Goal: Task Accomplishment & Management: Complete application form

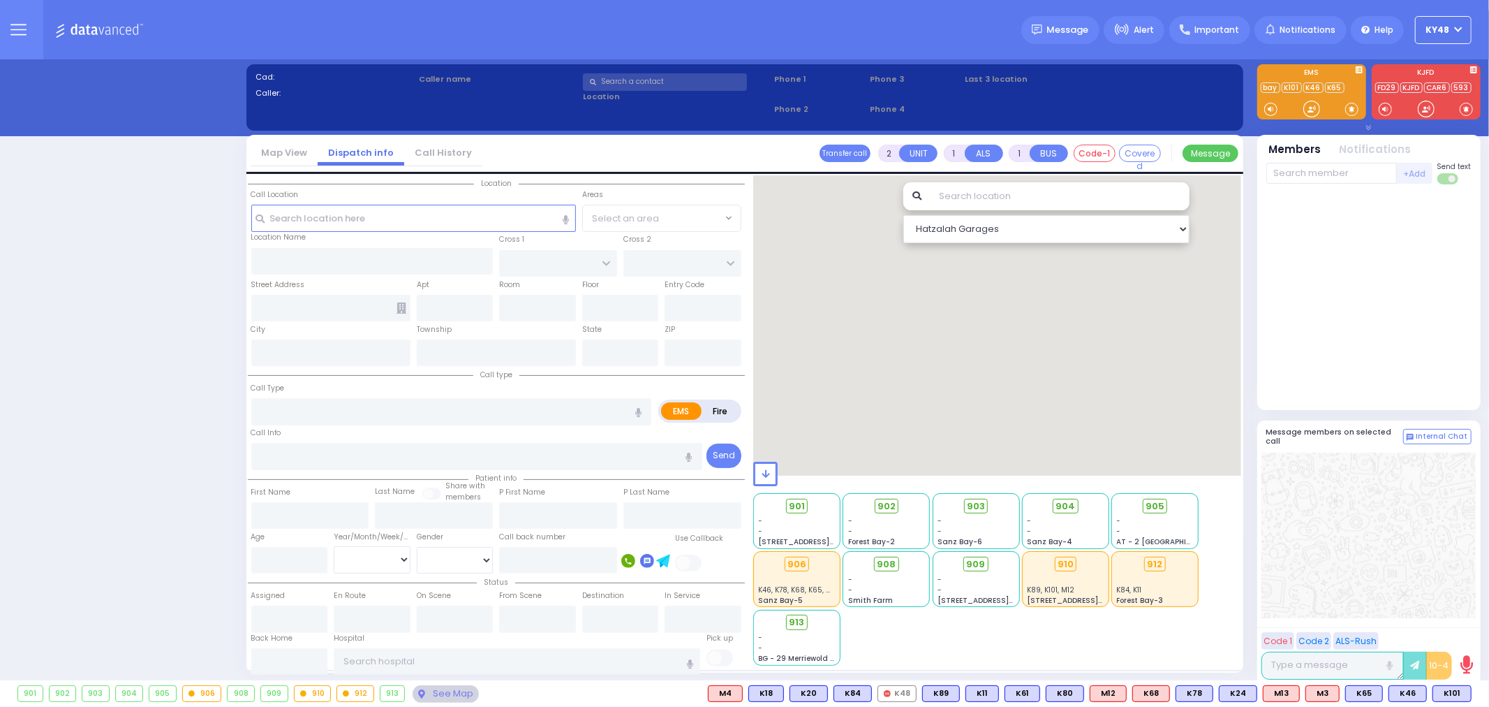
select select "13"
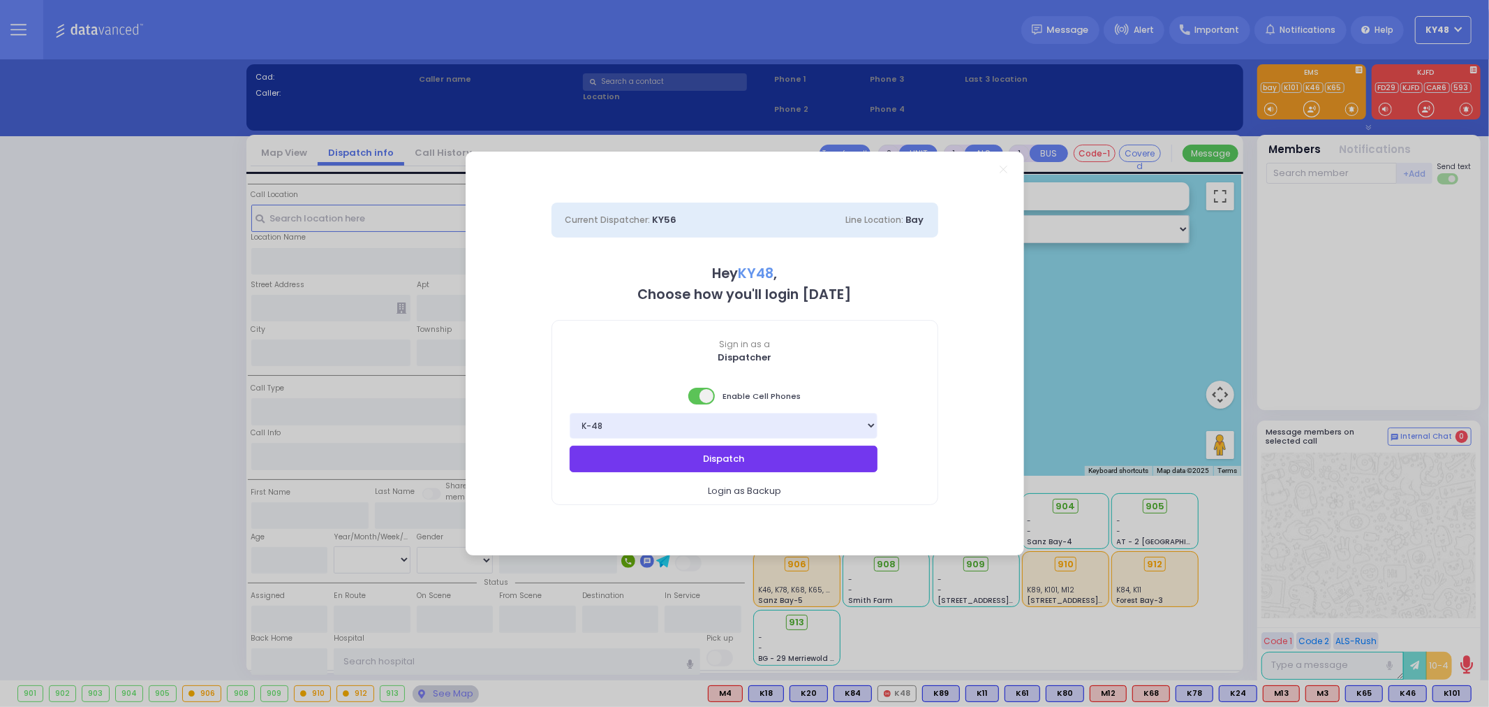
click at [638, 464] on button "Dispatch" at bounding box center [724, 458] width 309 height 27
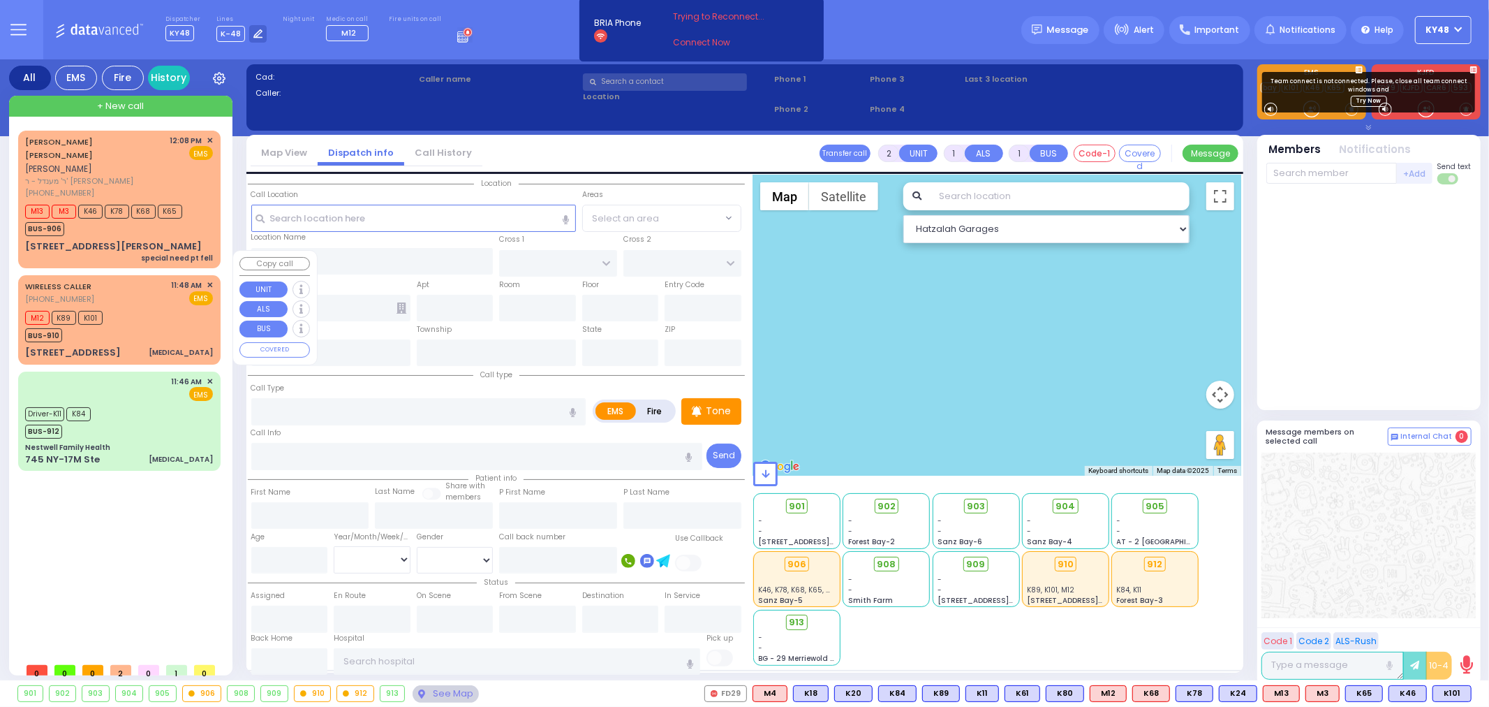
click at [115, 317] on div "WIRELESS CALLER [PHONE_NUMBER] 11:48 AM ✕ EMS M12" at bounding box center [119, 319] width 197 height 84
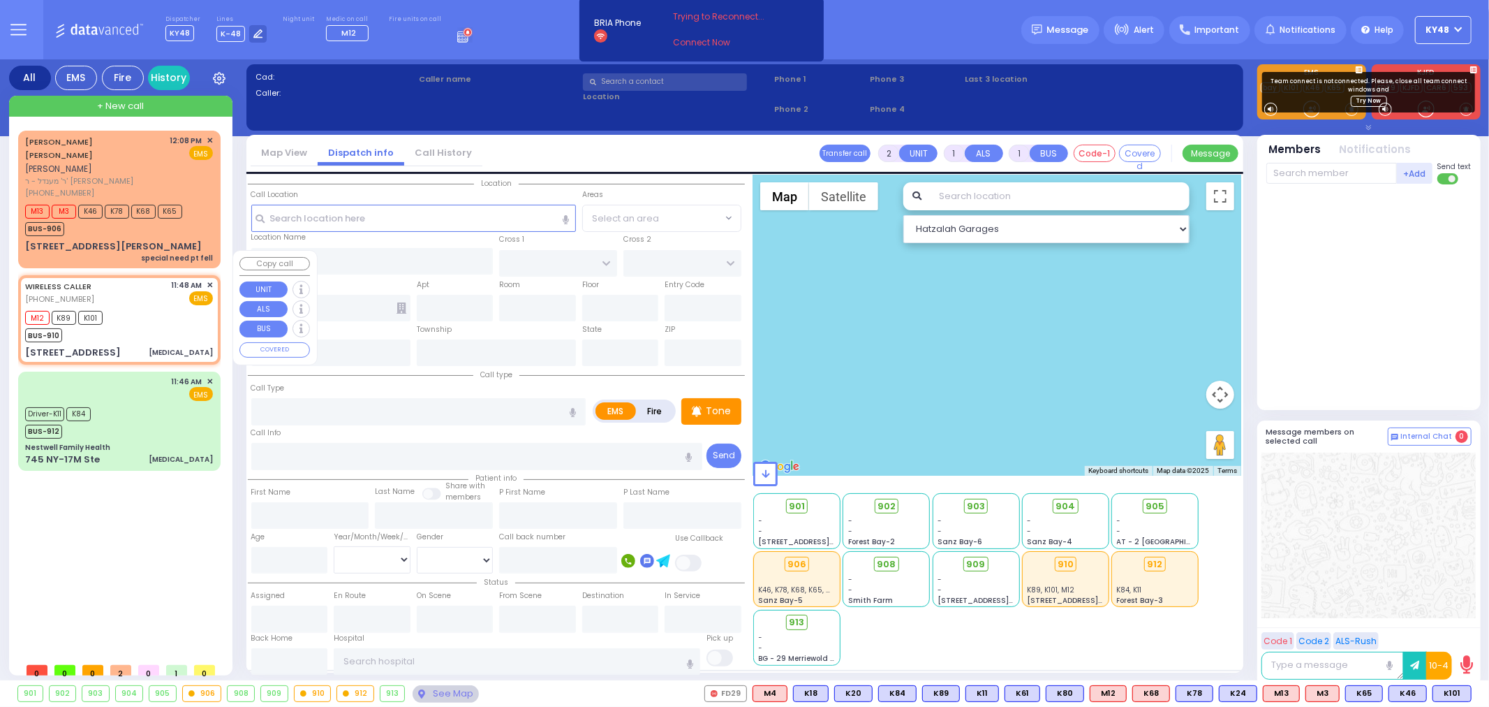
select select
type input "[MEDICAL_DATA]"
radio input "true"
select select
type input "11:48"
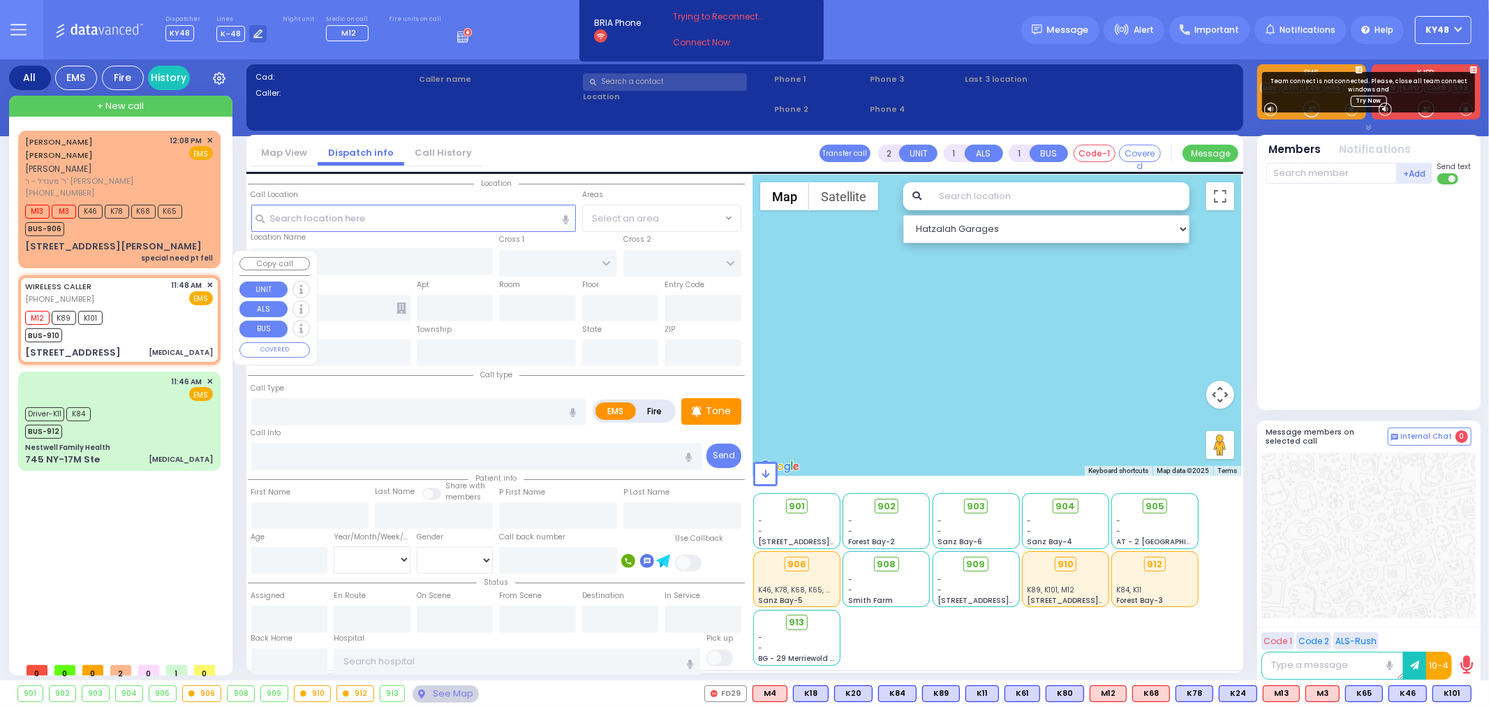
type input "11:50"
type input "UNION TRANSFER"
type input "STILLMAN WYE"
type input "[STREET_ADDRESS]"
type input "Monroe"
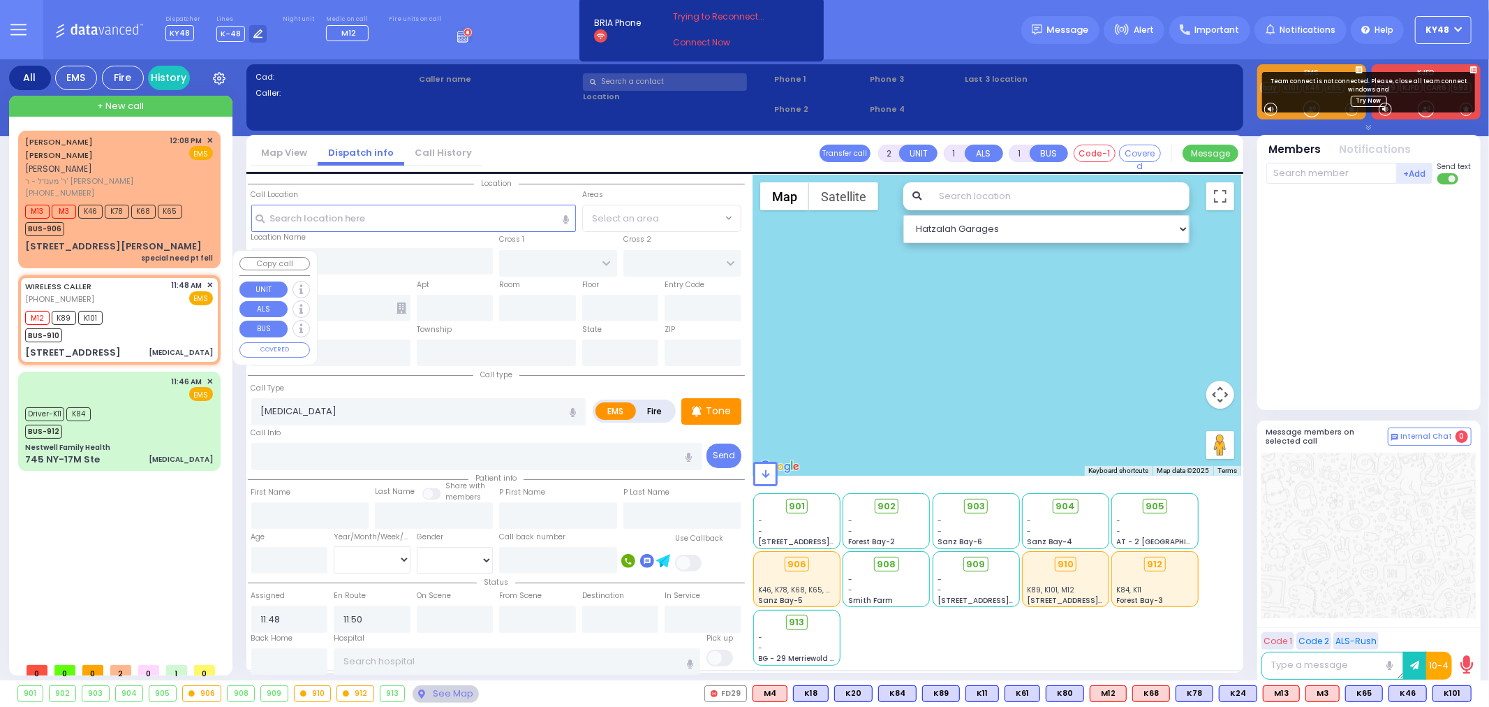
type input "[US_STATE]"
type input "10950"
select select "Hatzalah Garages"
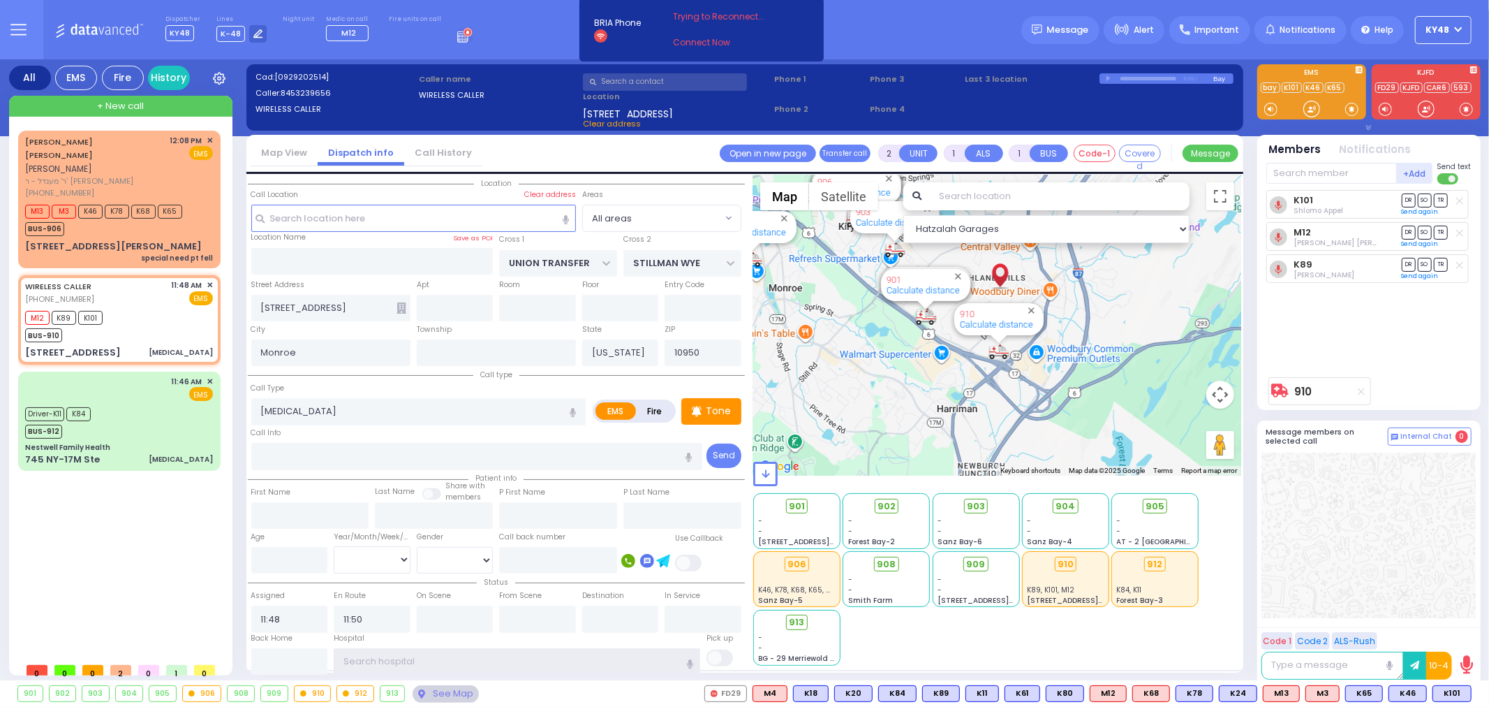
click at [366, 655] on input "text" at bounding box center [517, 661] width 367 height 27
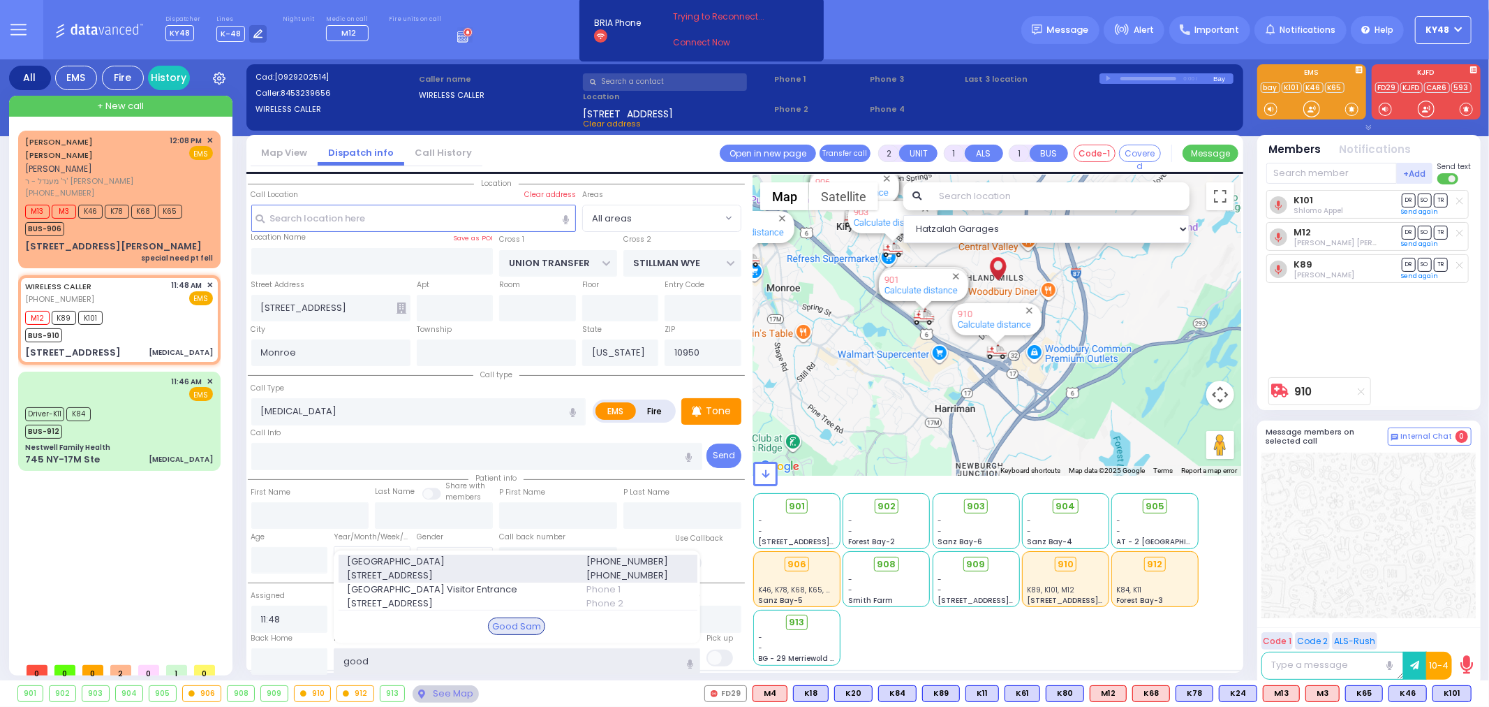
type input "good"
click at [406, 575] on span "[STREET_ADDRESS]" at bounding box center [458, 575] width 222 height 14
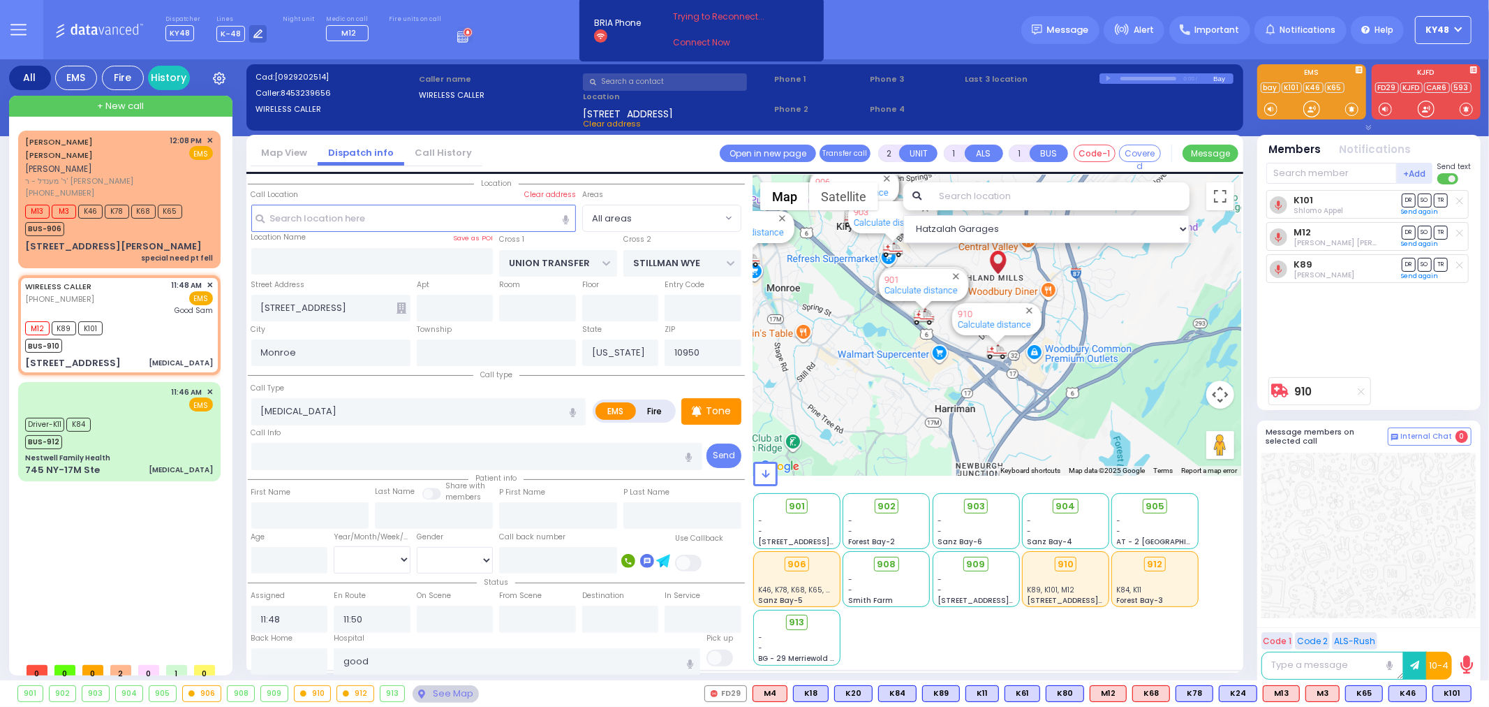
select select
radio input "true"
select select
type input "[GEOGRAPHIC_DATA]"
select select "Hatzalah Garages"
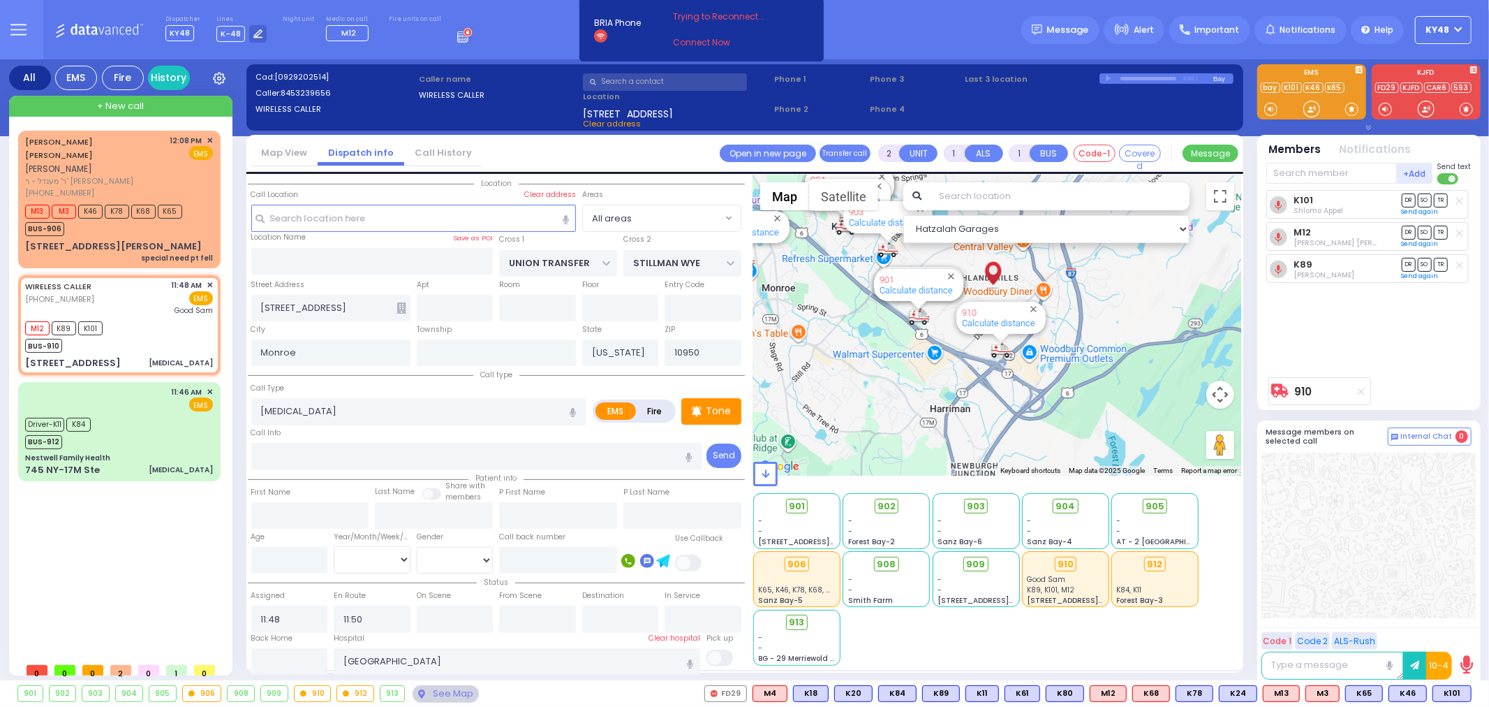
type input "6"
select select
radio input "true"
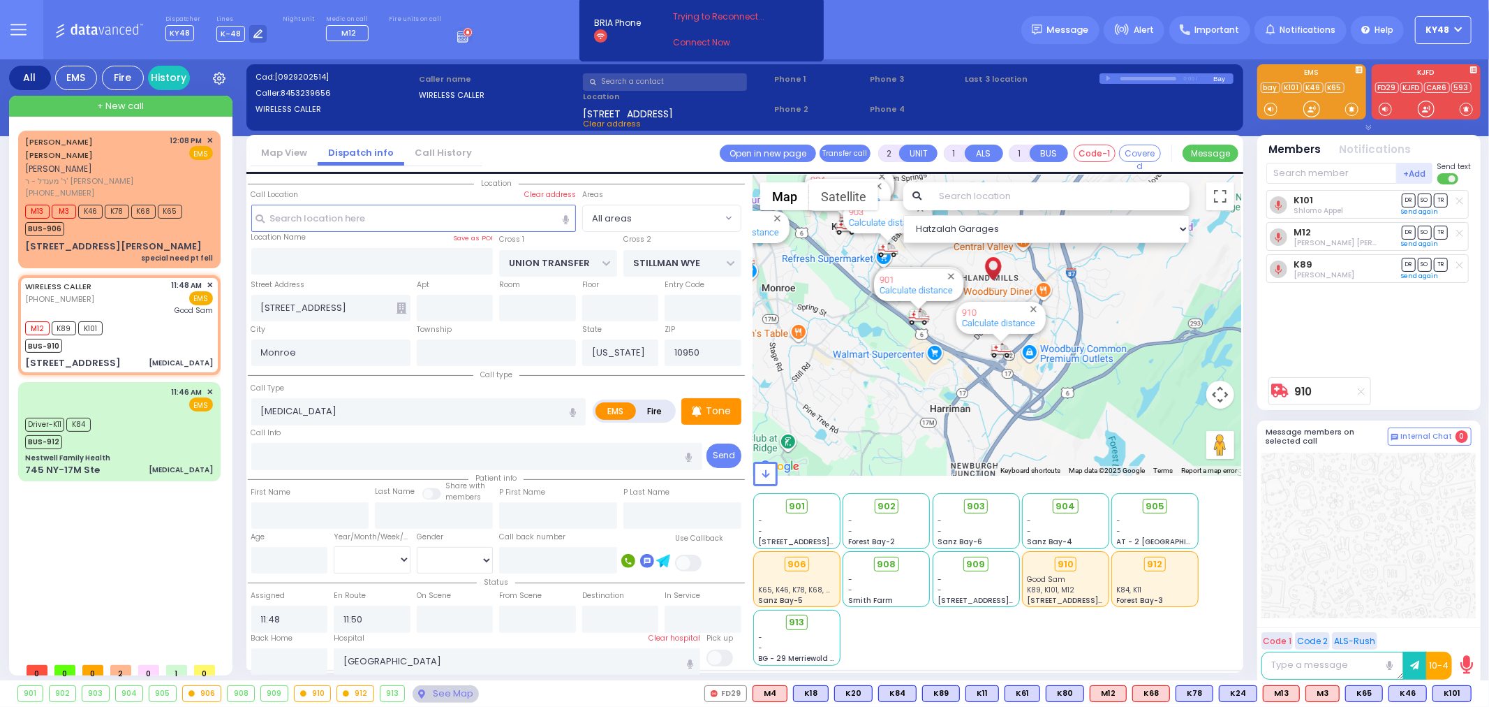
type input "Unknown"
select select "Year"
select select "Hatzalah Garages"
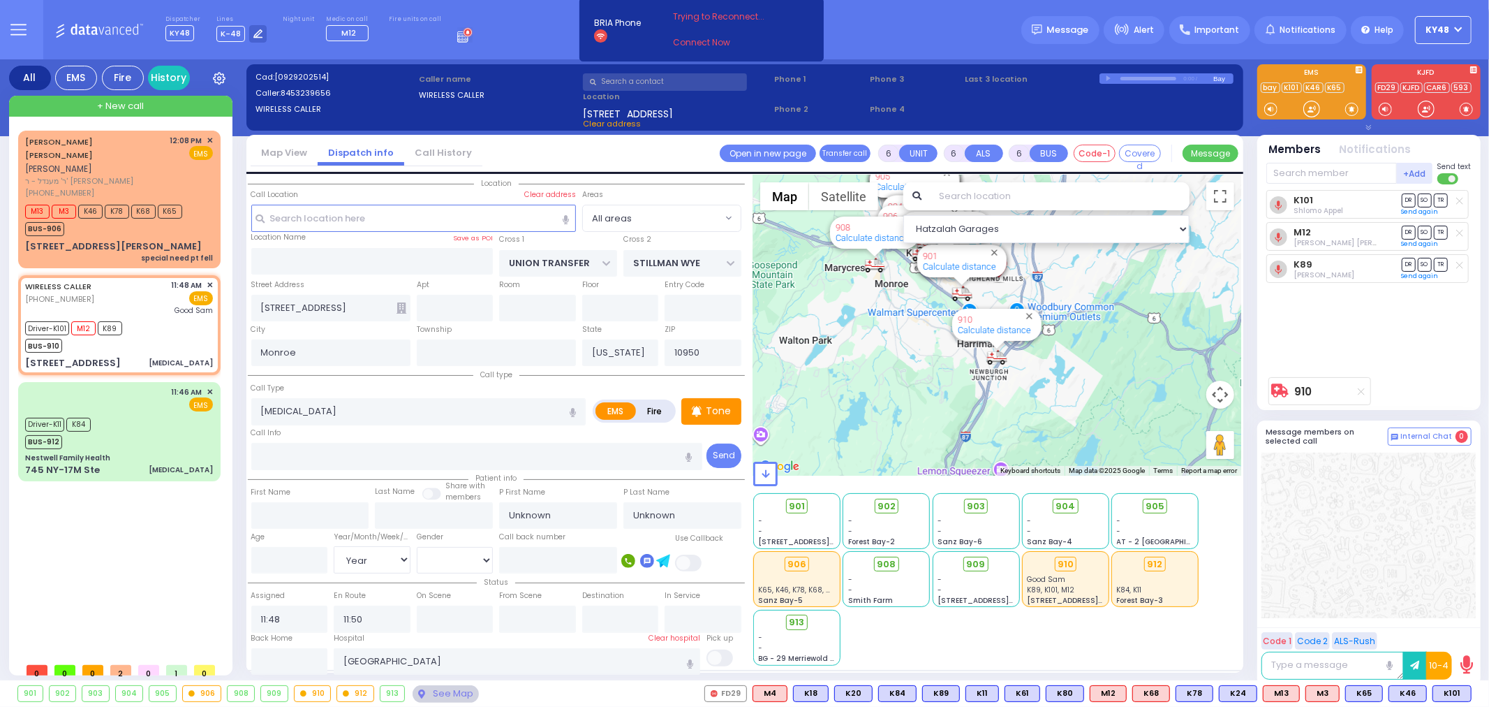
select select
radio input "true"
select select "Year"
type input "11:55"
type input "12:20"
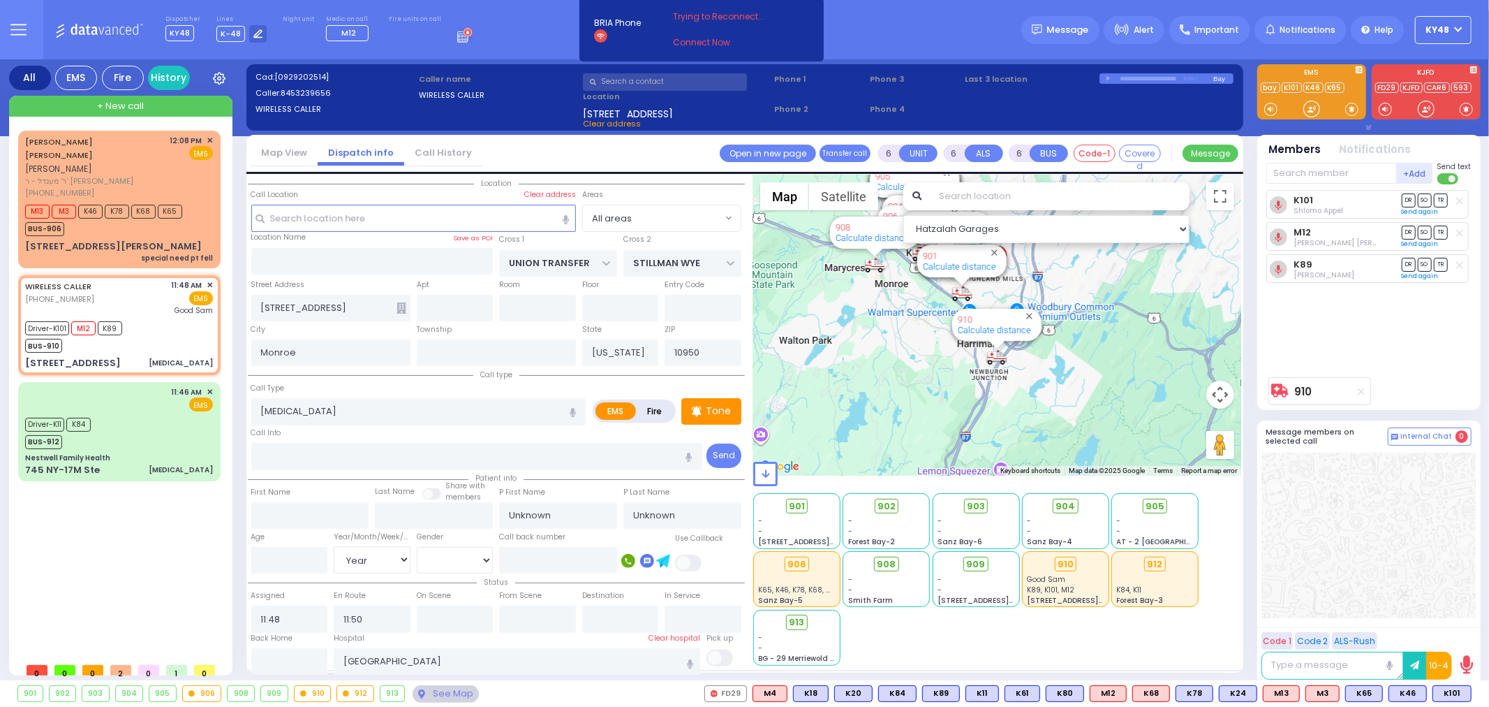
type input "12:50"
type input "13:10"
select select "Hatzalah Garages"
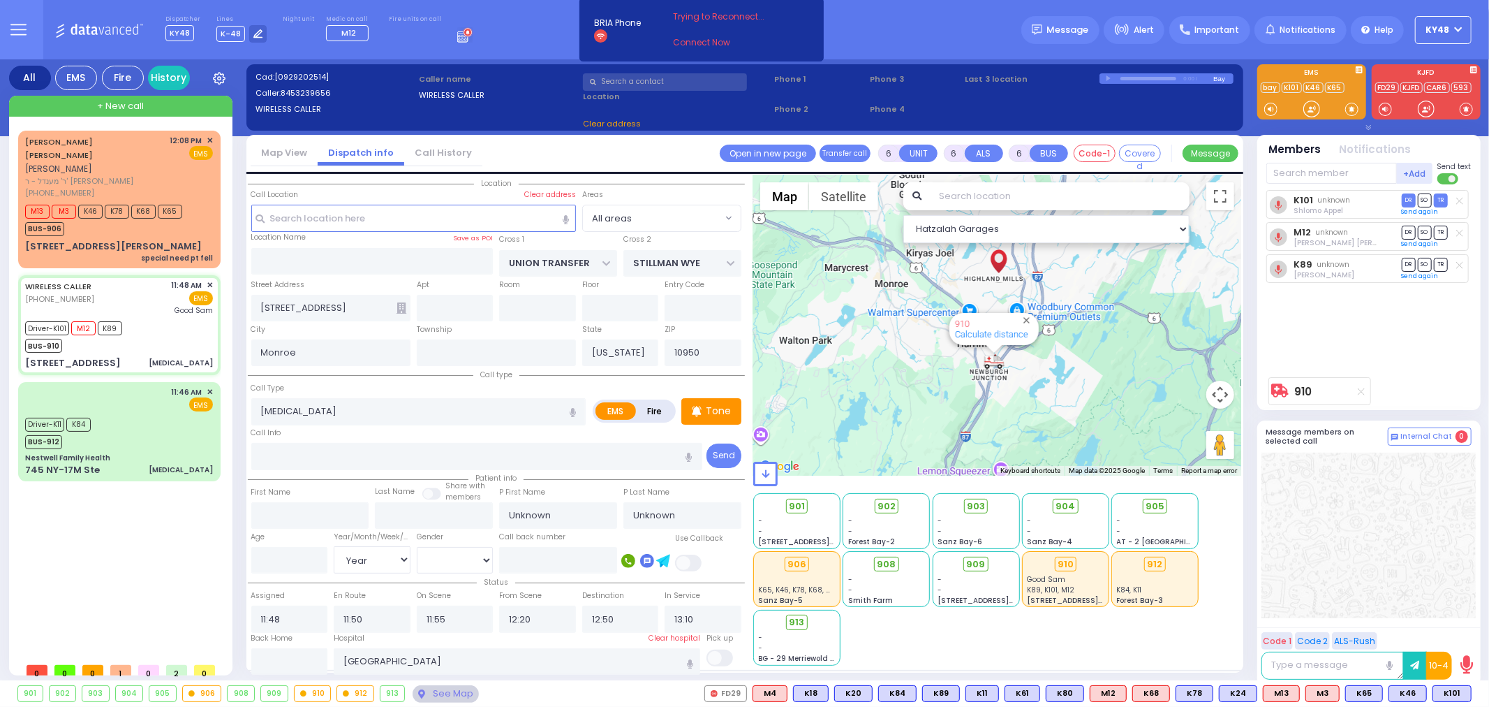
select select
radio input "true"
select select "Year"
select select "Hatzalah Garages"
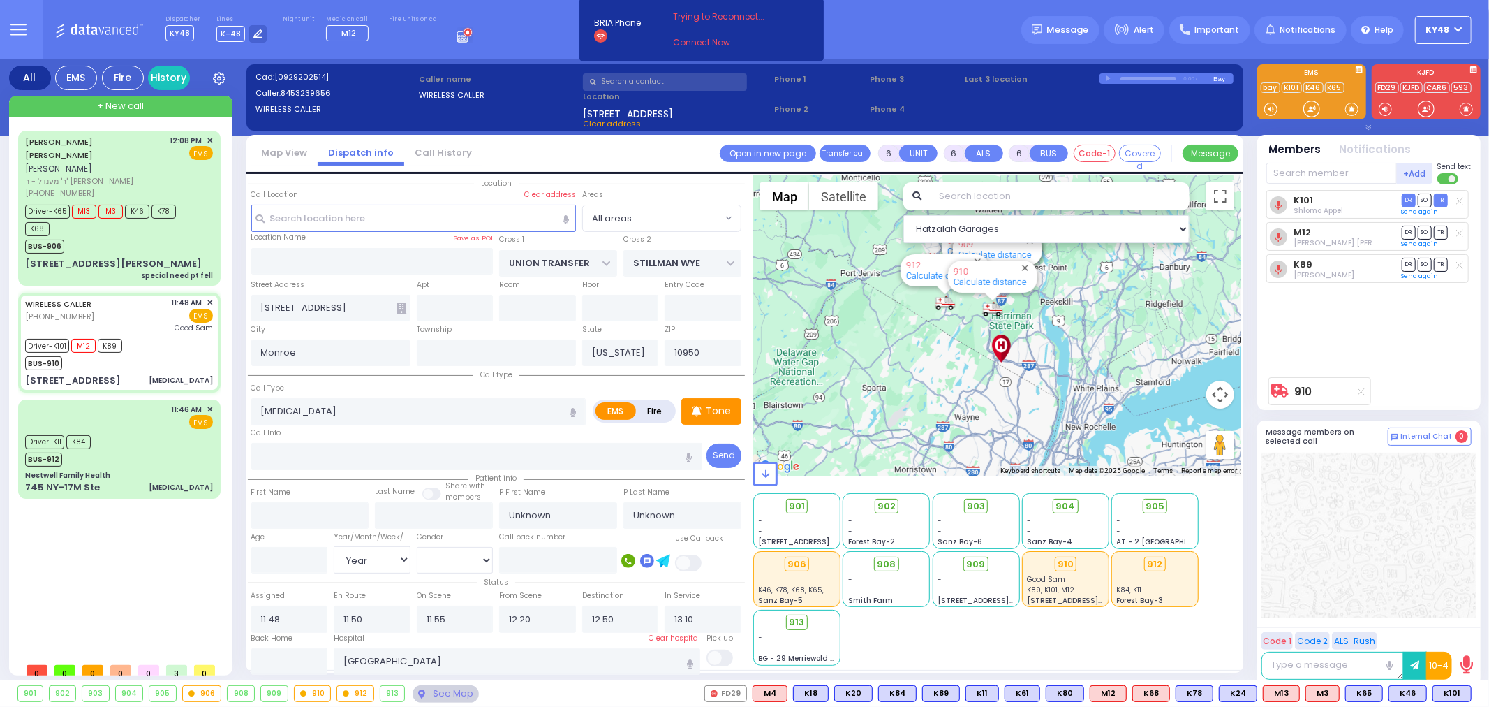
select select
radio input "true"
type input "[PERSON_NAME]"
type input "32"
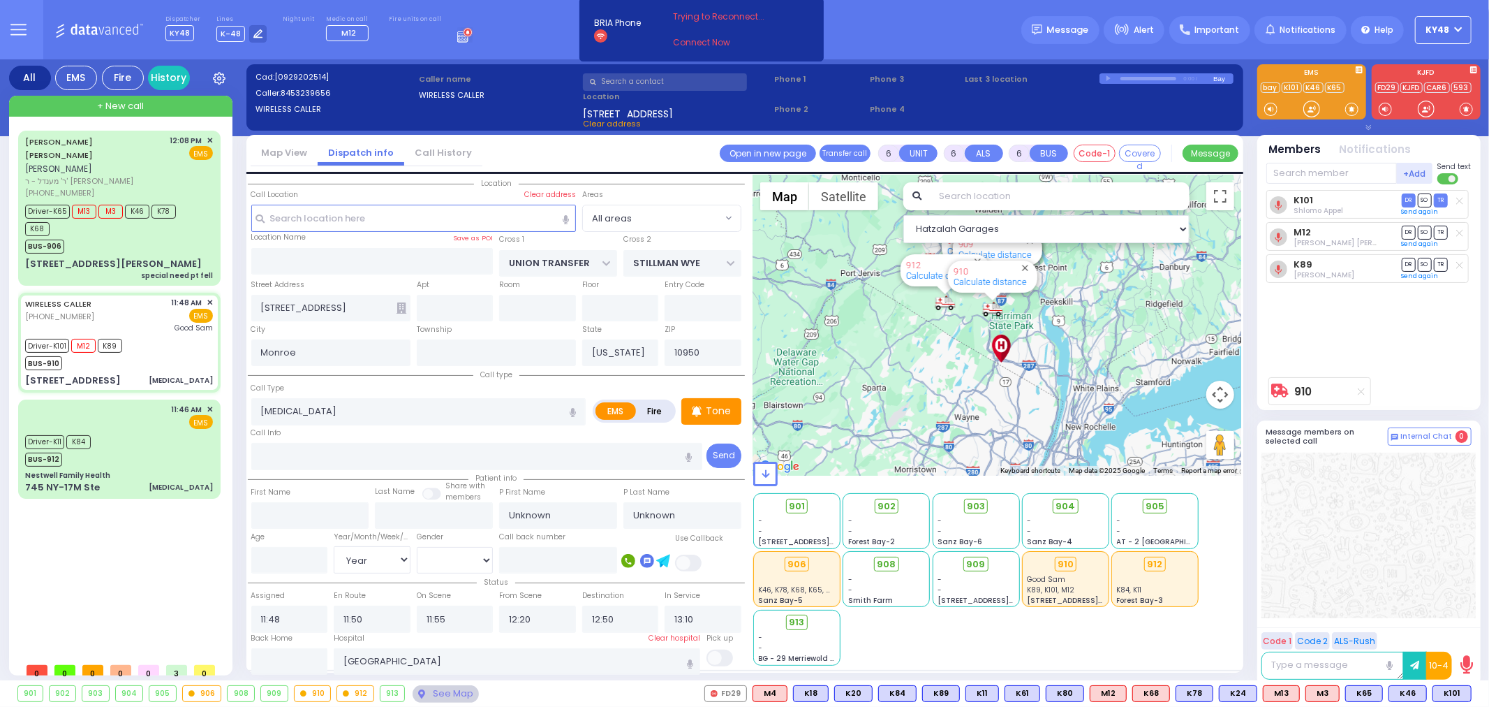
select select "Year"
select select "[DEMOGRAPHIC_DATA]"
select select "Hatzalah Garages"
select select
radio input "true"
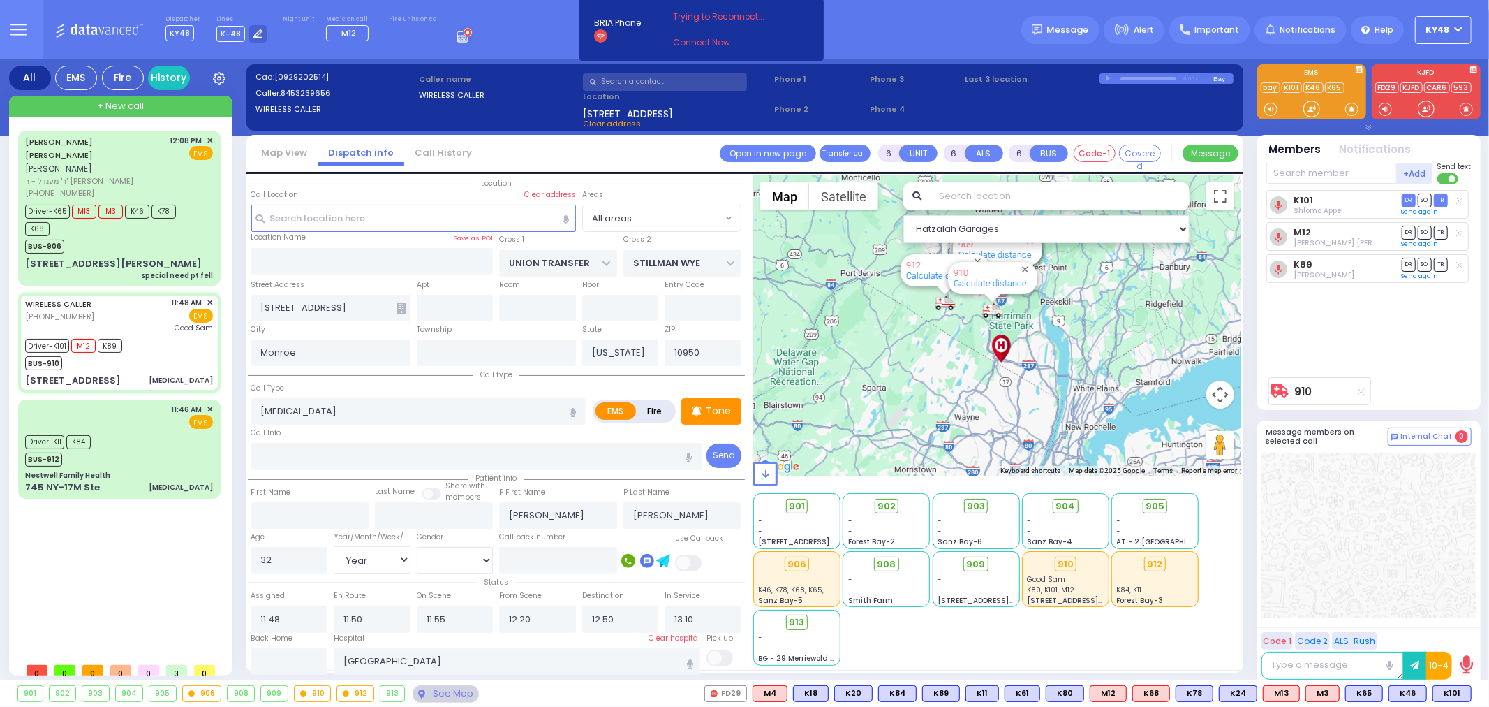
select select "Year"
select select "[DEMOGRAPHIC_DATA]"
select select "Hatzalah Garages"
select select
radio input "true"
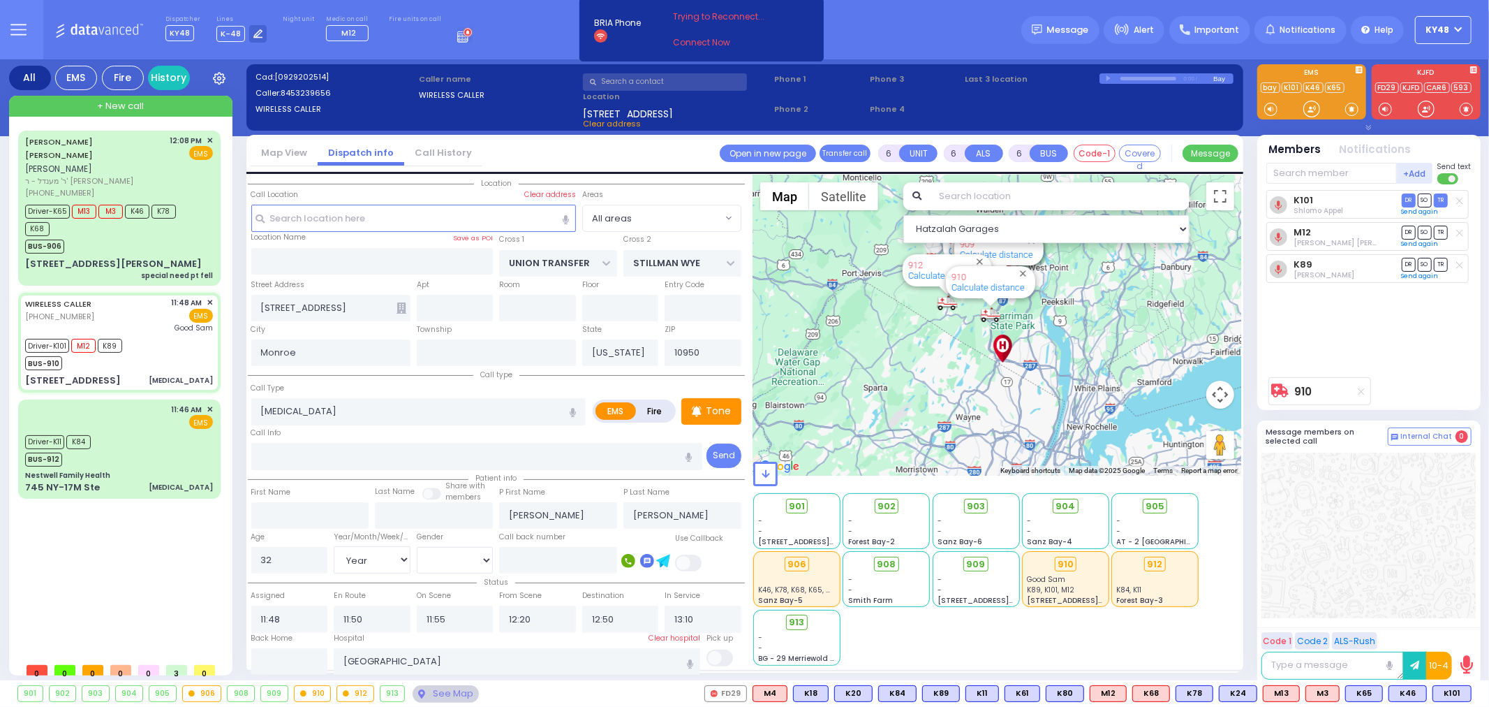
select select "Year"
select select "[DEMOGRAPHIC_DATA]"
select select "Hatzalah Garages"
select select
radio input "true"
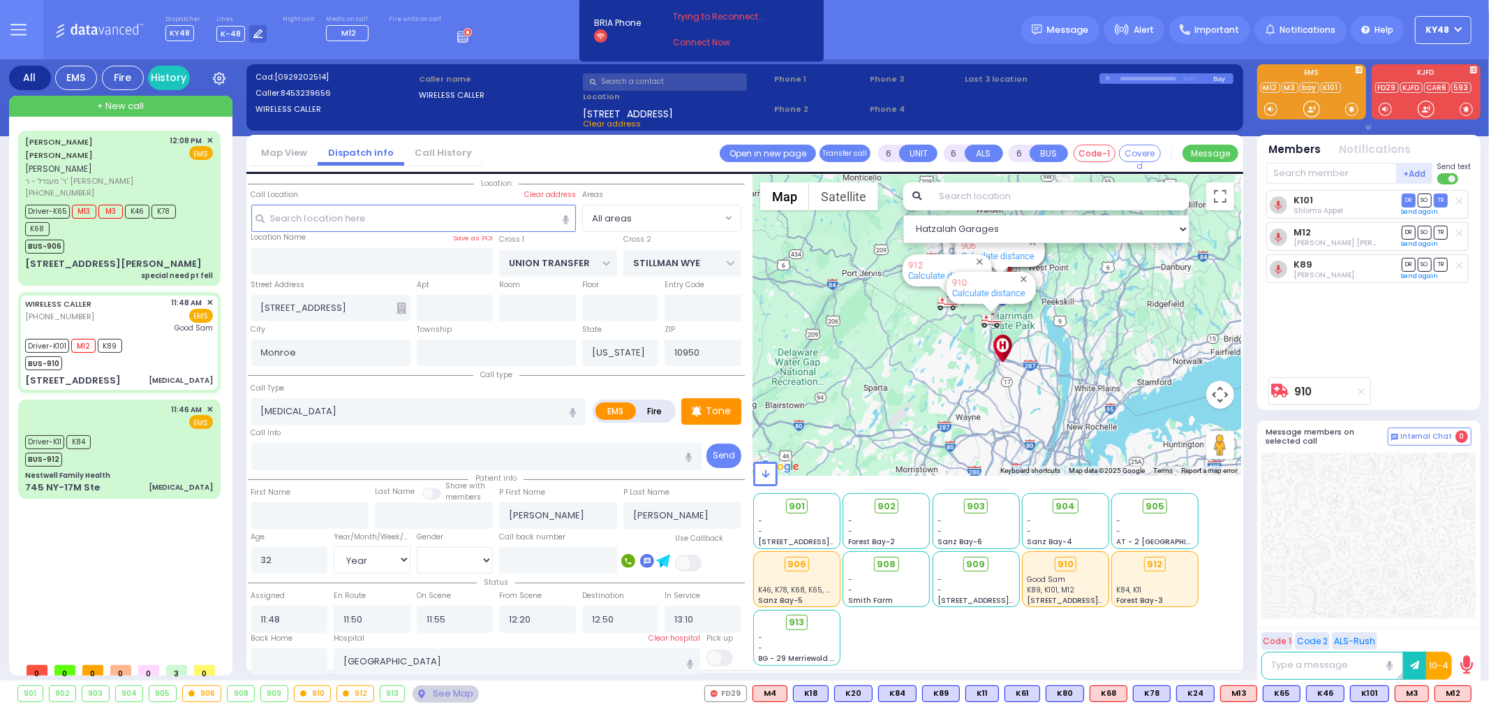
select select "Year"
select select "[DEMOGRAPHIC_DATA]"
select select "Hatzalah Garages"
select select
radio input "true"
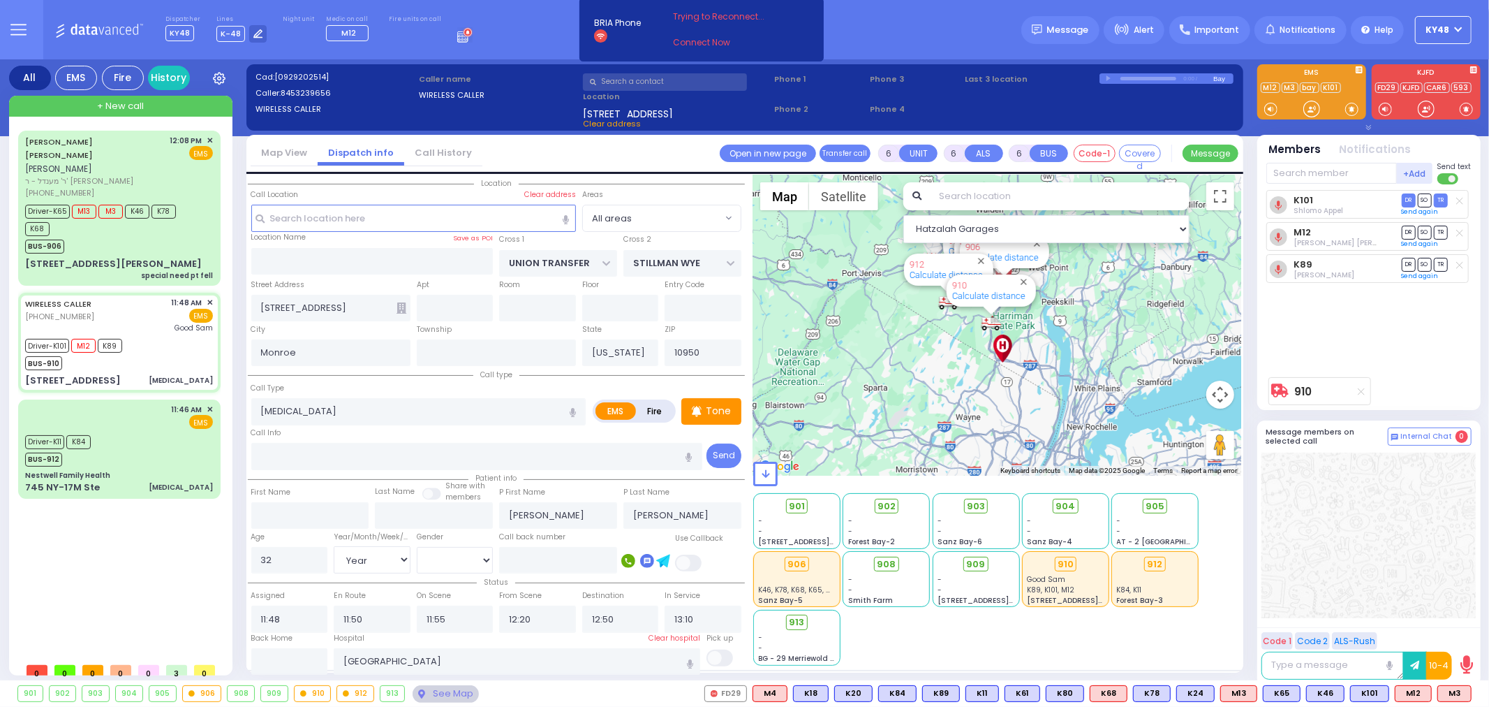
select select "Year"
select select "[DEMOGRAPHIC_DATA]"
select select "Hatzalah Garages"
select select
radio input "true"
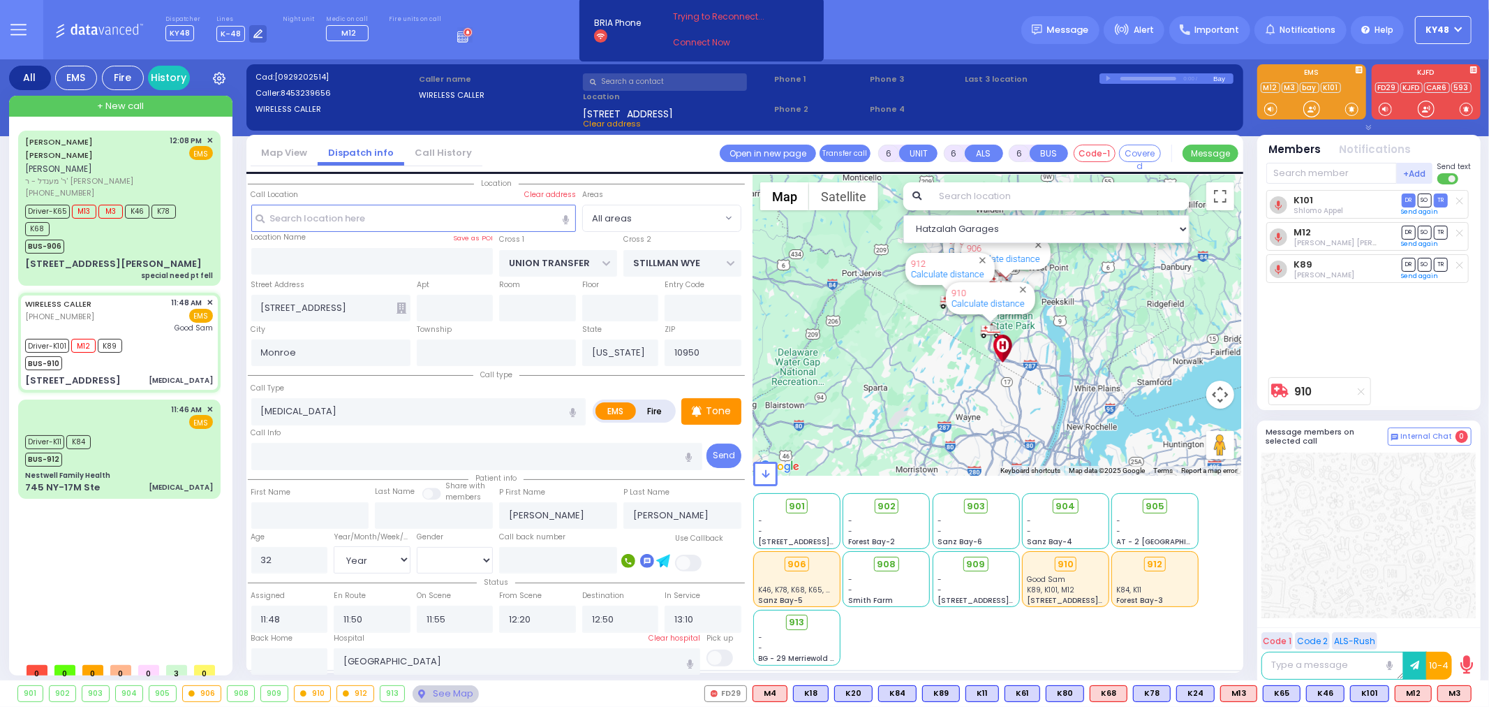
select select "Year"
select select "[DEMOGRAPHIC_DATA]"
select select "Hatzalah Garages"
select select
radio input "true"
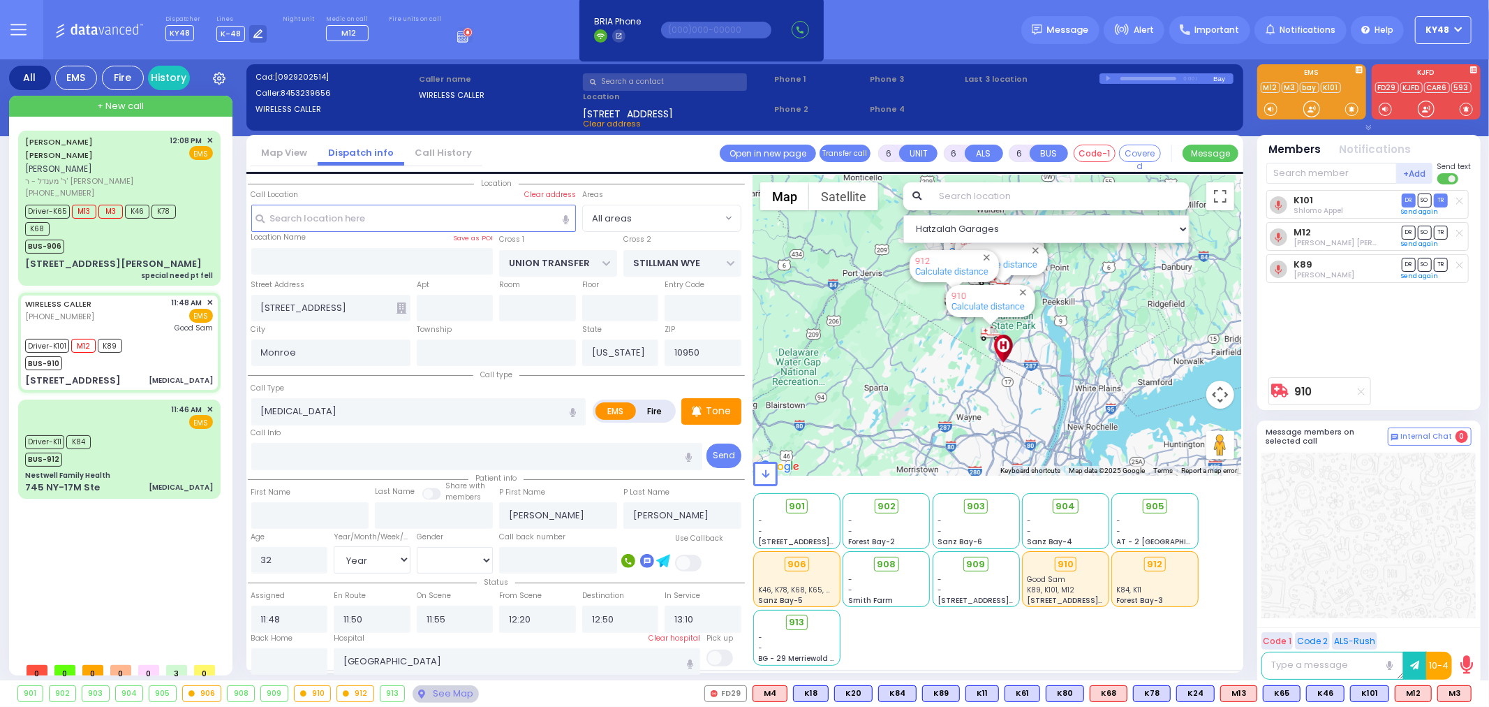
select select "Year"
select select "[DEMOGRAPHIC_DATA]"
select select "Hatzalah Garages"
select select
radio input "true"
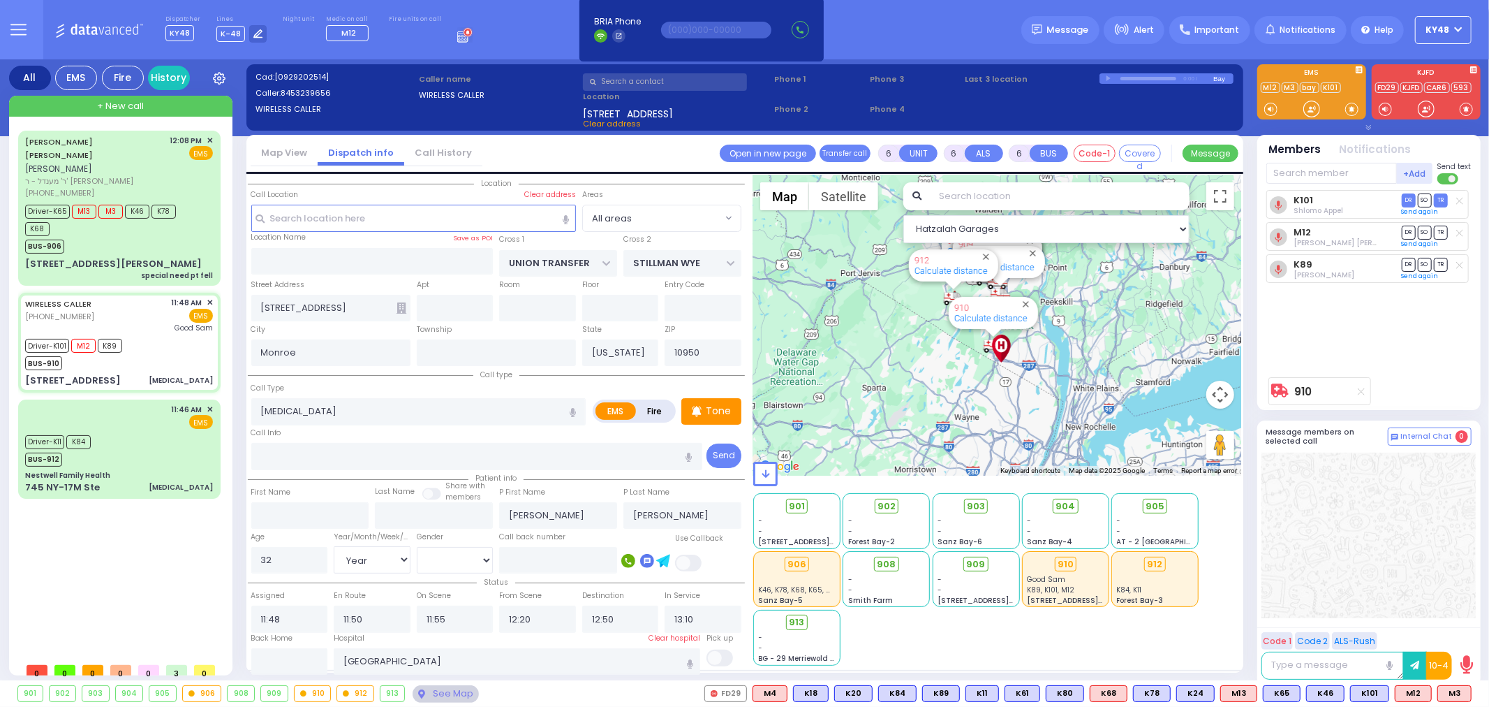
select select "Year"
select select "[DEMOGRAPHIC_DATA]"
select select "Hatzalah Garages"
select select
radio input "true"
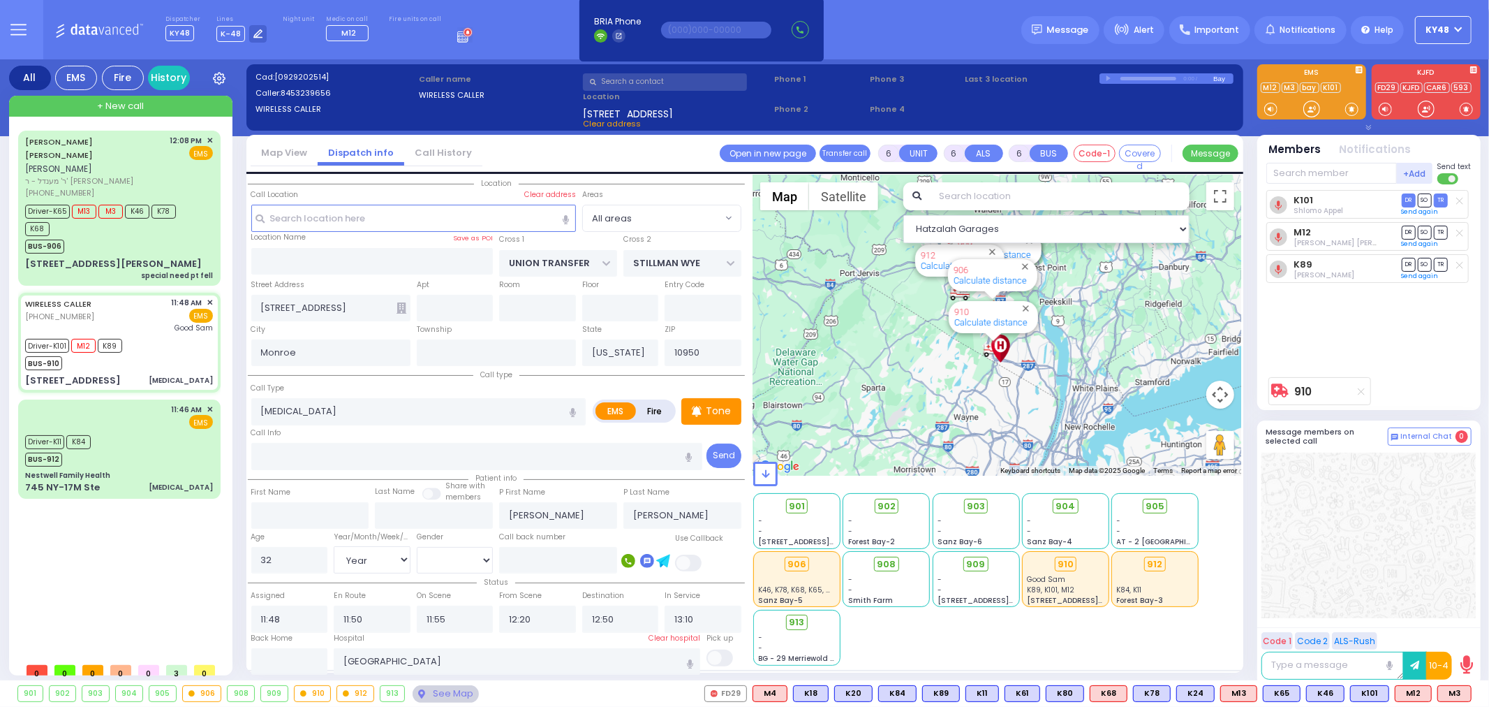
select select "Year"
select select "[DEMOGRAPHIC_DATA]"
select select "Hatzalah Garages"
select select
radio input "true"
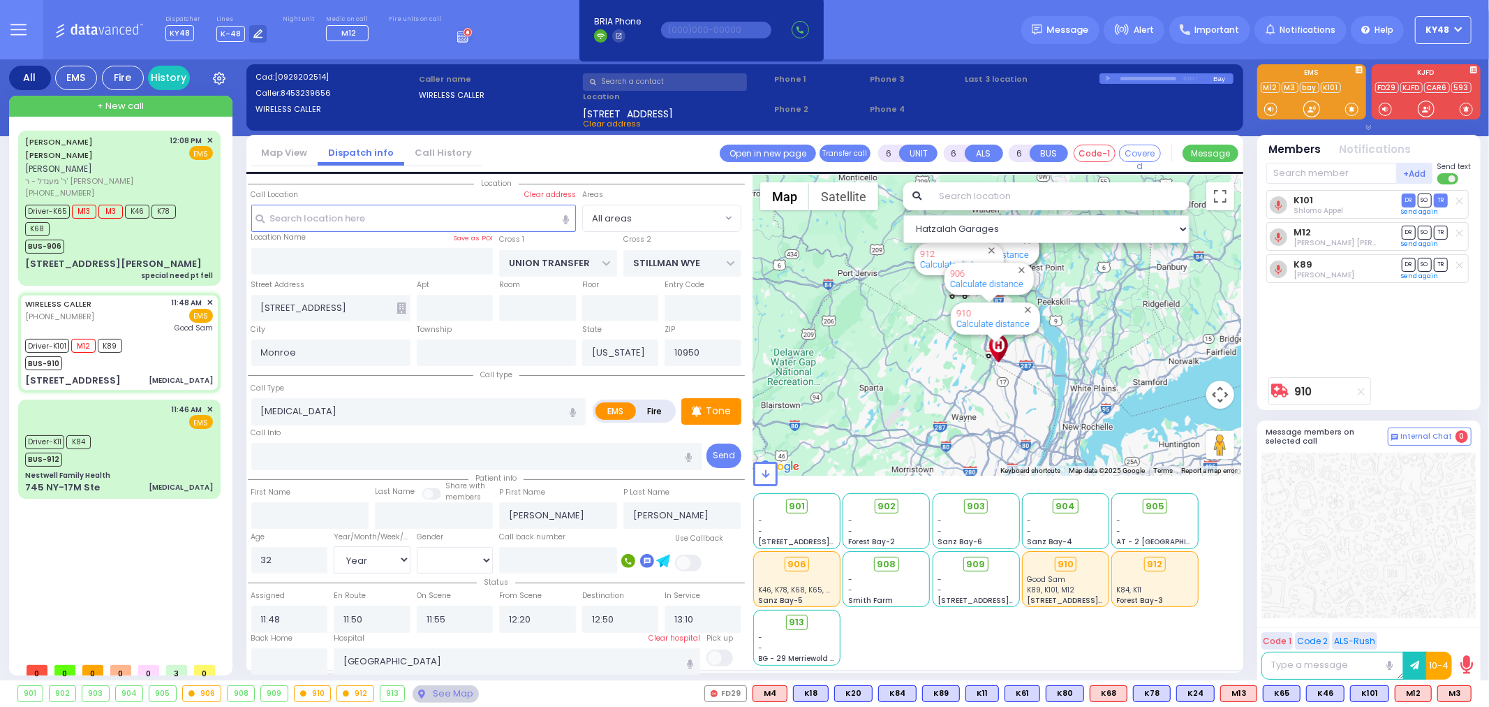
select select "Year"
select select "[DEMOGRAPHIC_DATA]"
select select "Hatzalah Garages"
select select
radio input "true"
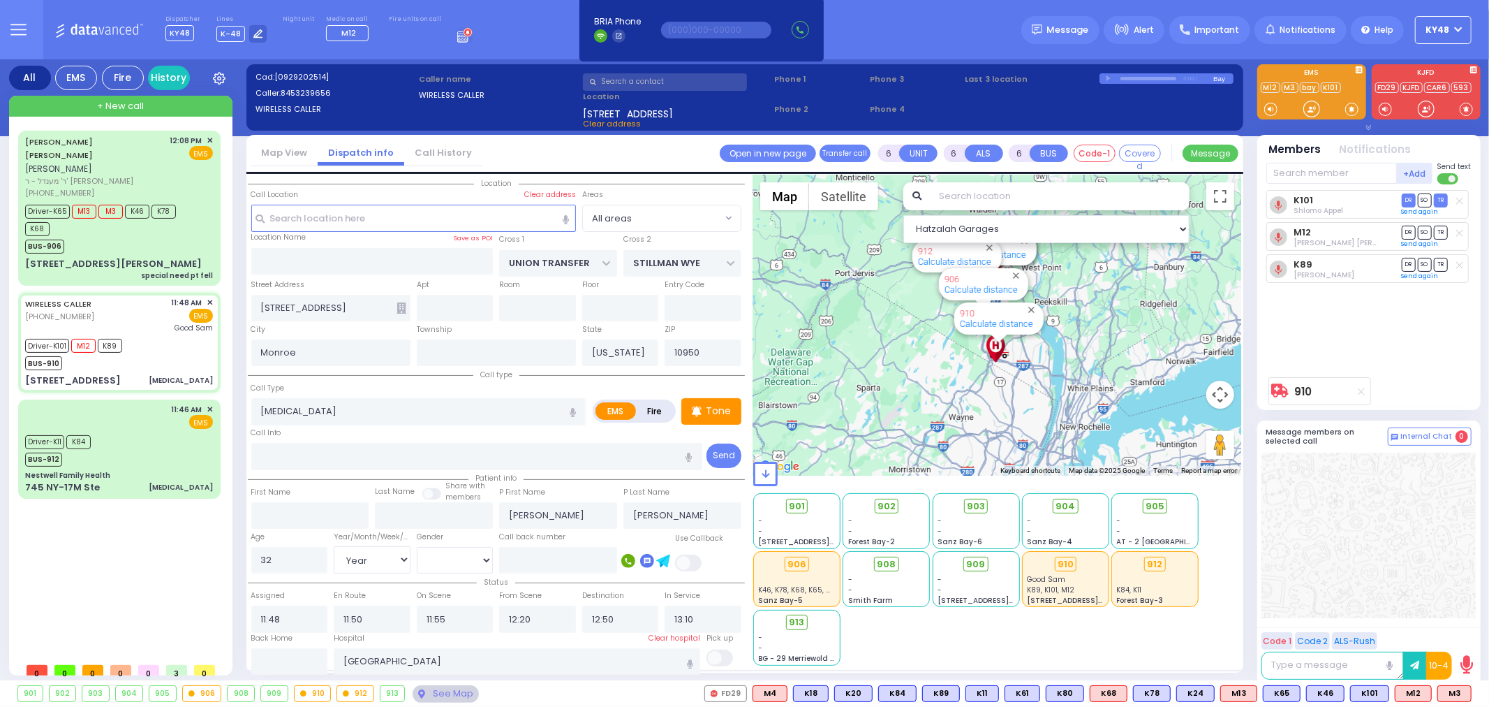
select select "Year"
select select "[DEMOGRAPHIC_DATA]"
select select "Hatzalah Garages"
select select
radio input "true"
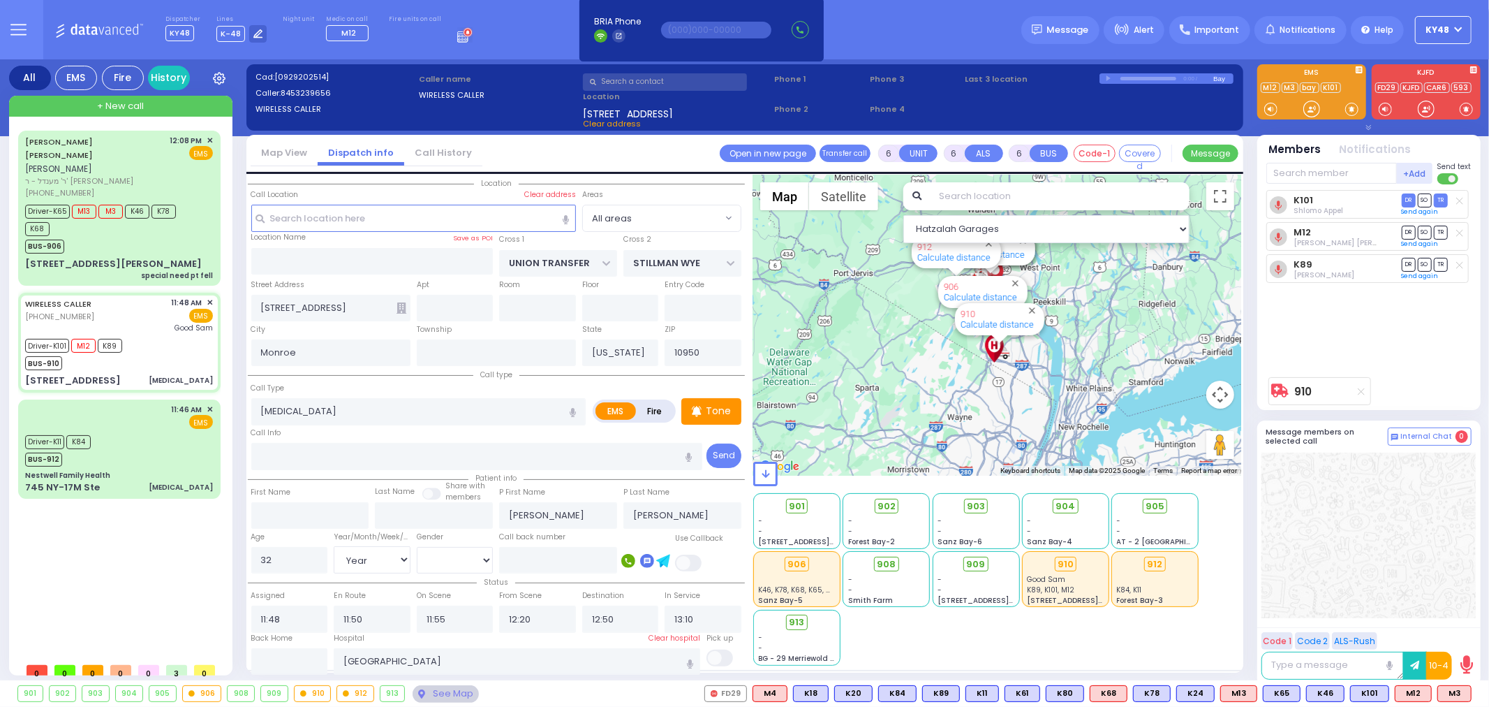
select select "Year"
select select "[DEMOGRAPHIC_DATA]"
select select "Hatzalah Garages"
select select
radio input "true"
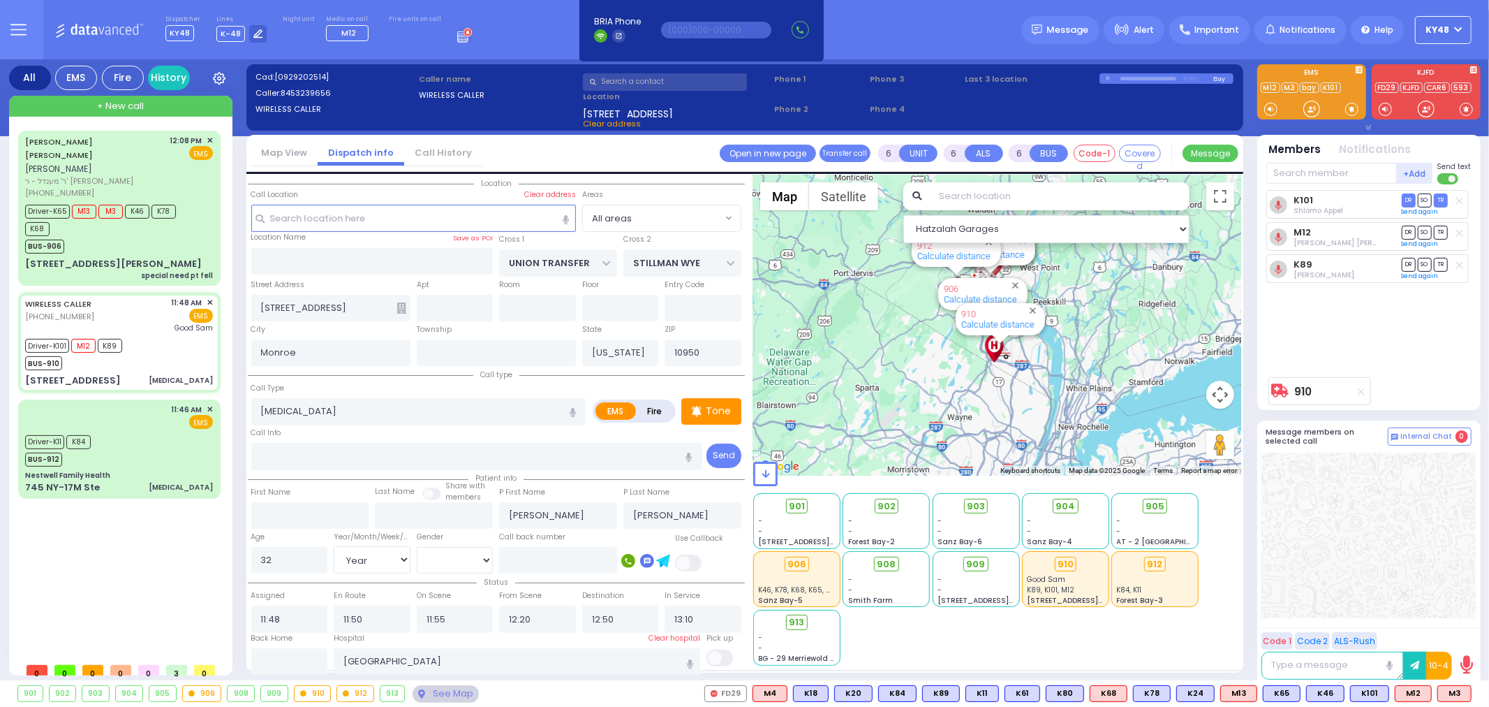
select select "Year"
select select "[DEMOGRAPHIC_DATA]"
select select "Hatzalah Garages"
select select
radio input "true"
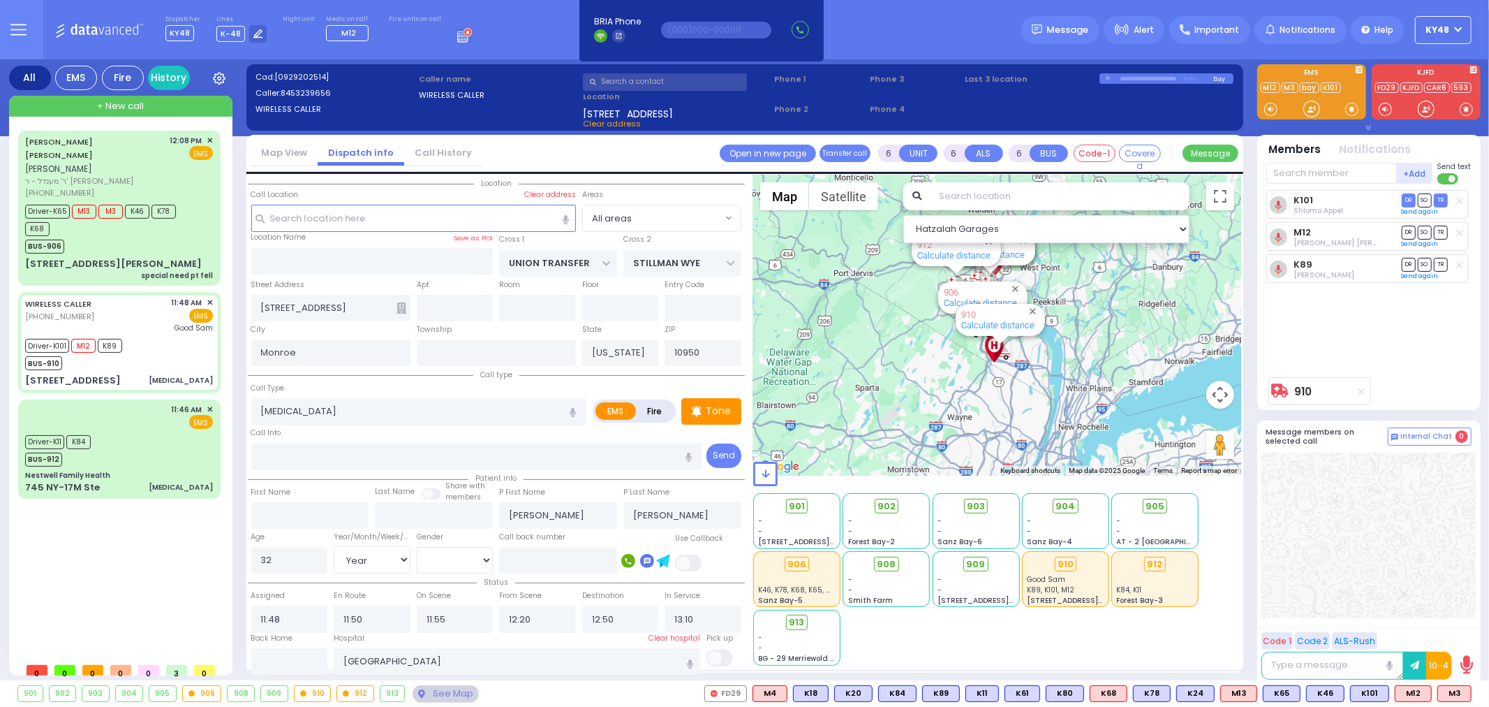
select select "Year"
select select "[DEMOGRAPHIC_DATA]"
select select "Hatzalah Garages"
select select
radio input "true"
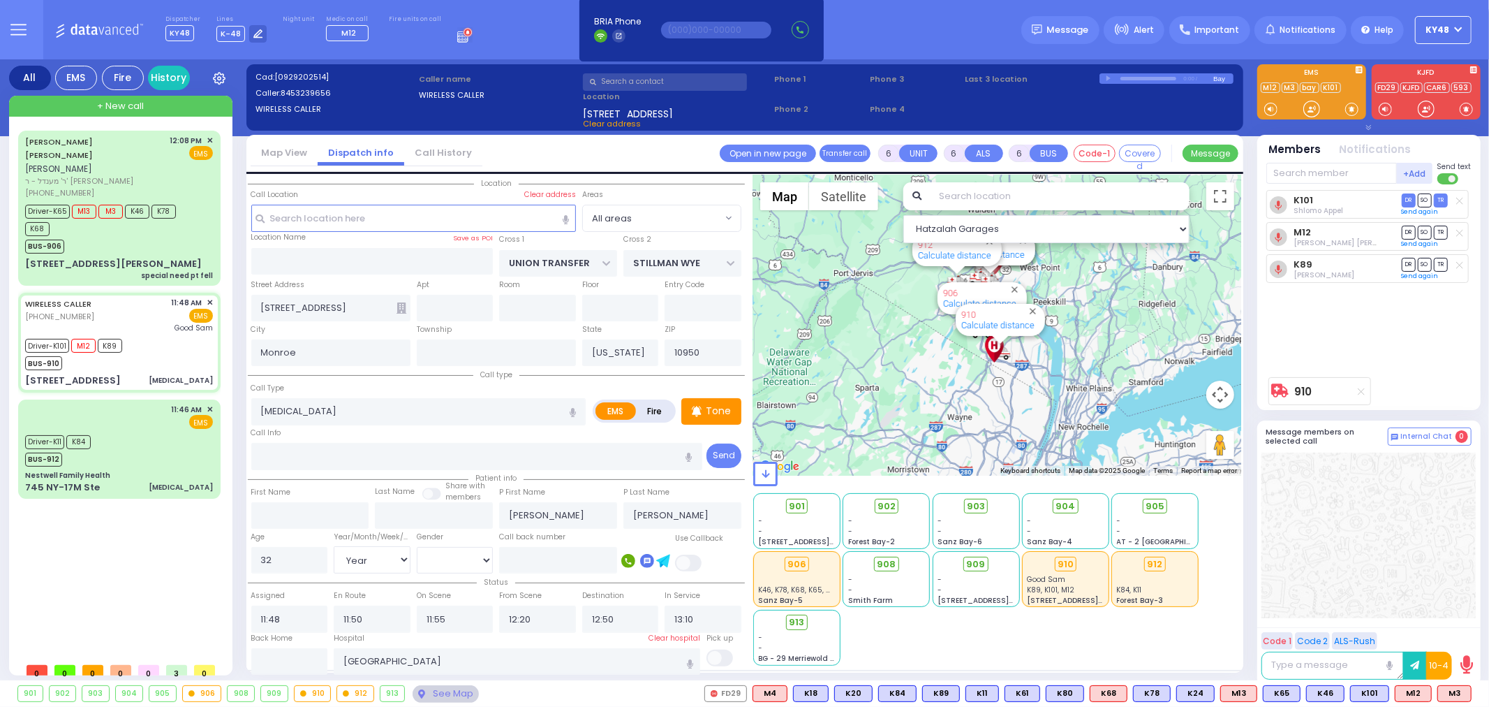
select select "Year"
select select "[DEMOGRAPHIC_DATA]"
select select "Hatzalah Garages"
select select
radio input "true"
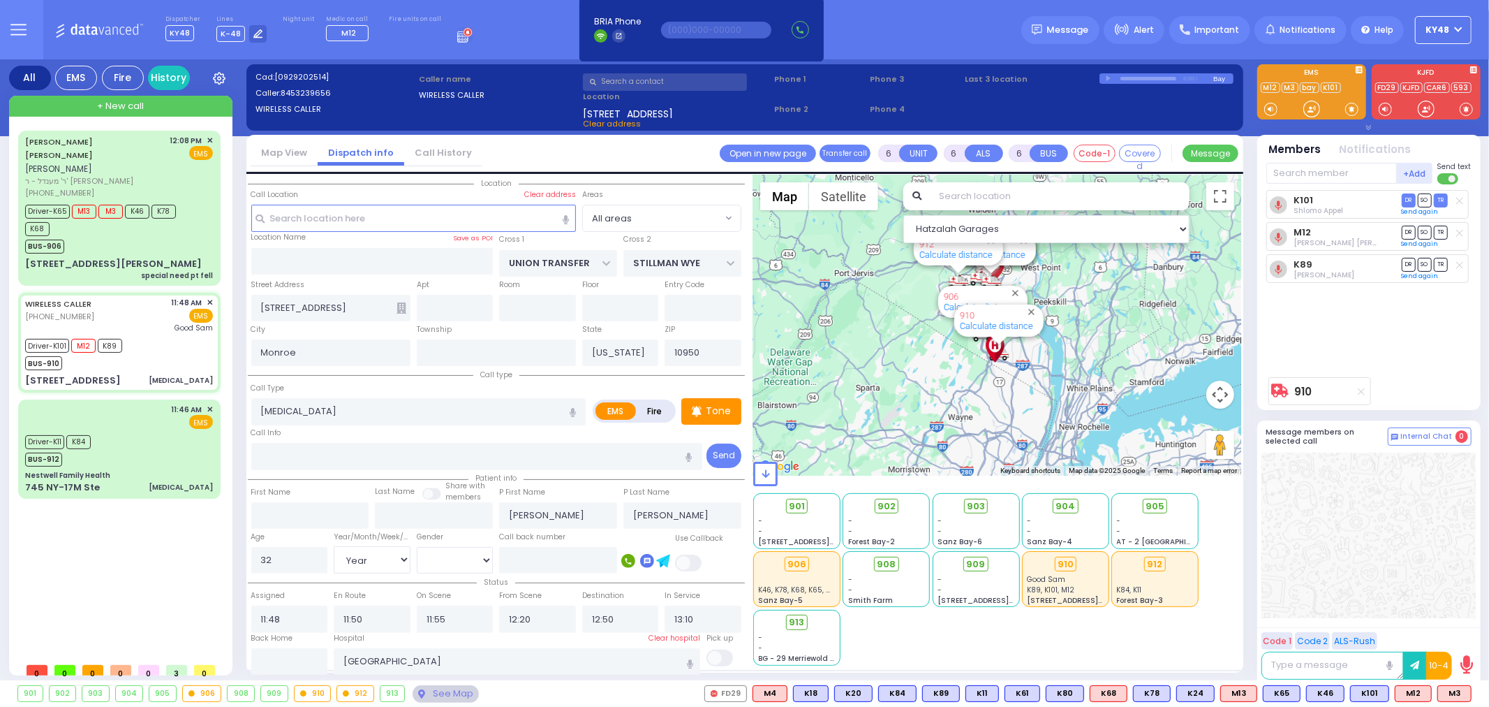
select select "Year"
select select "[DEMOGRAPHIC_DATA]"
select select "Hatzalah Garages"
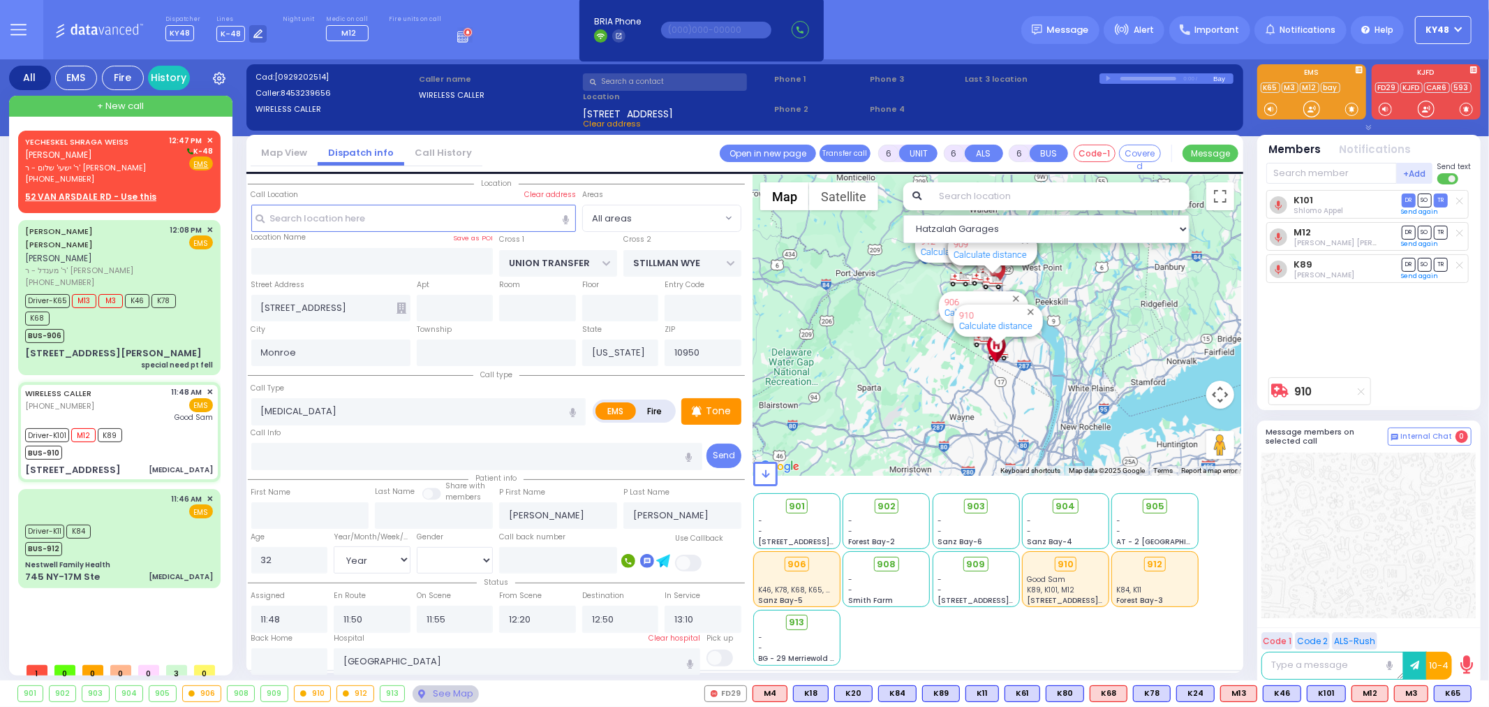
select select
radio input "true"
select select "Year"
select select "[DEMOGRAPHIC_DATA]"
select select "Hatzalah Garages"
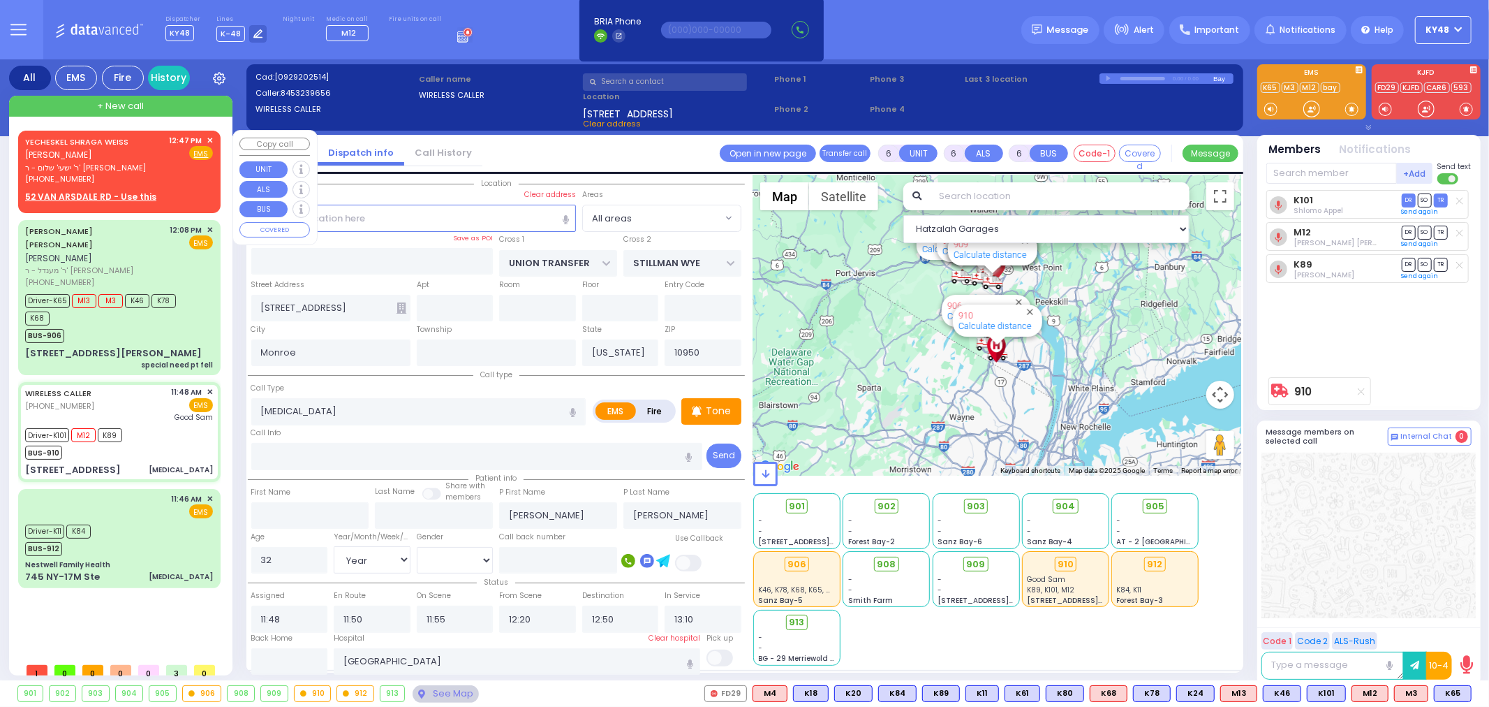
click at [155, 152] on div "[PERSON_NAME] [PERSON_NAME] ווייס" at bounding box center [95, 148] width 140 height 27
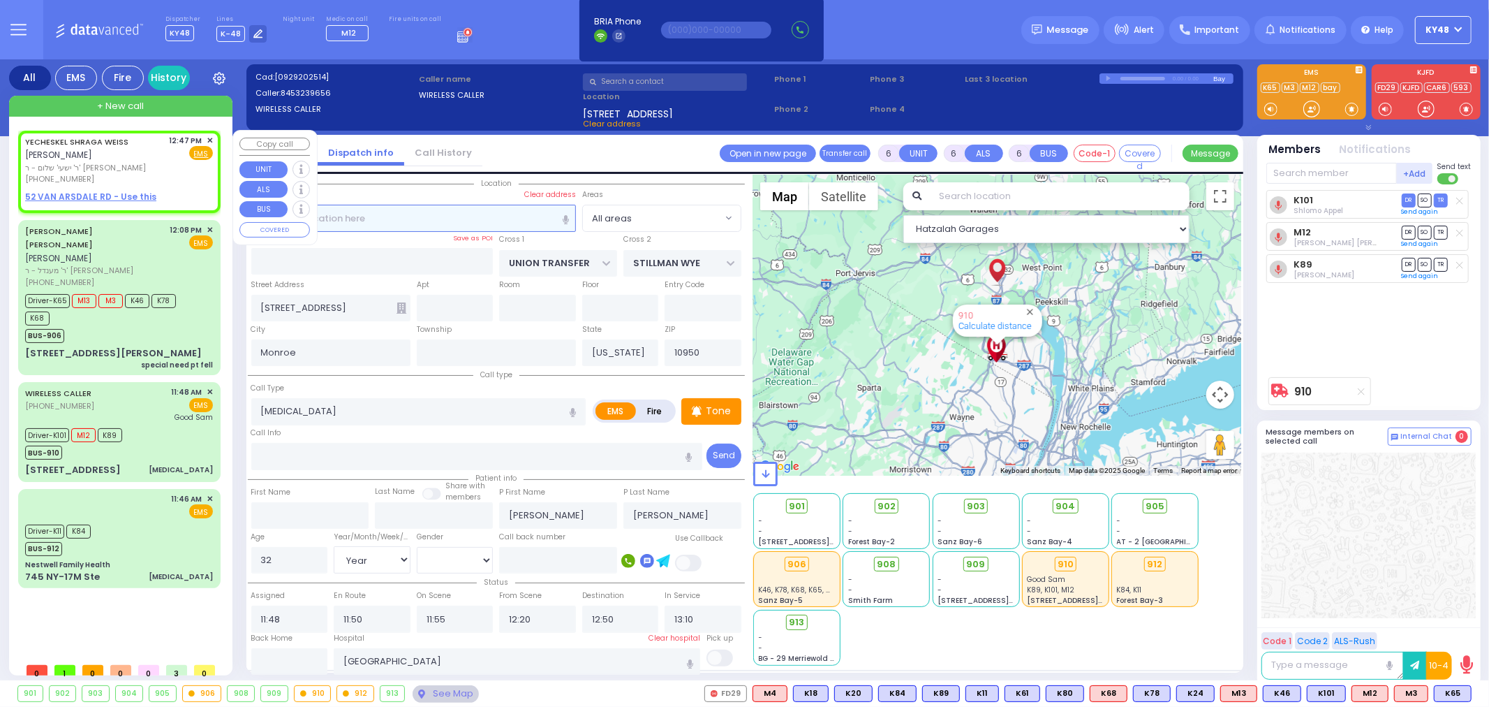
type input "2"
type input "1"
select select
radio input "true"
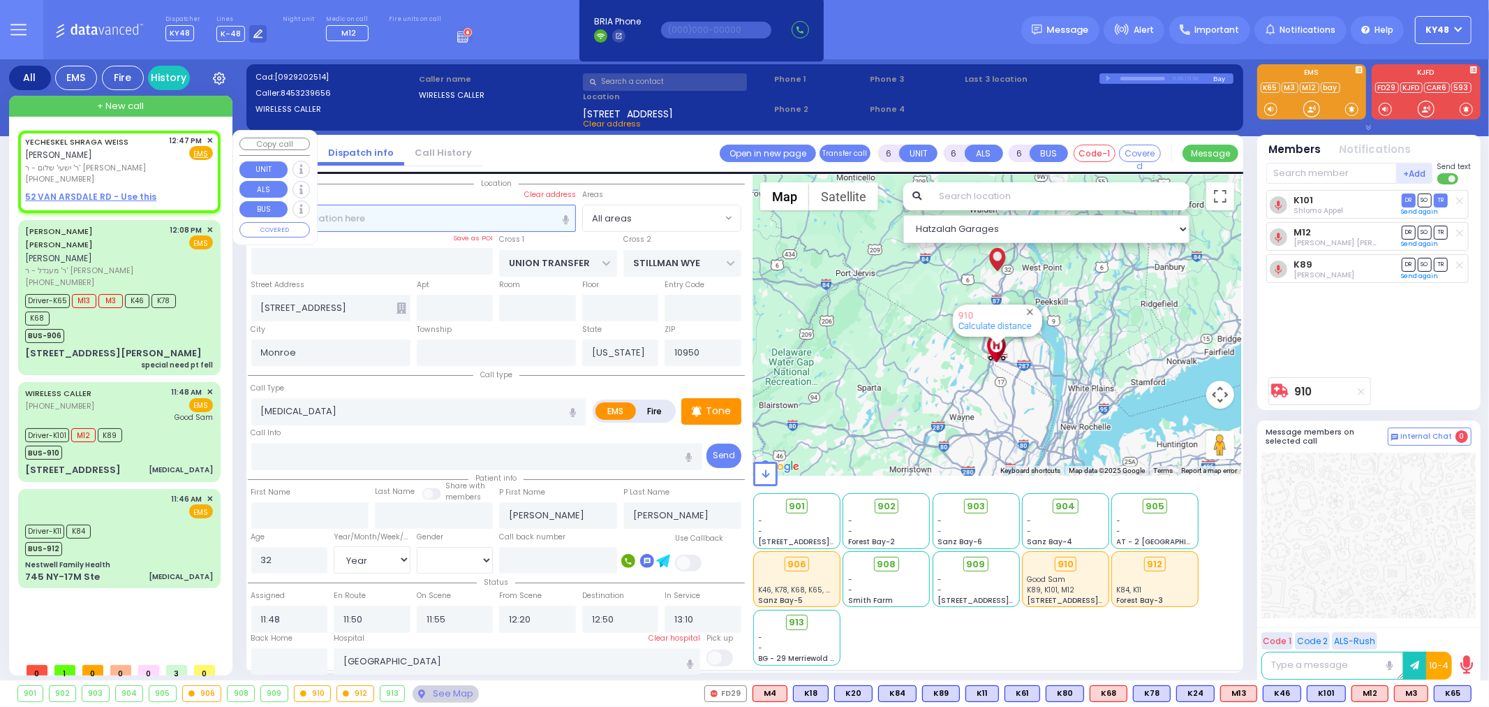
type input "YECHESKEL SHRAGA"
type input "[PERSON_NAME]"
select select
type input "12:47"
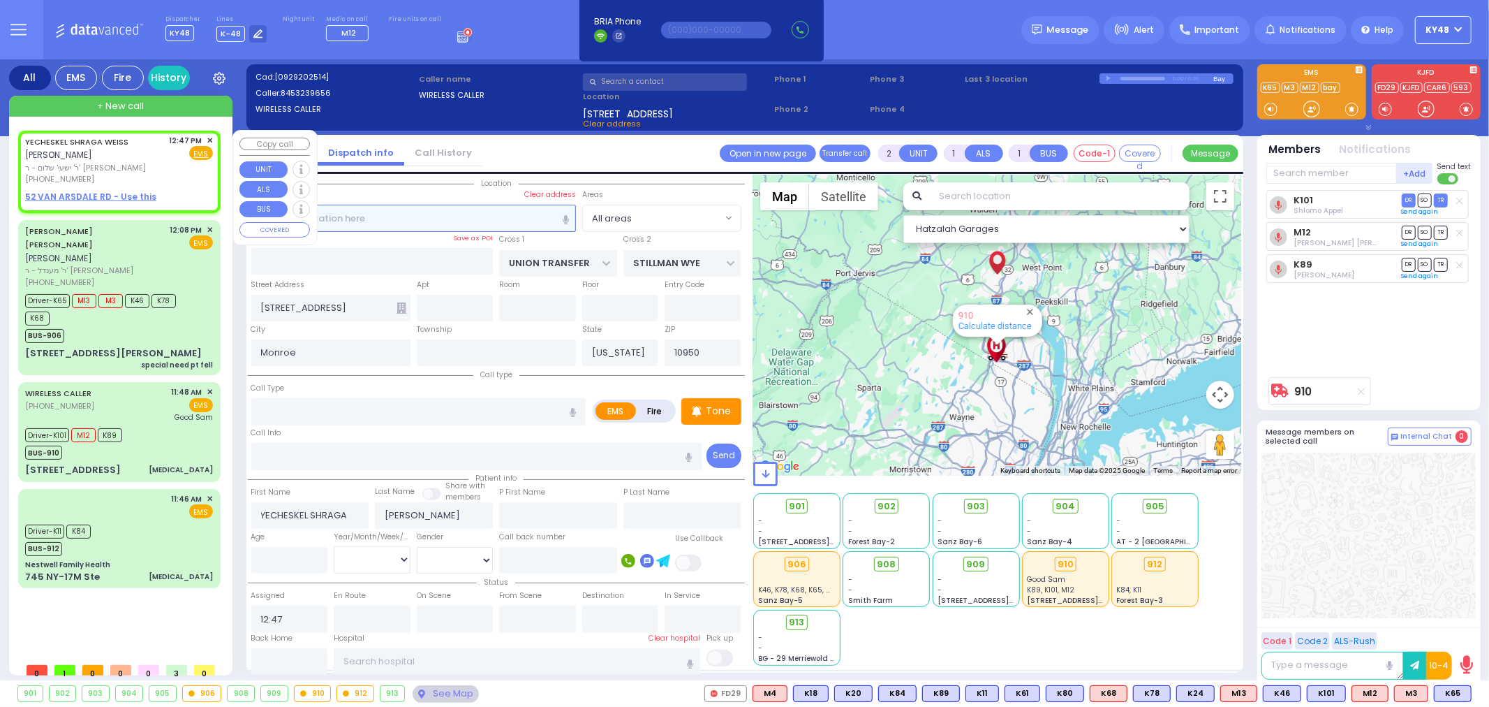
select select "Hatzalah Garages"
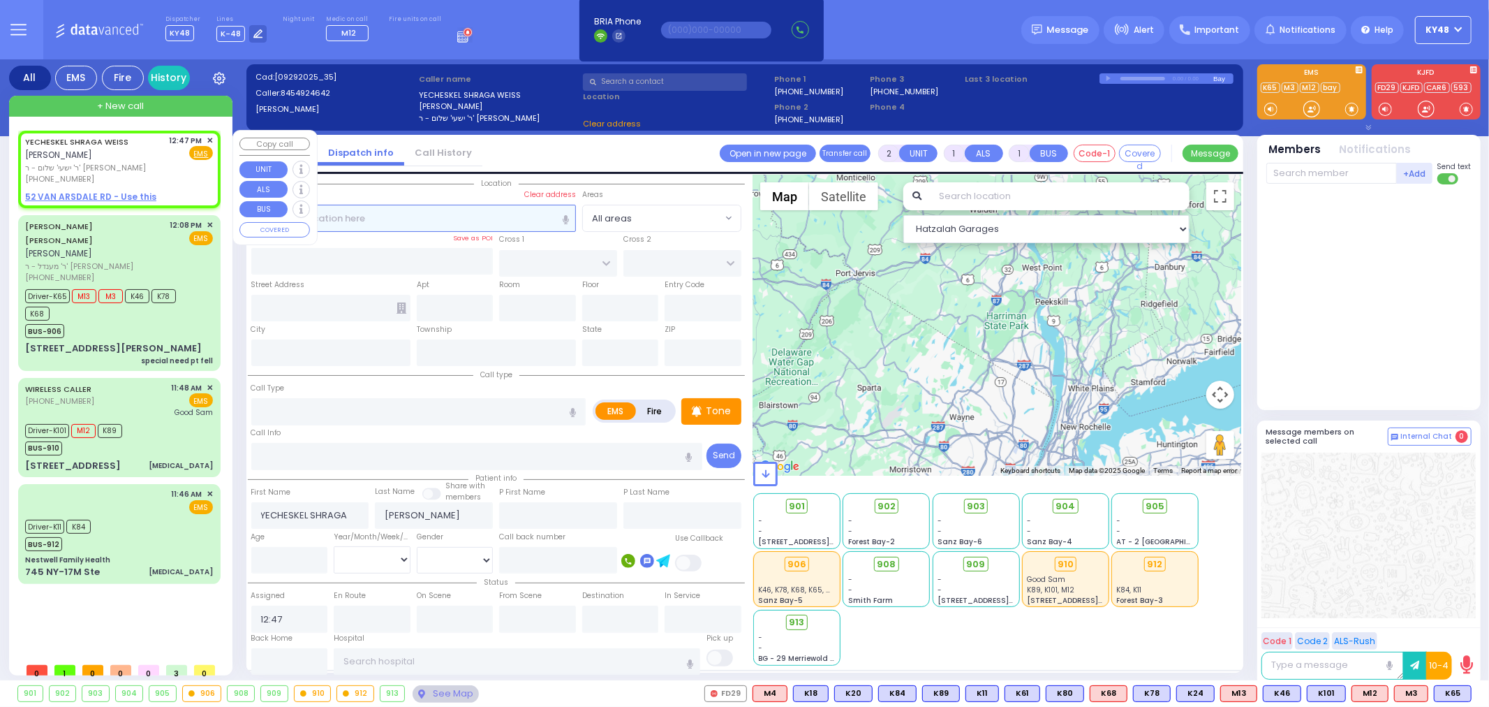
select select
radio input "true"
select select
select select "Hatzalah Garages"
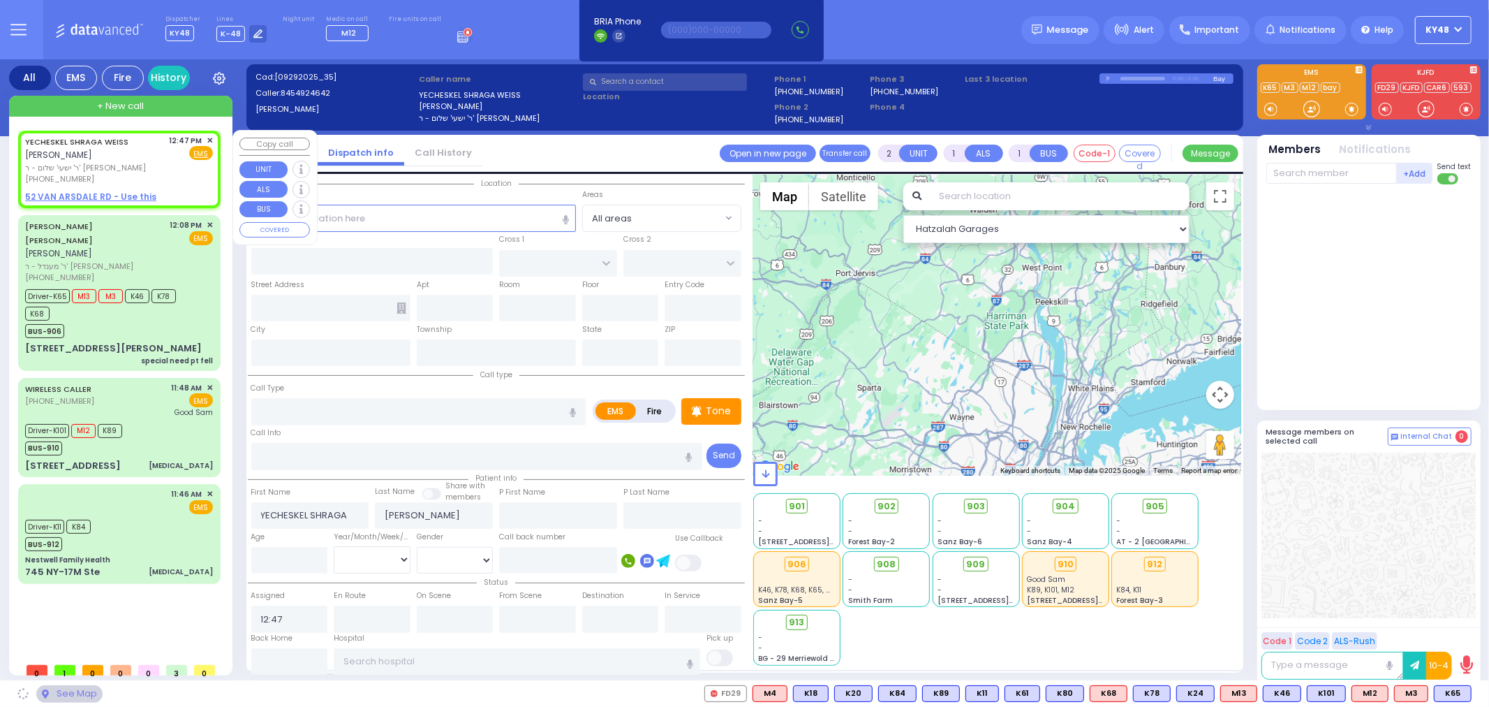
click at [212, 138] on span "✕" at bounding box center [210, 141] width 6 height 12
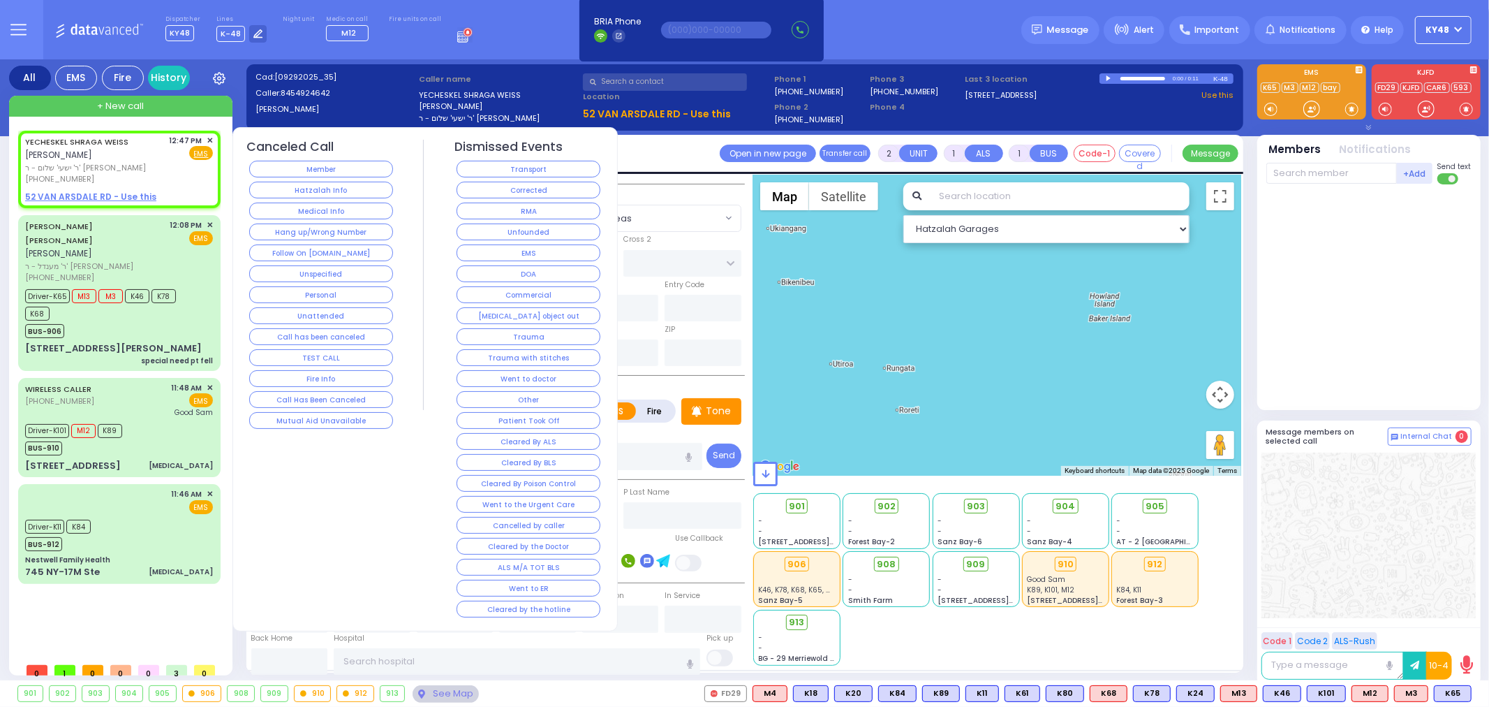
click at [283, 226] on button "Hang up/Wrong Number" at bounding box center [321, 231] width 144 height 17
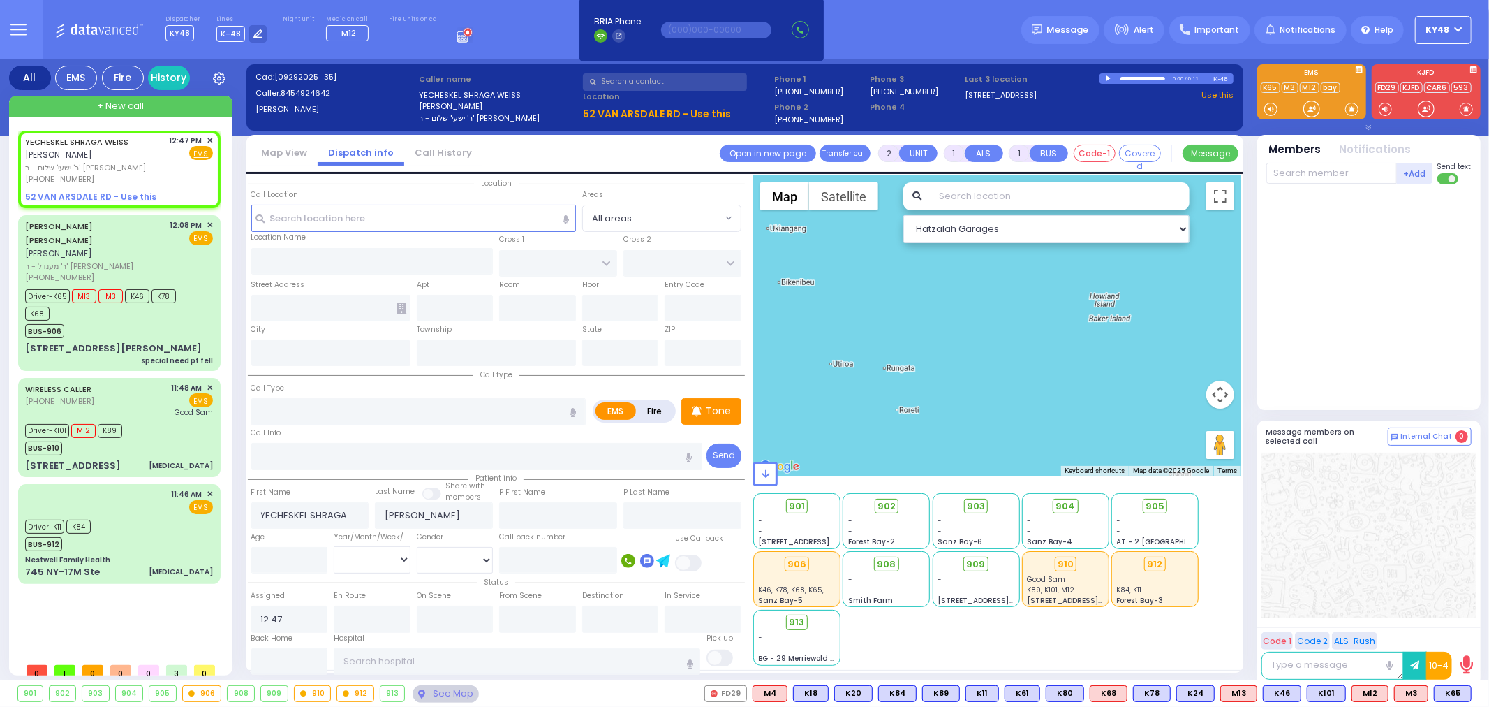
select select
radio input "true"
select select
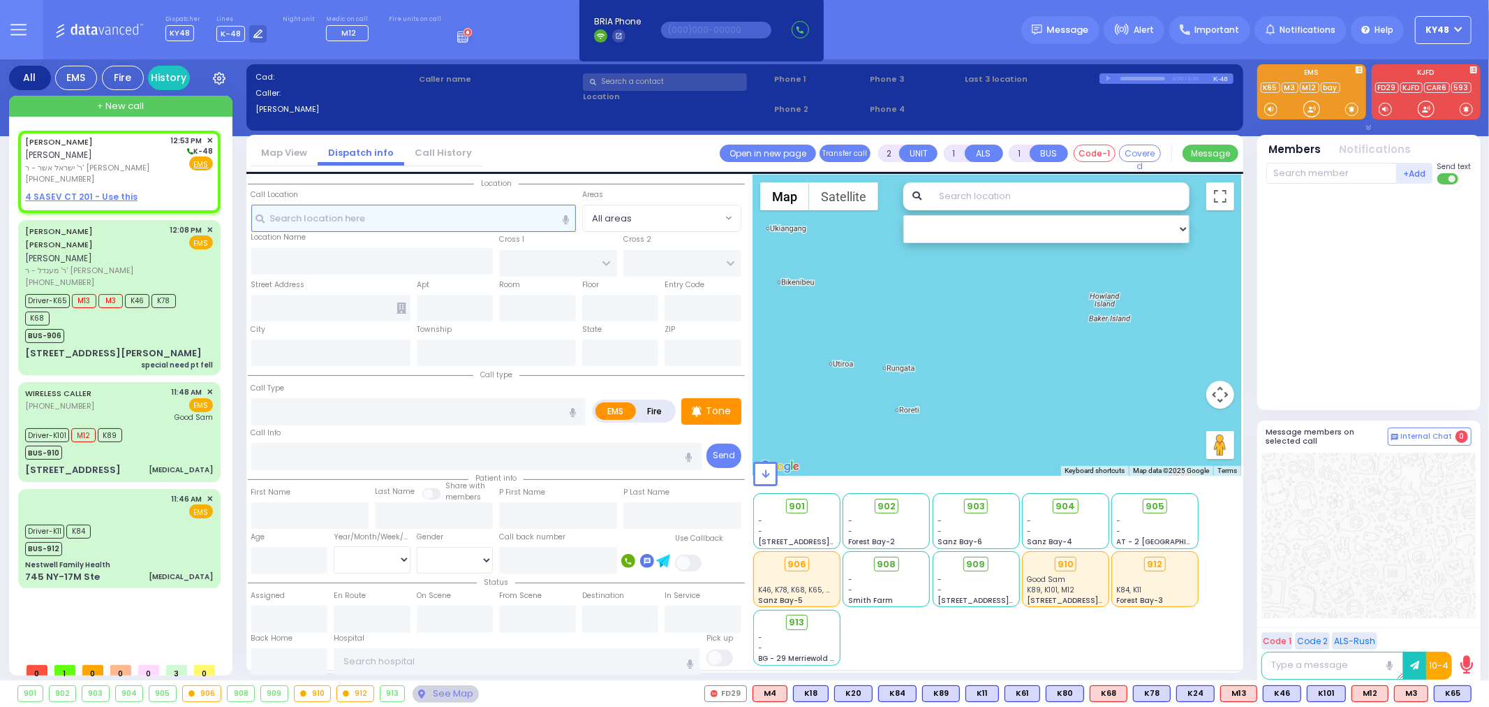
select select
radio input "true"
type input "[PERSON_NAME]"
select select
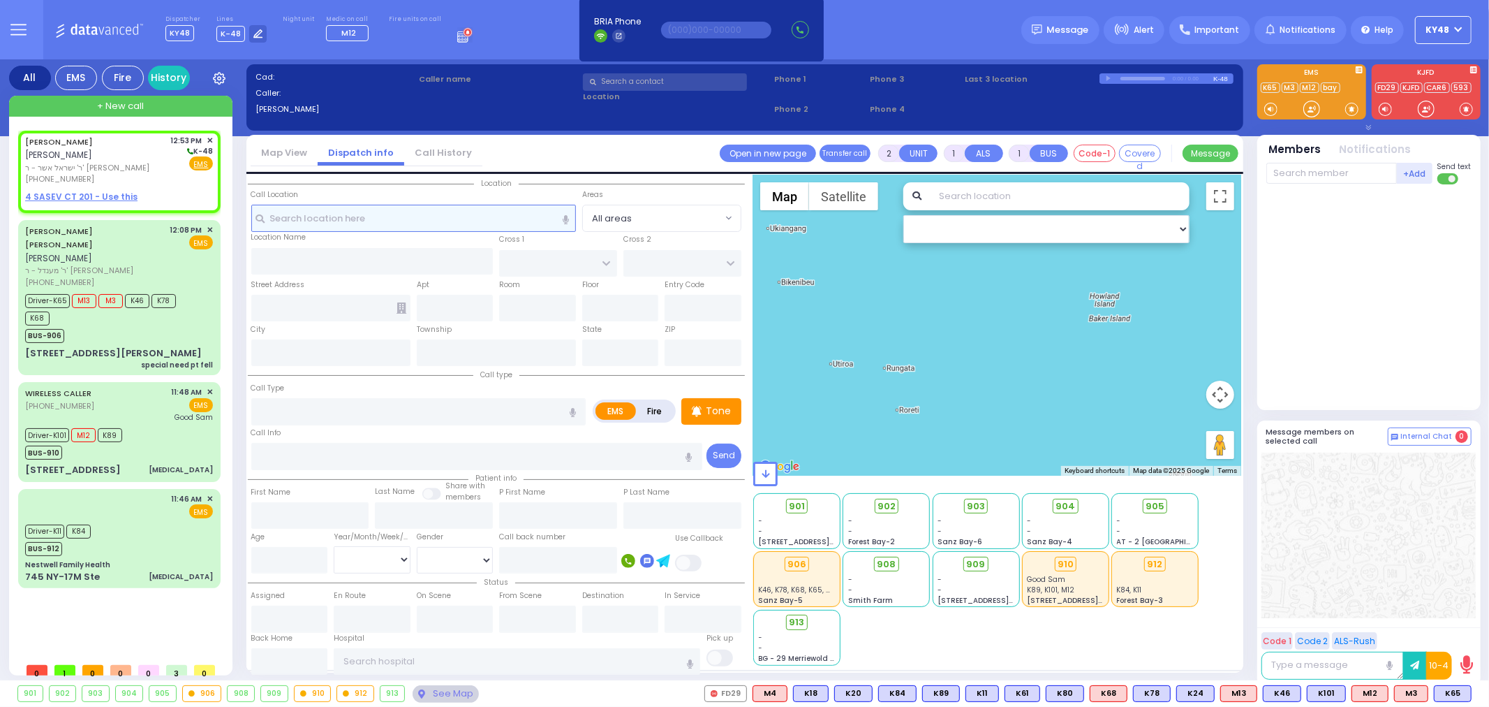
type input "12:53"
select select "Hatzalah Garages"
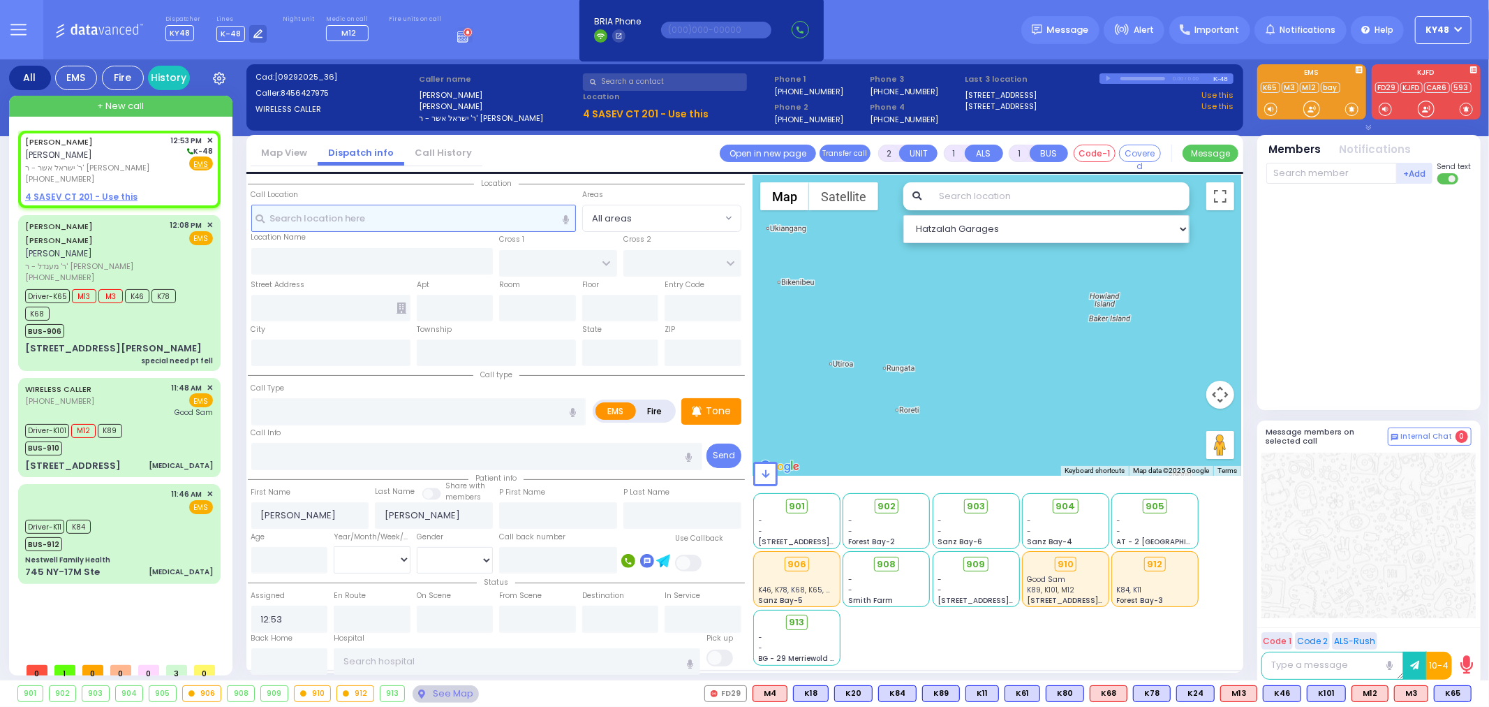
select select
radio input "true"
select select
select select "Hatzalah Garages"
click at [137, 221] on div "[PERSON_NAME] [PERSON_NAME] [PERSON_NAME]" at bounding box center [95, 239] width 140 height 41
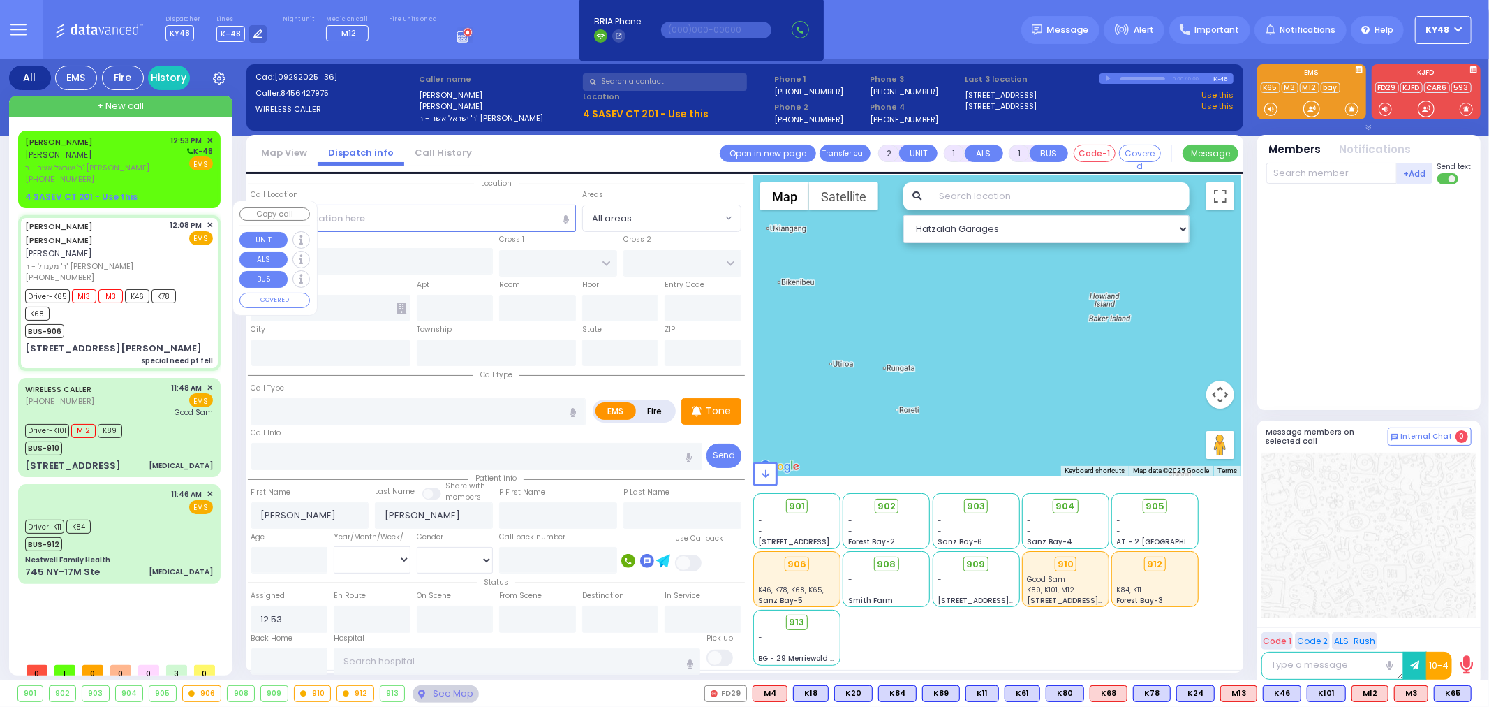
type input "6"
select select
type input "special need pt fell"
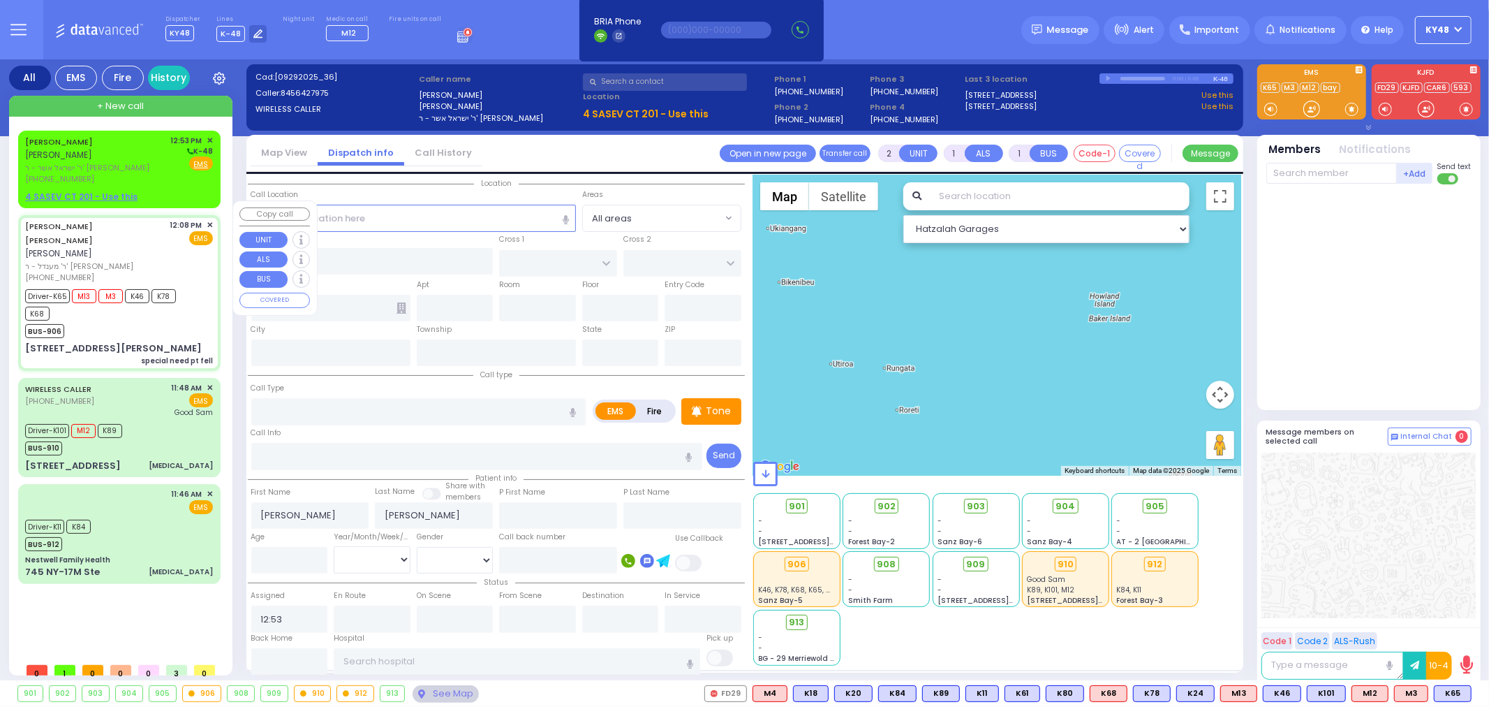
radio input "true"
type input "[PERSON_NAME]"
type input "Kahan"
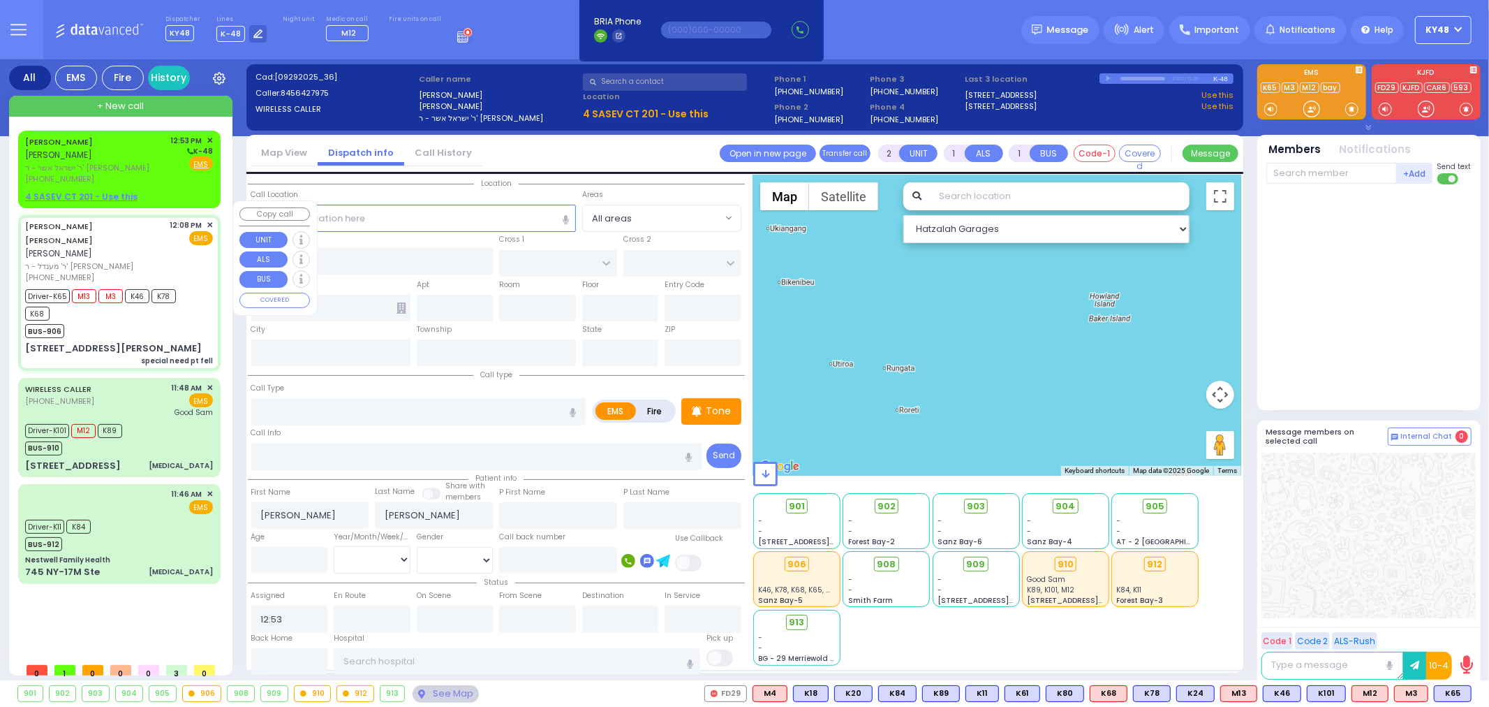
type input "73"
select select "Year"
select select "[DEMOGRAPHIC_DATA]"
type input "12:08"
type input "12:10"
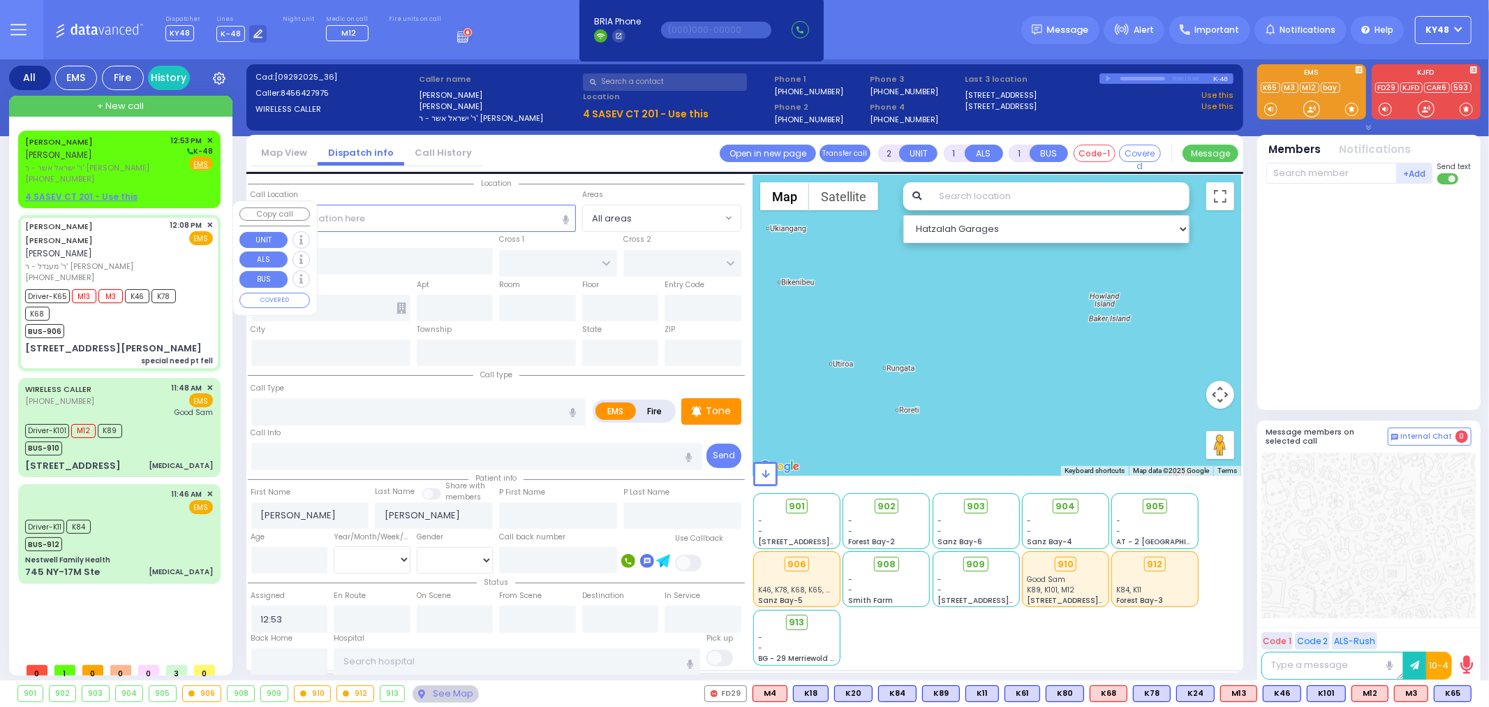
type input "12:12"
type input "12:22"
type input "13:00"
type input "14:00"
type input "CARTER LN"
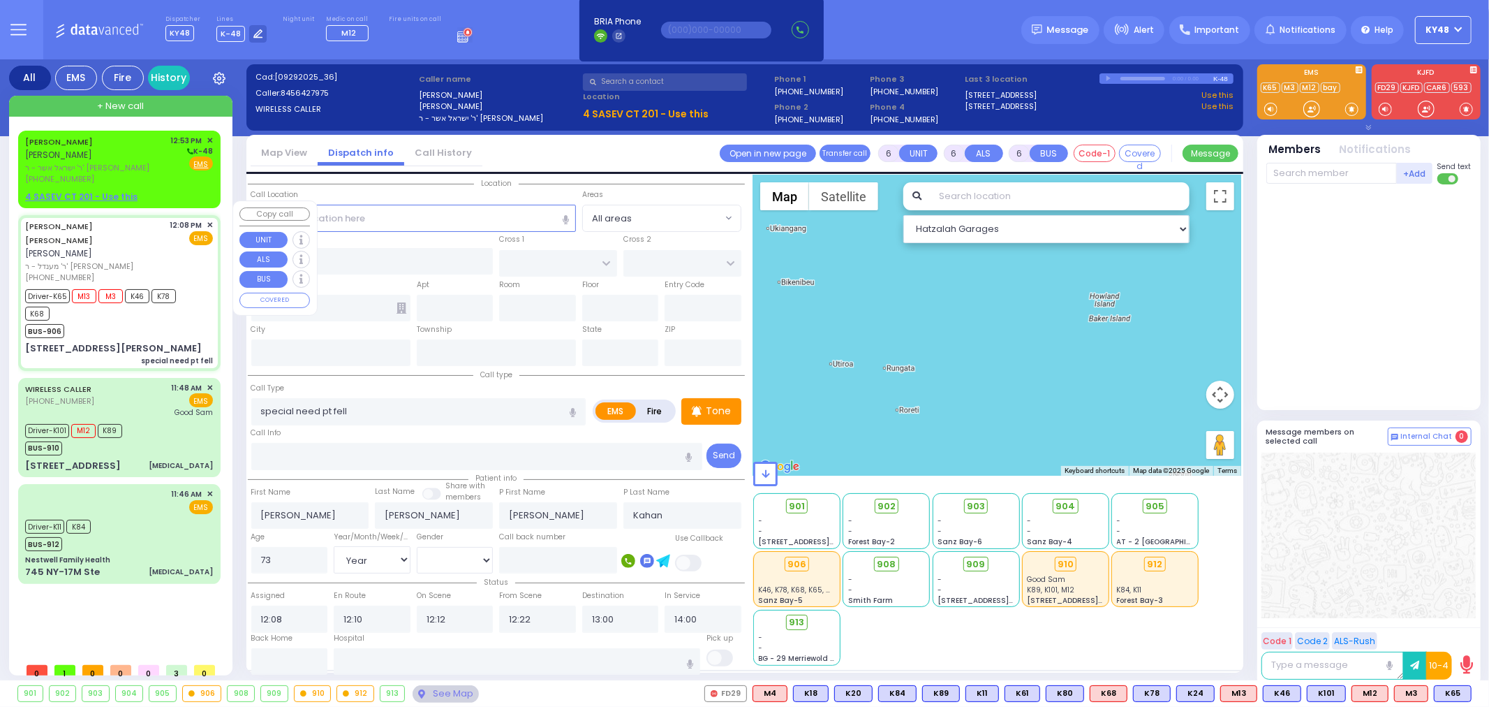
type input "[PERSON_NAME] DR"
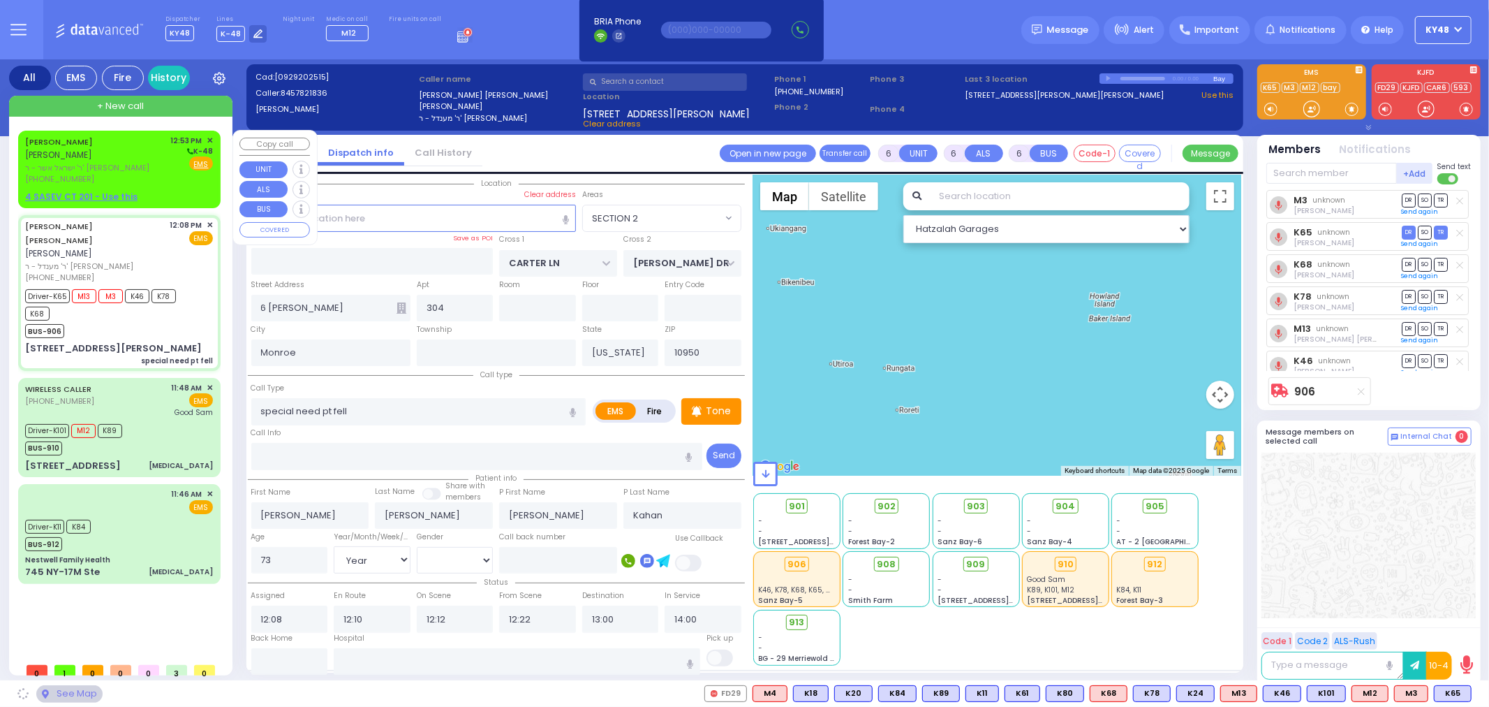
click at [137, 191] on div "4 SASEV CT 201 - Use this" at bounding box center [119, 197] width 188 height 13
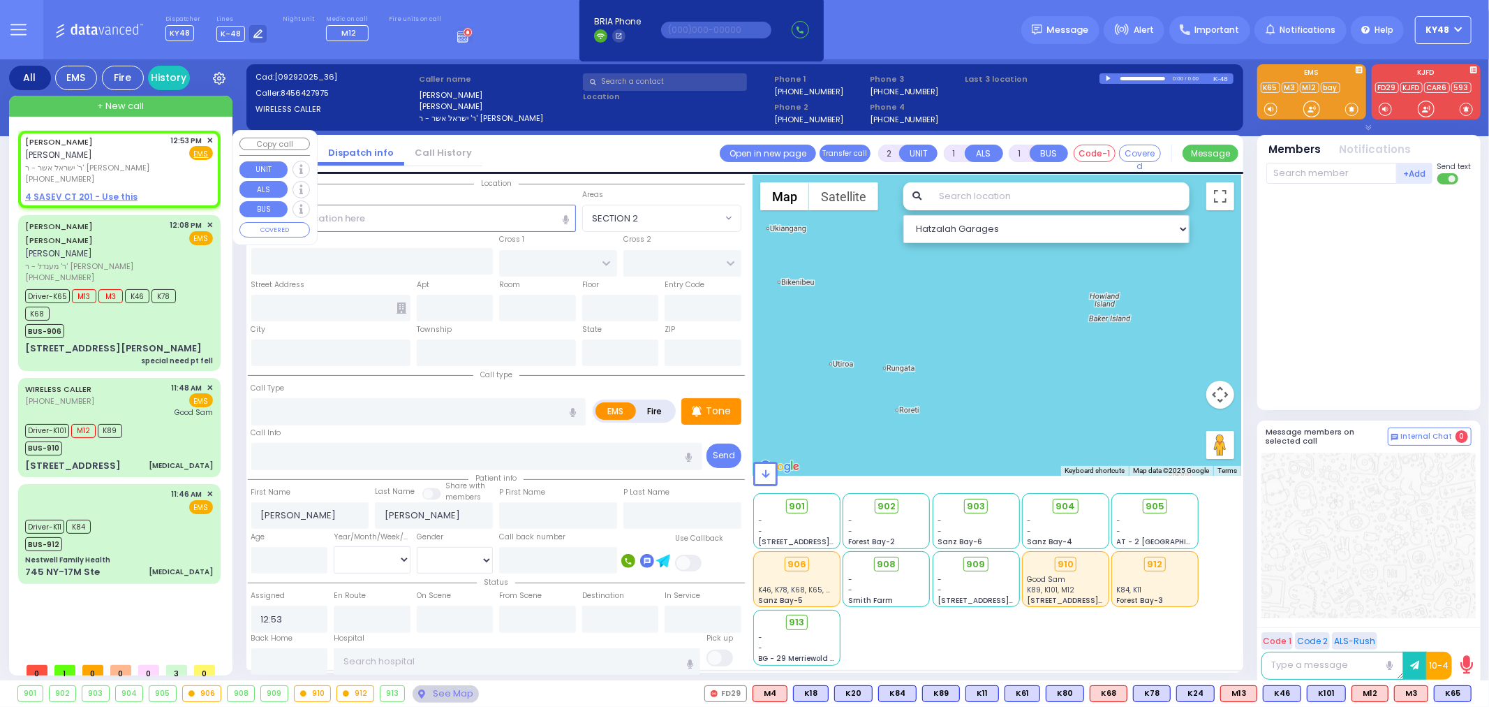
click at [210, 138] on span "✕" at bounding box center [210, 141] width 6 height 12
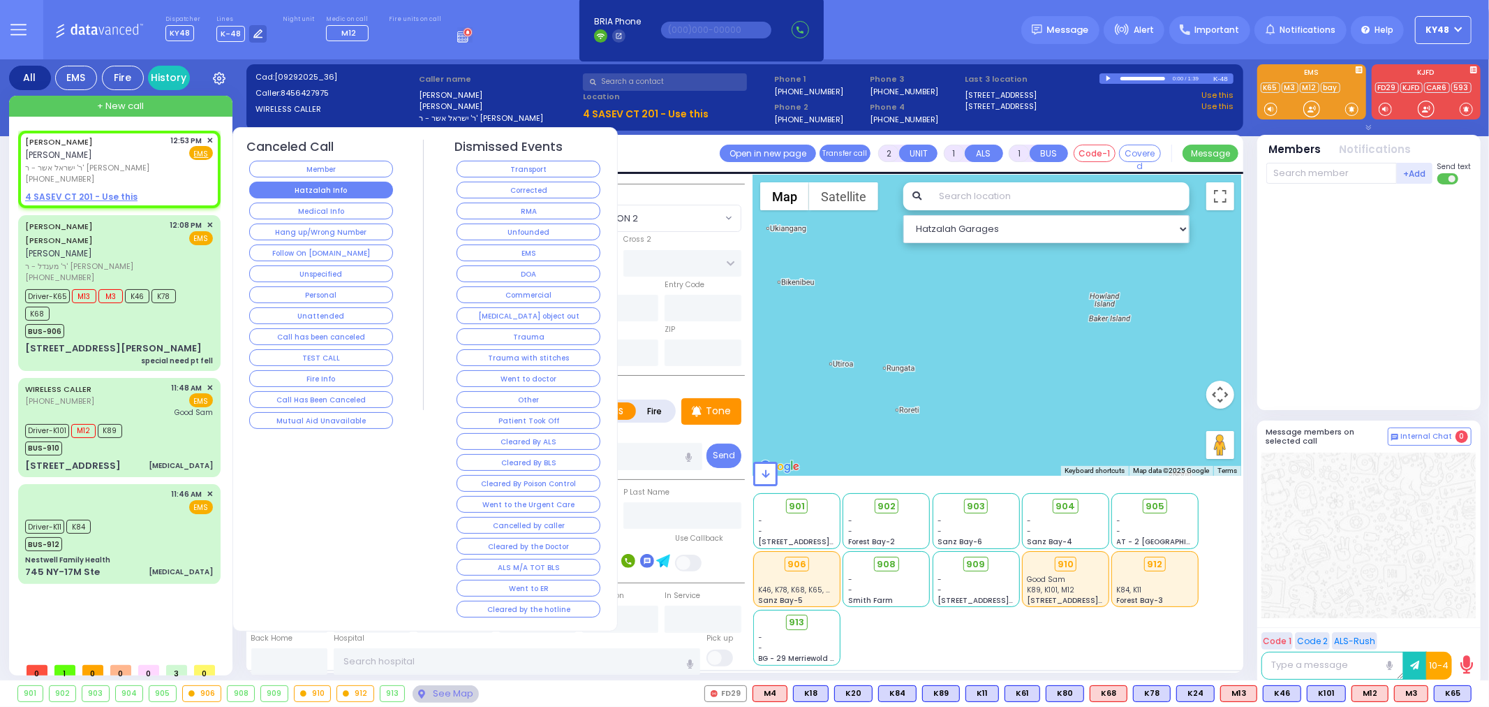
click at [323, 192] on button "Hatzalah Info" at bounding box center [321, 190] width 144 height 17
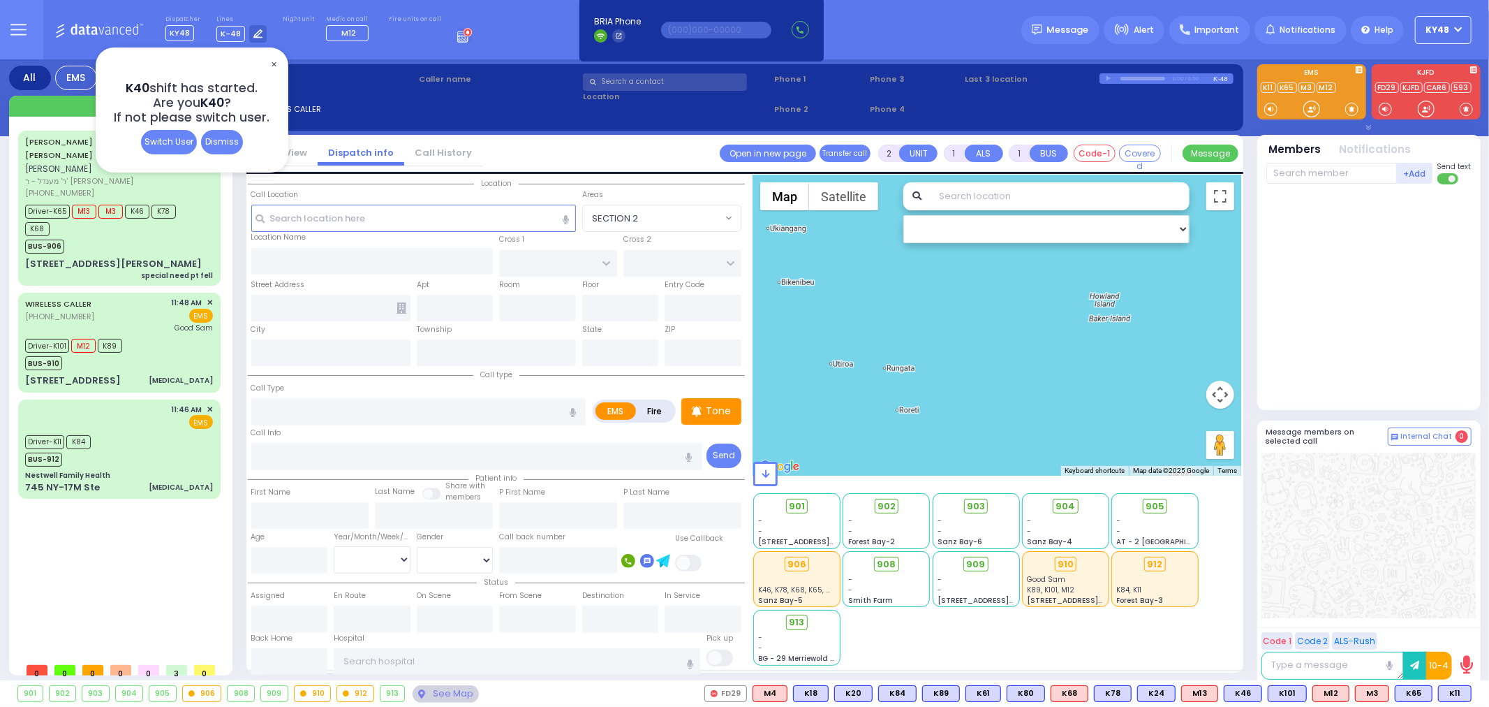
click at [207, 145] on div "Dismiss" at bounding box center [222, 142] width 42 height 24
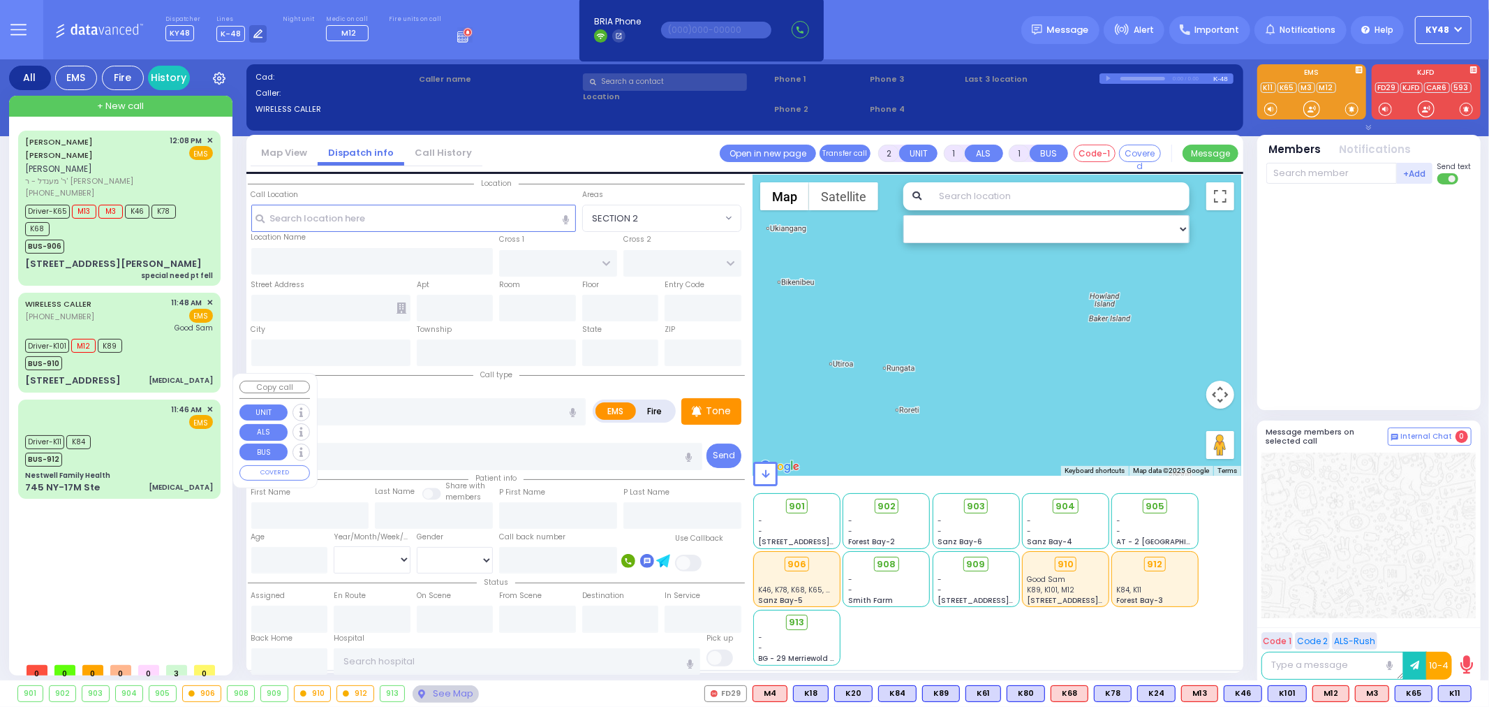
click at [182, 431] on div "Driver-K11 K84 BUS-912" at bounding box center [119, 448] width 188 height 35
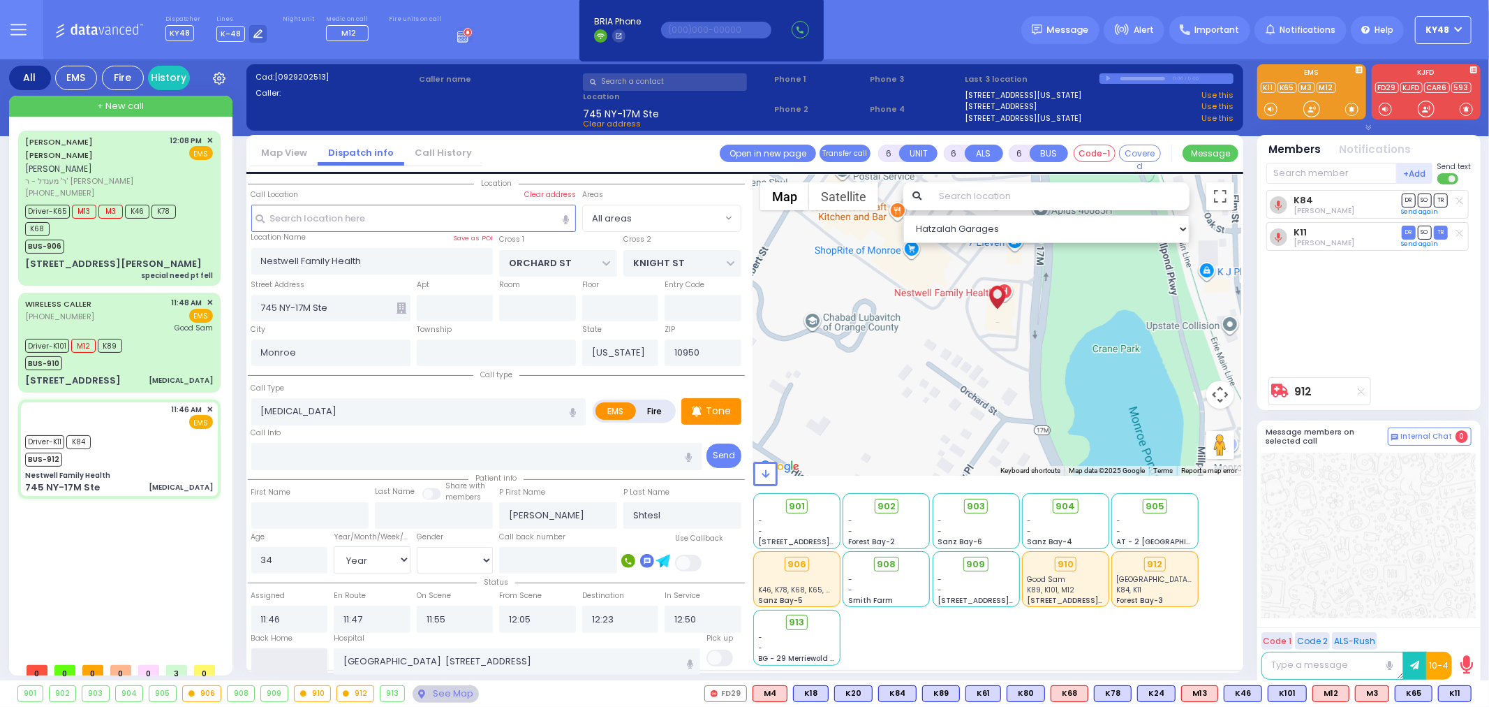
click at [272, 654] on input "text" at bounding box center [289, 661] width 77 height 27
click at [274, 654] on input "text" at bounding box center [289, 661] width 77 height 27
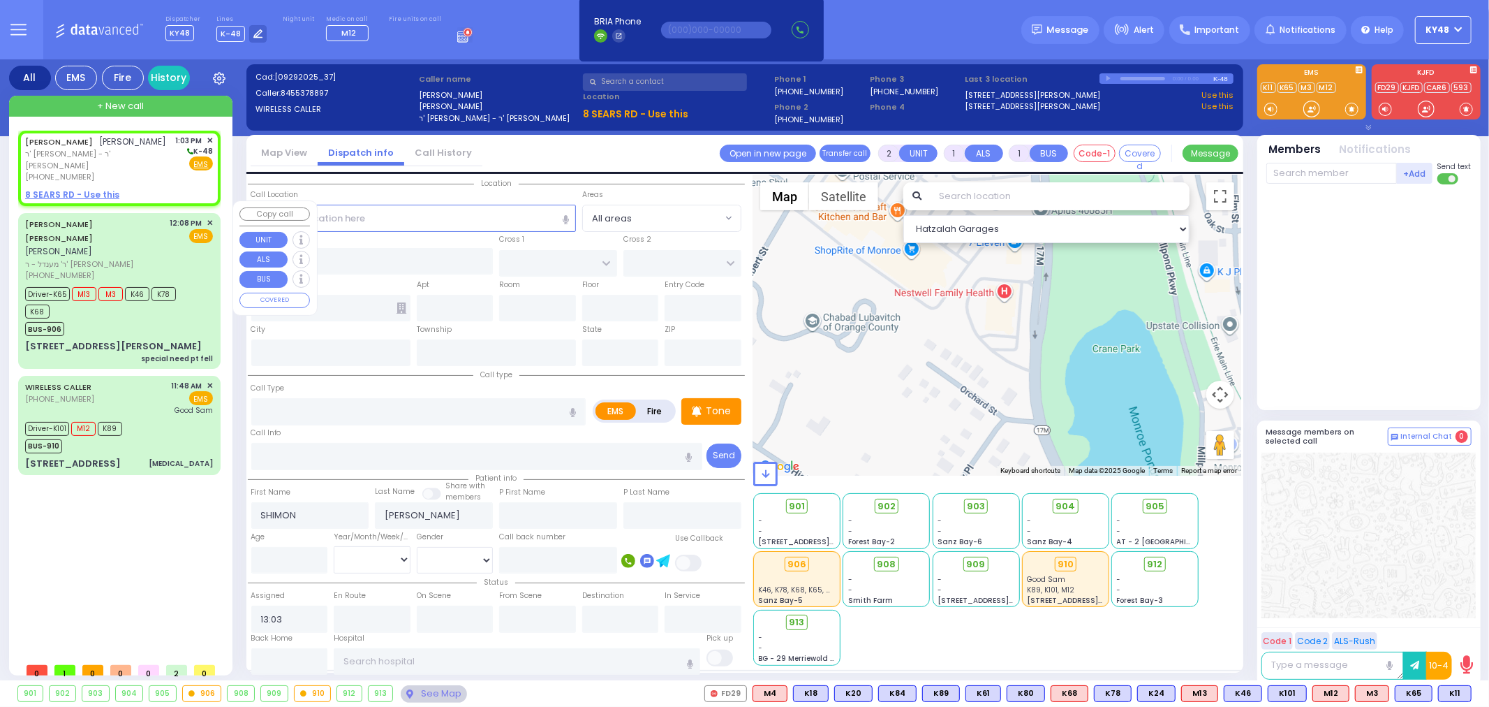
click at [114, 258] on span "ר' מענדל - ר' [PERSON_NAME]" at bounding box center [95, 264] width 140 height 12
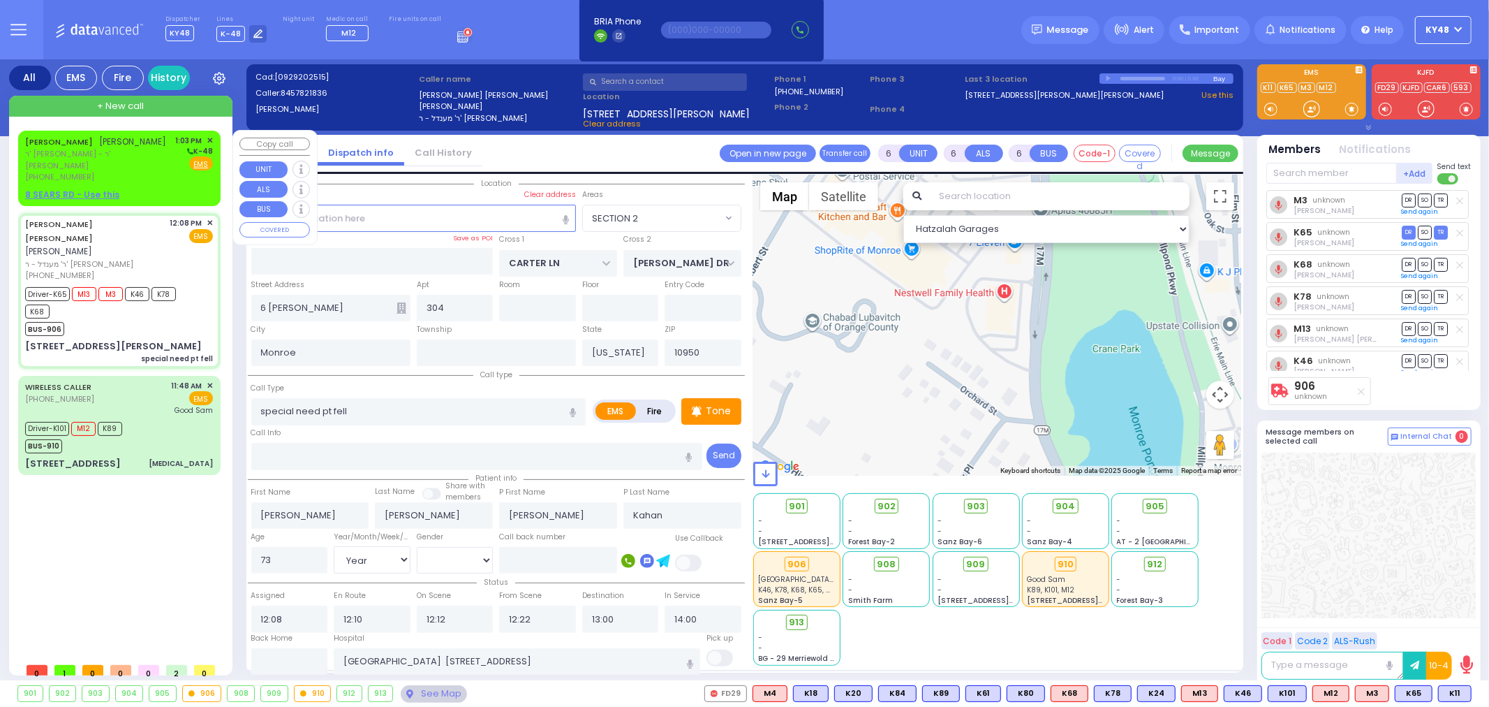
click at [152, 162] on div "[PERSON_NAME] [PERSON_NAME] ר' [PERSON_NAME] - ר' [PERSON_NAME] [PHONE_NUMBER] …" at bounding box center [119, 159] width 188 height 48
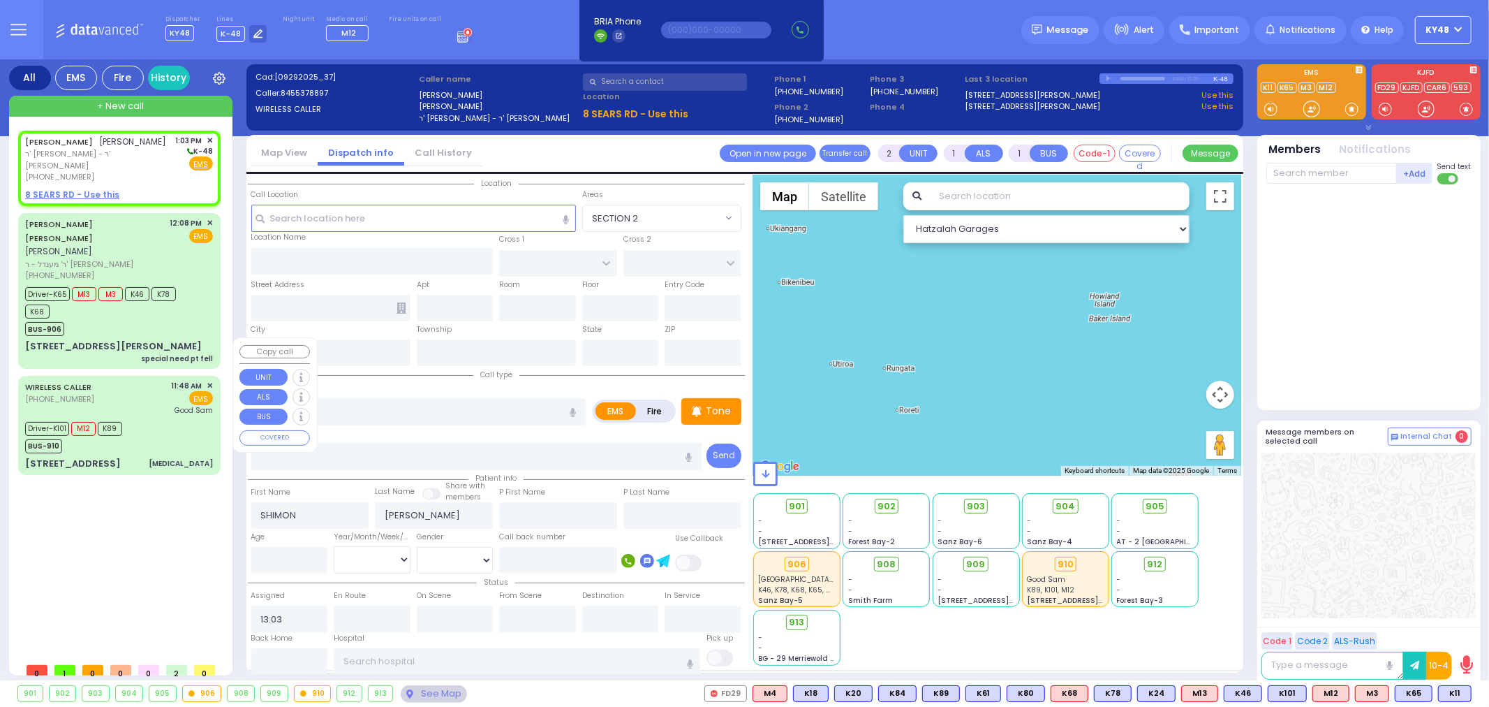
click at [95, 380] on div "WIRELESS CALLER [PHONE_NUMBER] 11:48 AM ✕ EMS Good [PERSON_NAME]" at bounding box center [119, 398] width 188 height 36
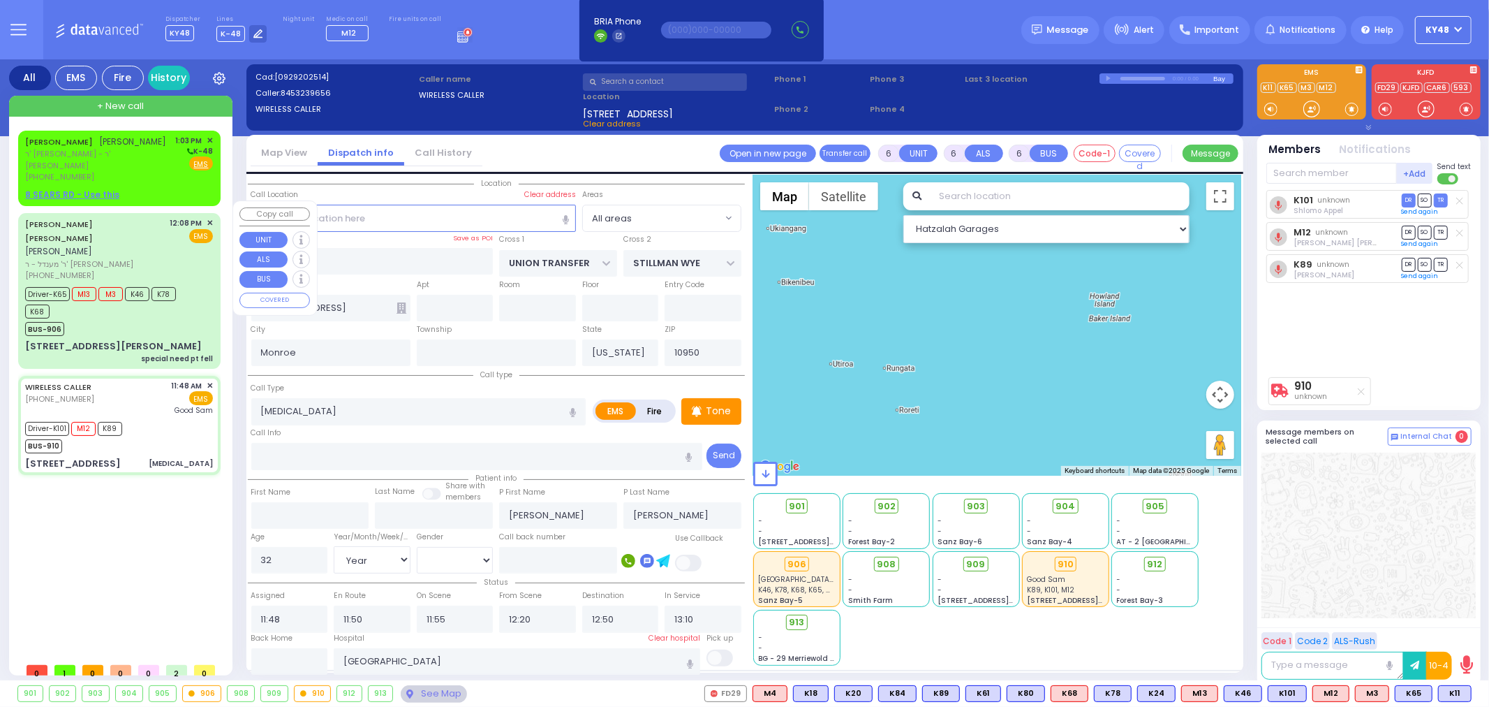
click at [120, 289] on div "Driver-K65 M13 M3 K46 K78 K68" at bounding box center [112, 300] width 175 height 35
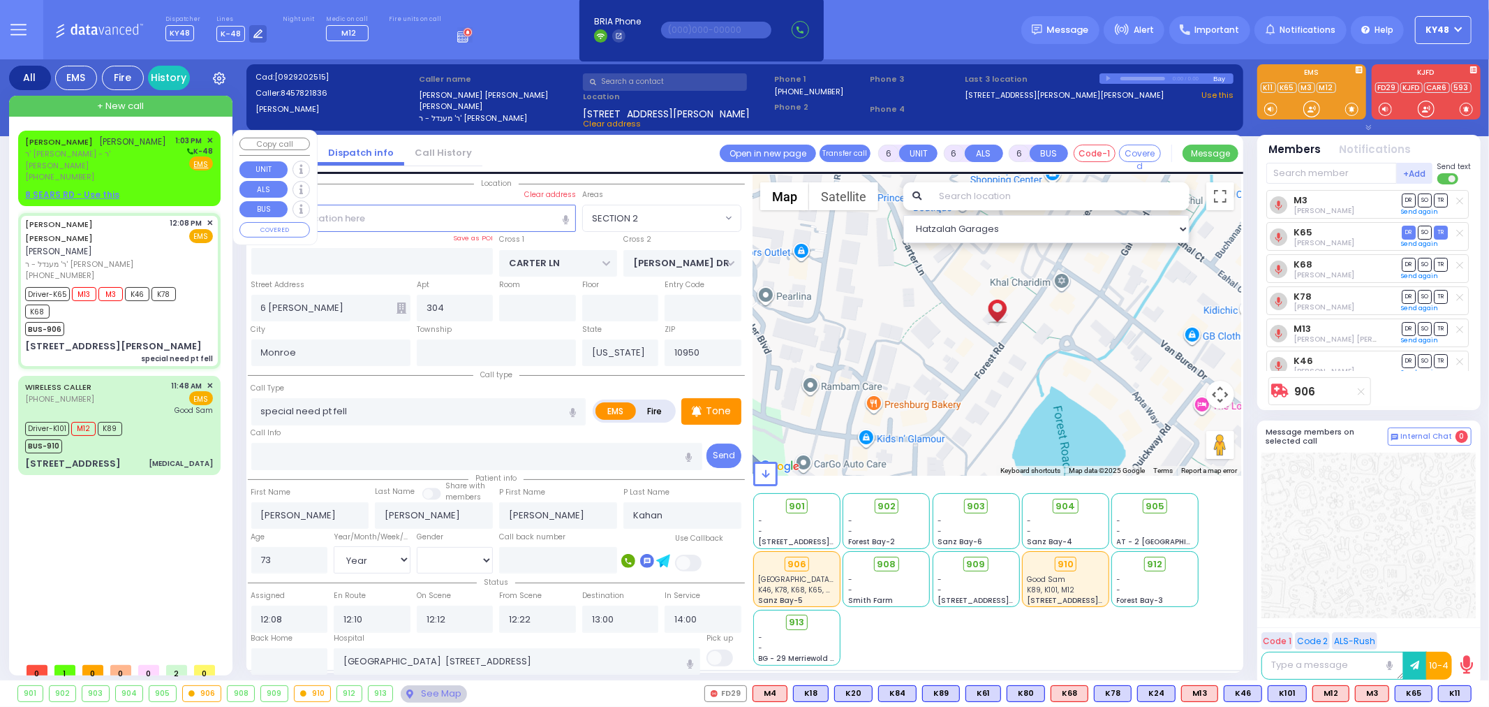
click at [152, 189] on div "8 SEARS RD - Use this" at bounding box center [119, 195] width 188 height 13
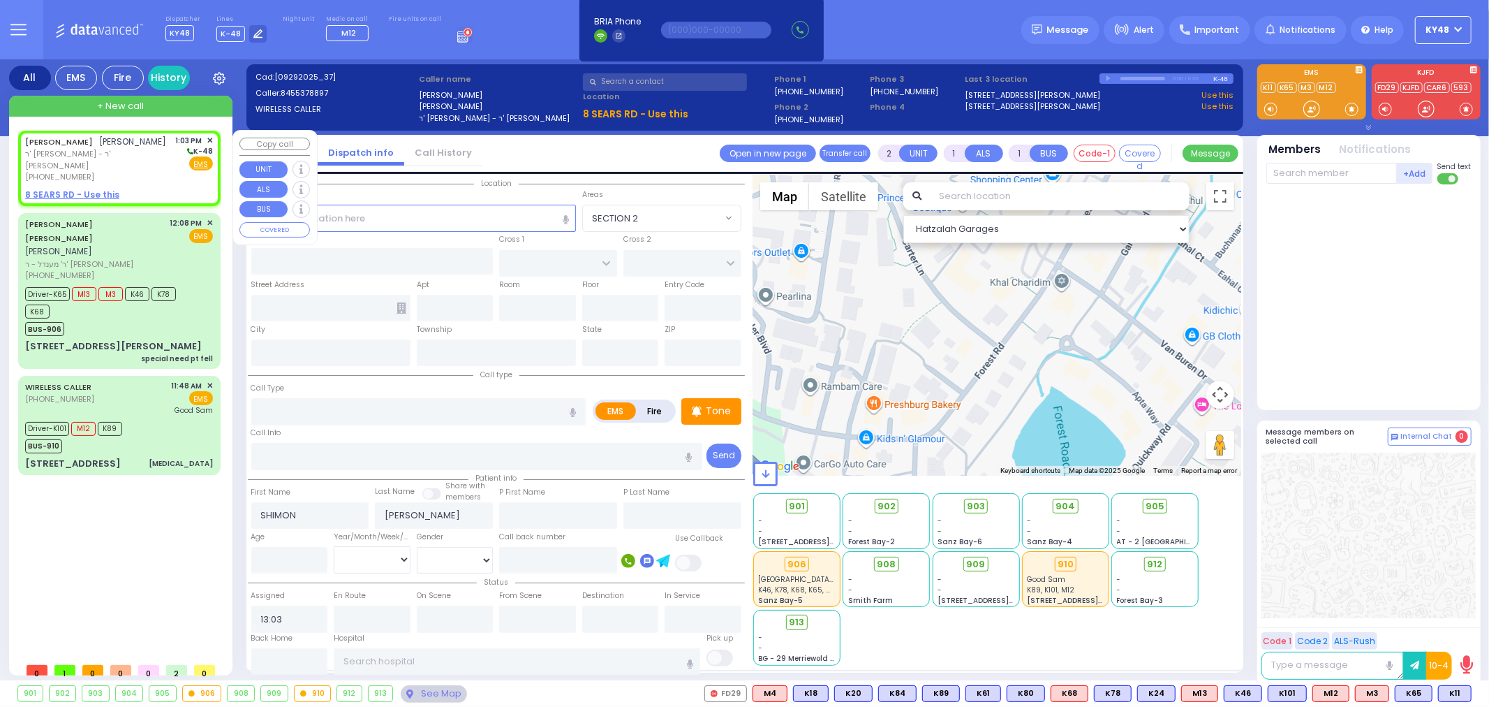
click at [207, 140] on span "✕" at bounding box center [210, 141] width 6 height 12
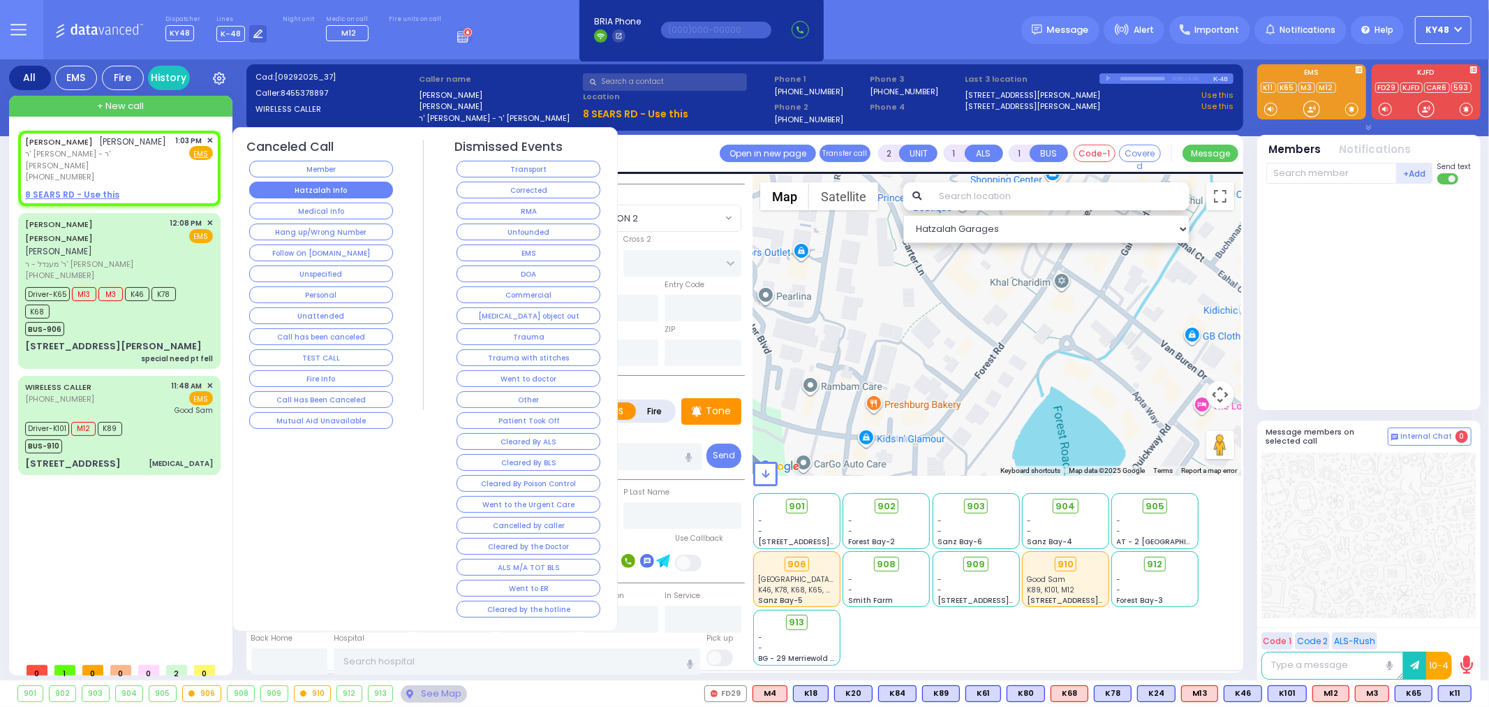
click at [309, 186] on button "Hatzalah Info" at bounding box center [321, 190] width 144 height 17
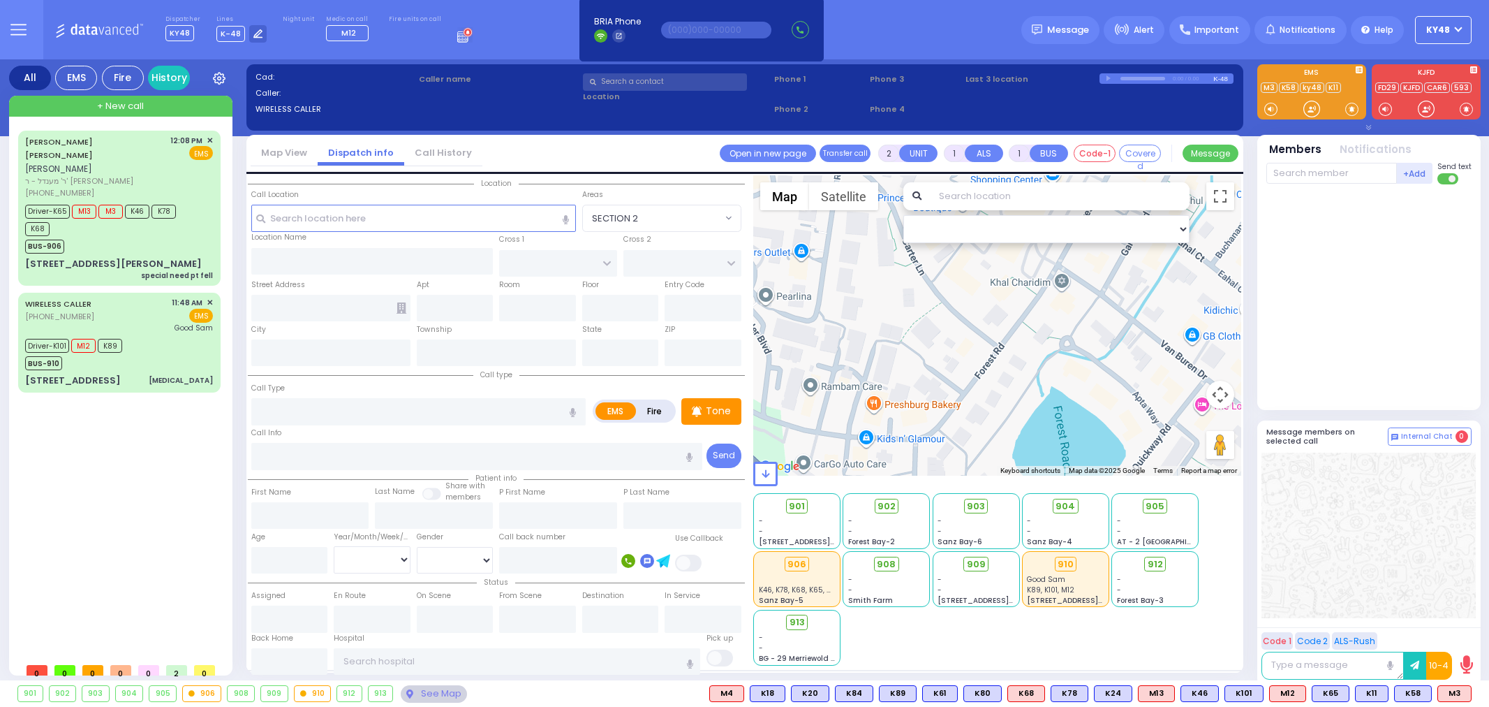
select select
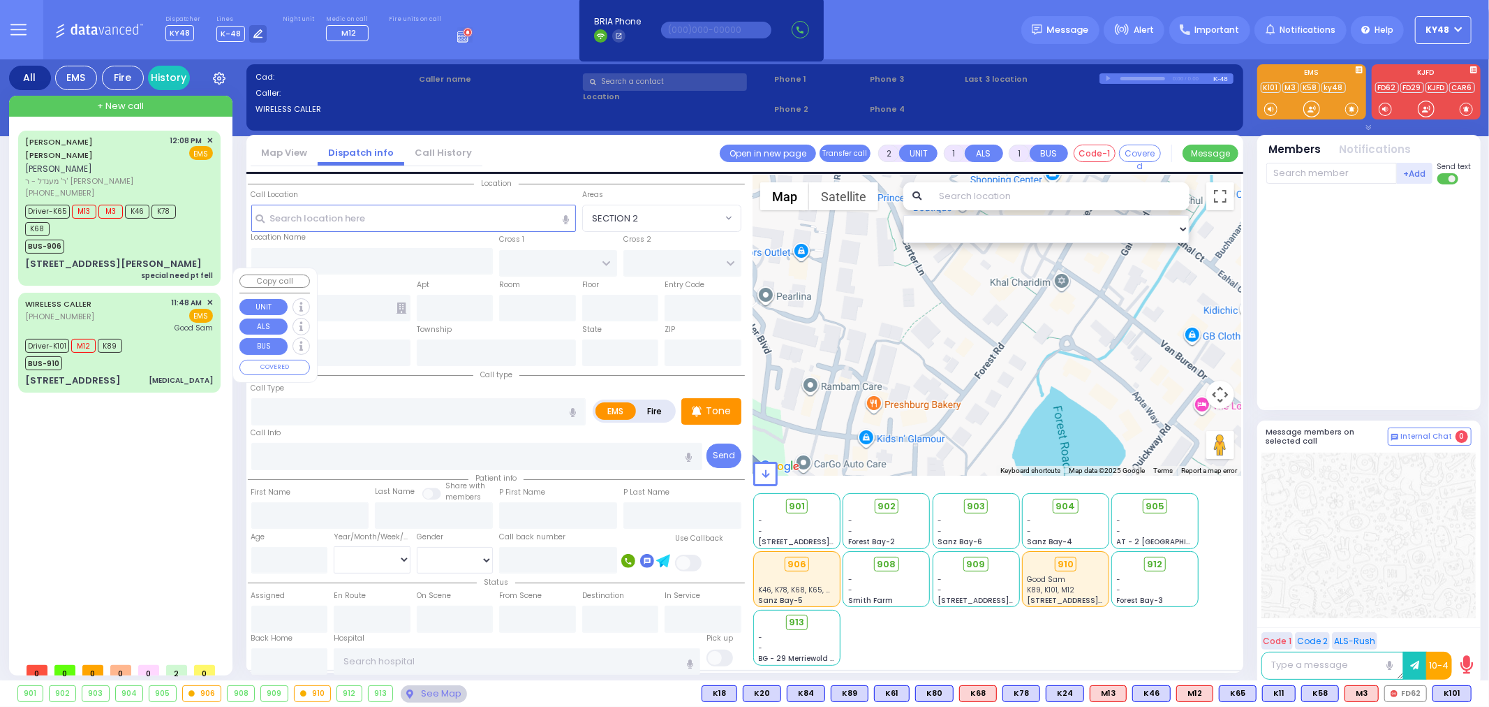
click at [158, 335] on div "Driver-K101 M12 K89 BUS-910" at bounding box center [119, 352] width 188 height 35
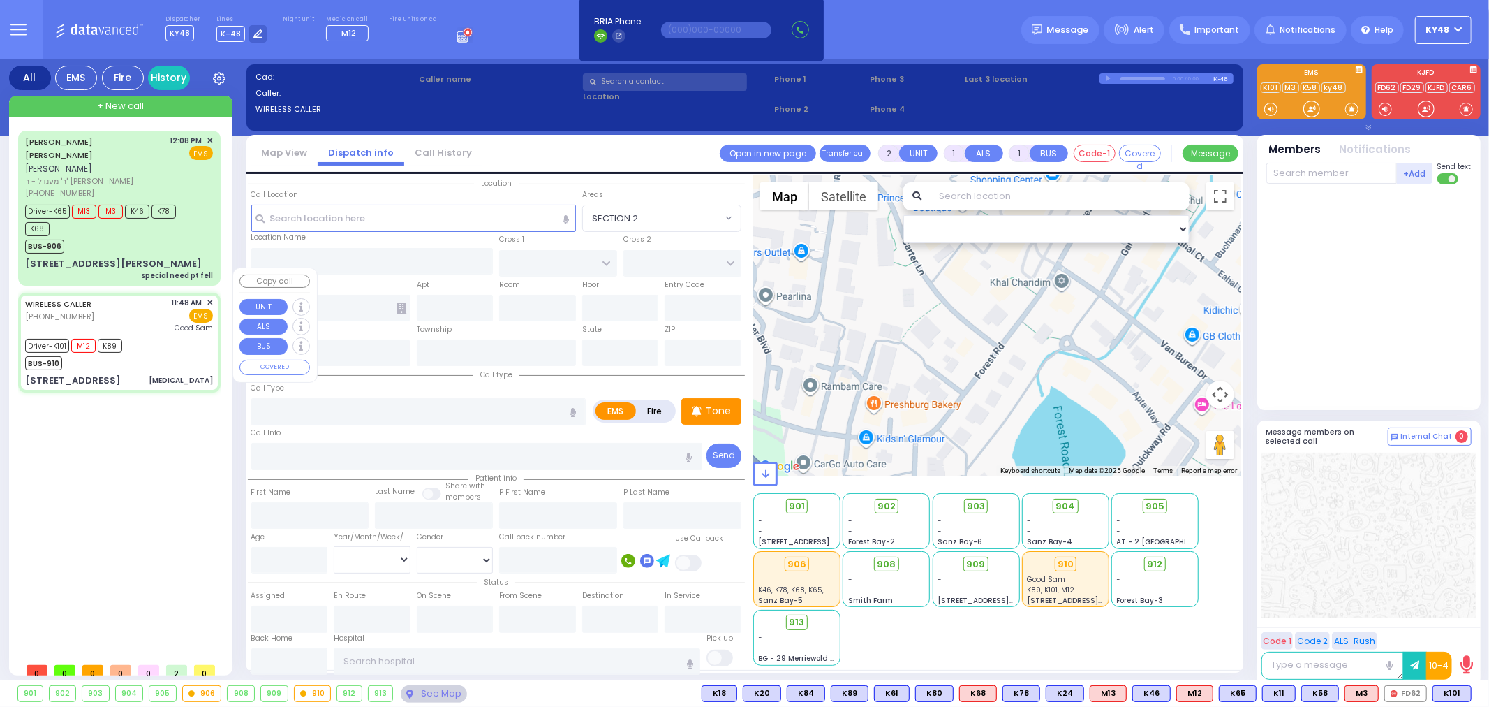
type input "6"
select select
type input "[MEDICAL_DATA]"
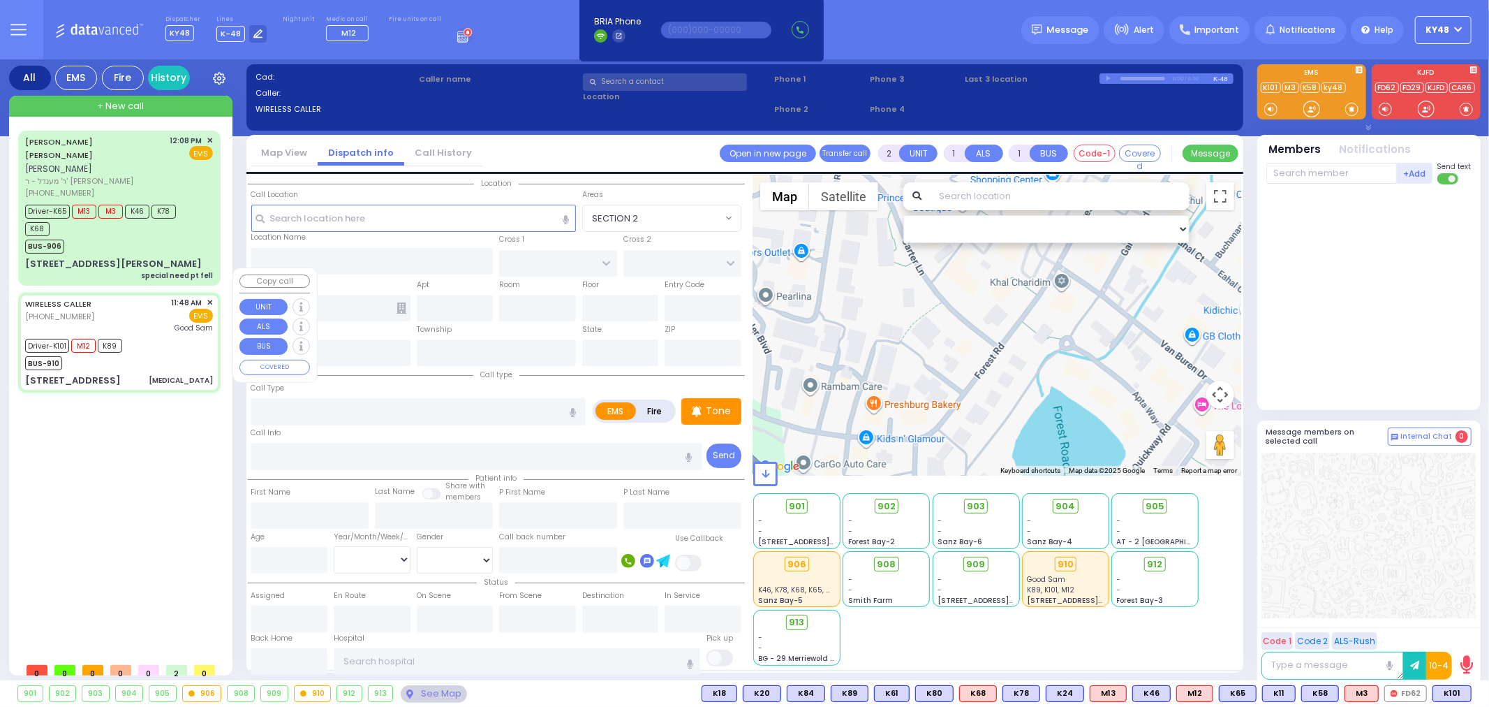
radio input "true"
type input "[PERSON_NAME]"
type input "32"
select select "Year"
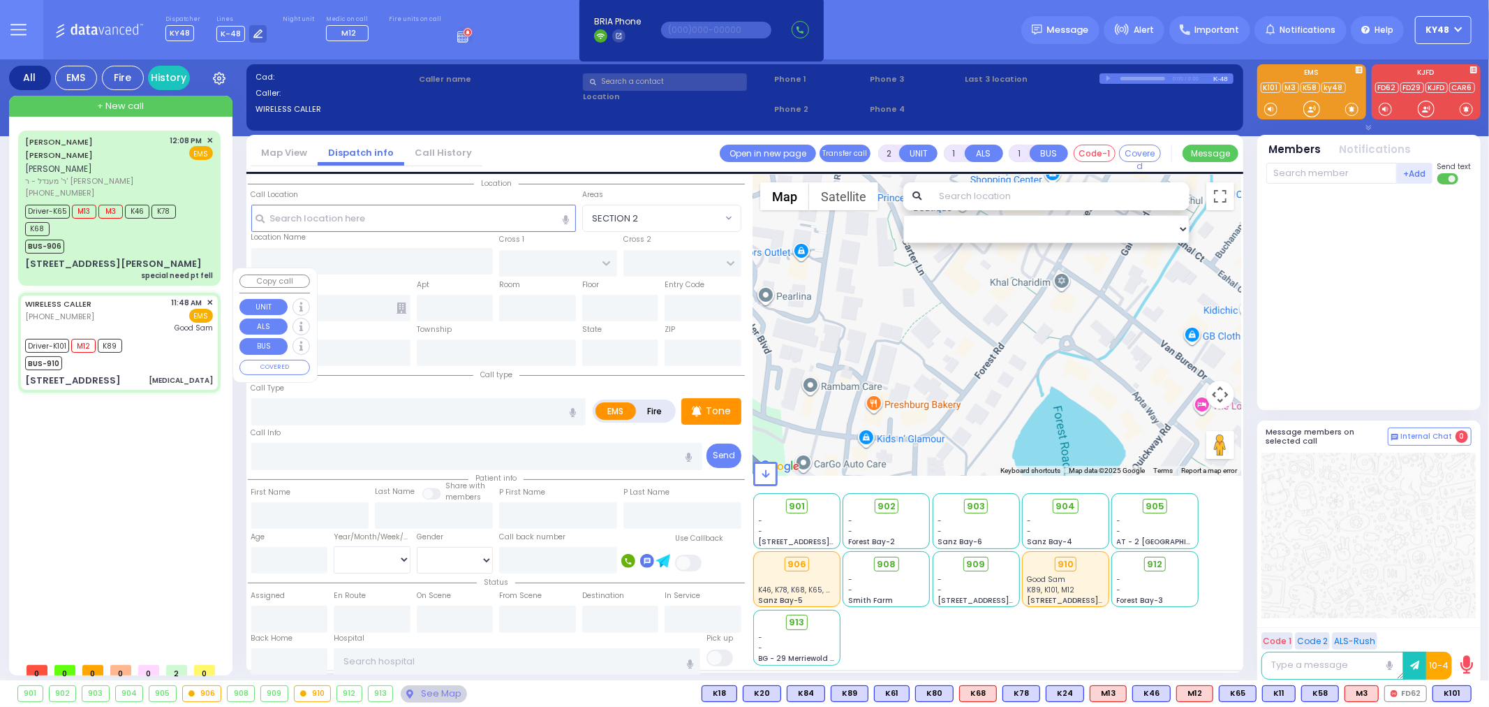
select select "[DEMOGRAPHIC_DATA]"
type input "11:48"
type input "11:50"
type input "11:55"
type input "12:20"
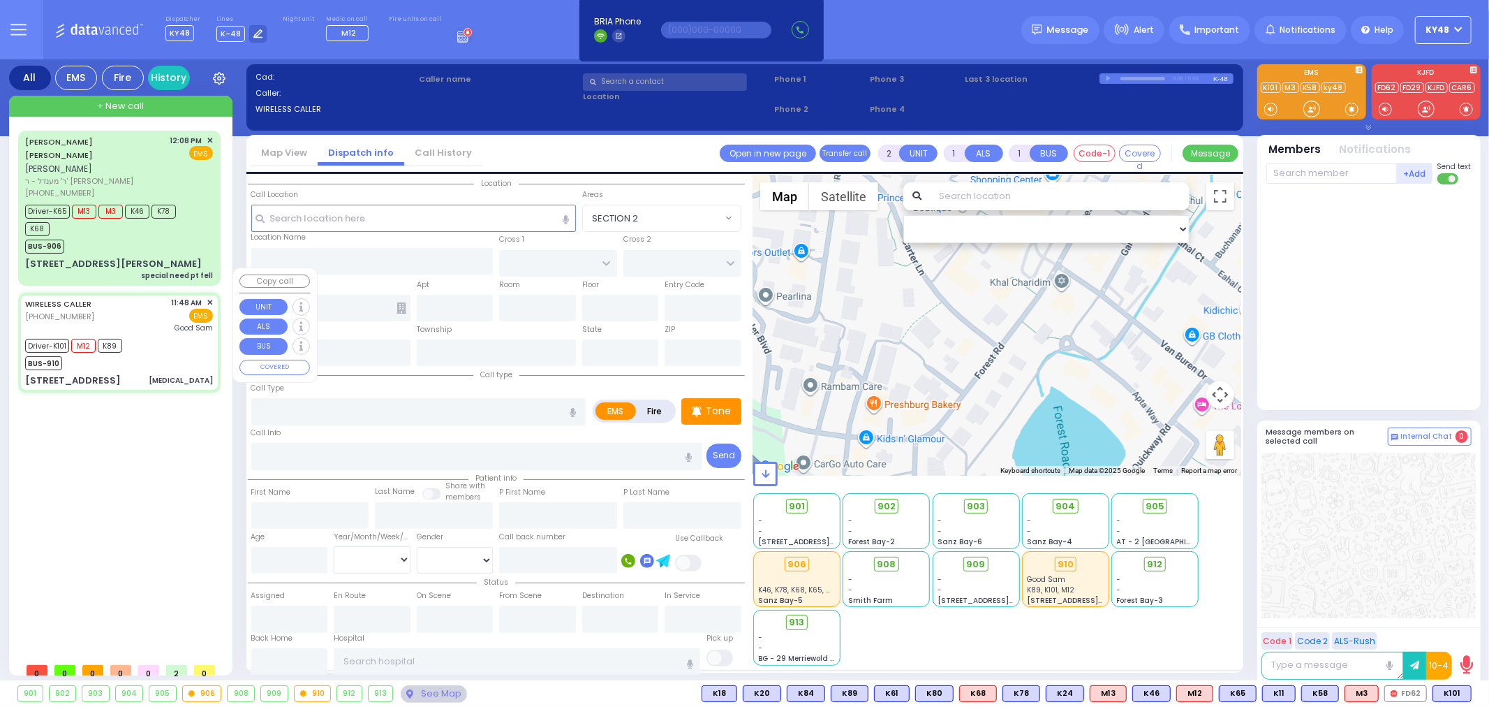
type input "12:50"
type input "13:10"
type input "[GEOGRAPHIC_DATA]"
type input "UNION TRANSFER"
type input "STILLMAN WYE"
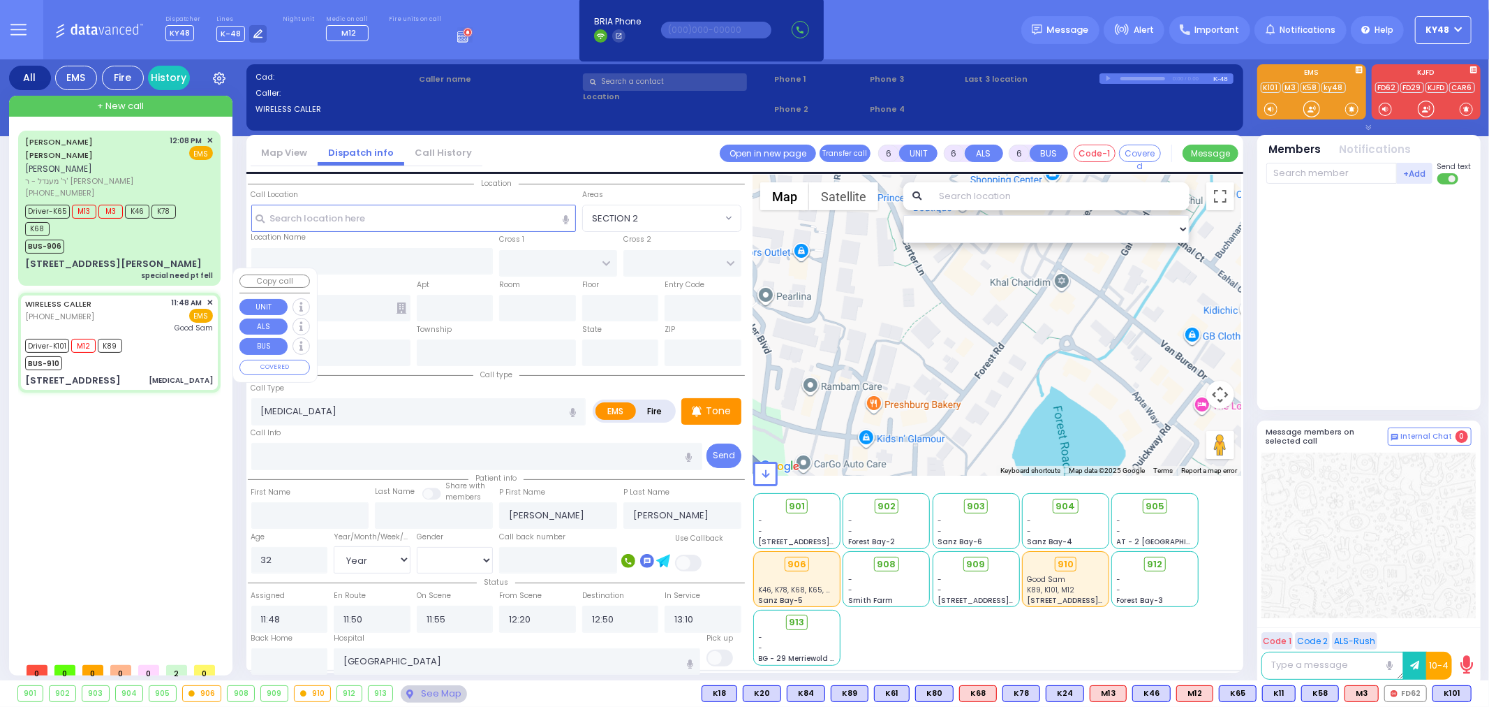
type input "[STREET_ADDRESS]"
type input "Monroe"
type input "[US_STATE]"
type input "10950"
select select "Hatzalah Garages"
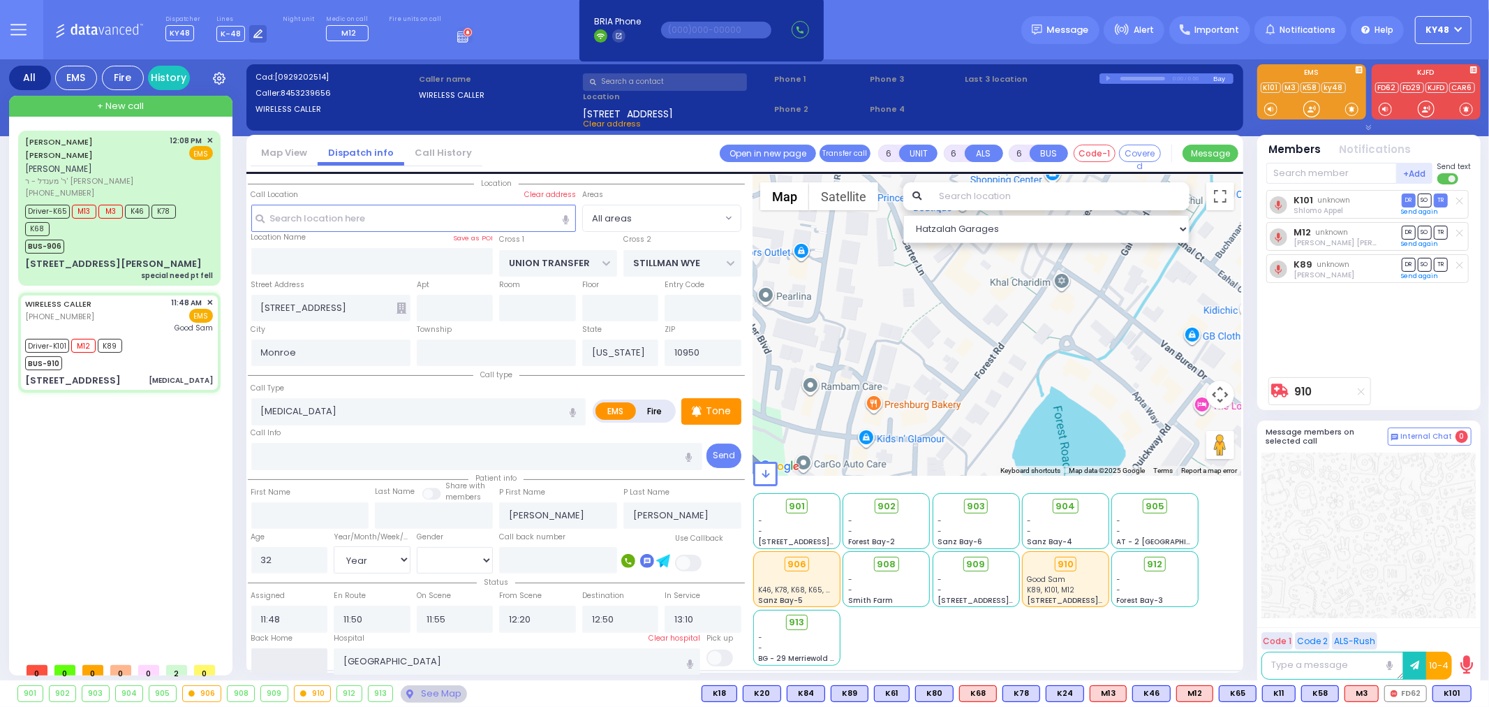
click at [281, 651] on input "text" at bounding box center [289, 661] width 77 height 27
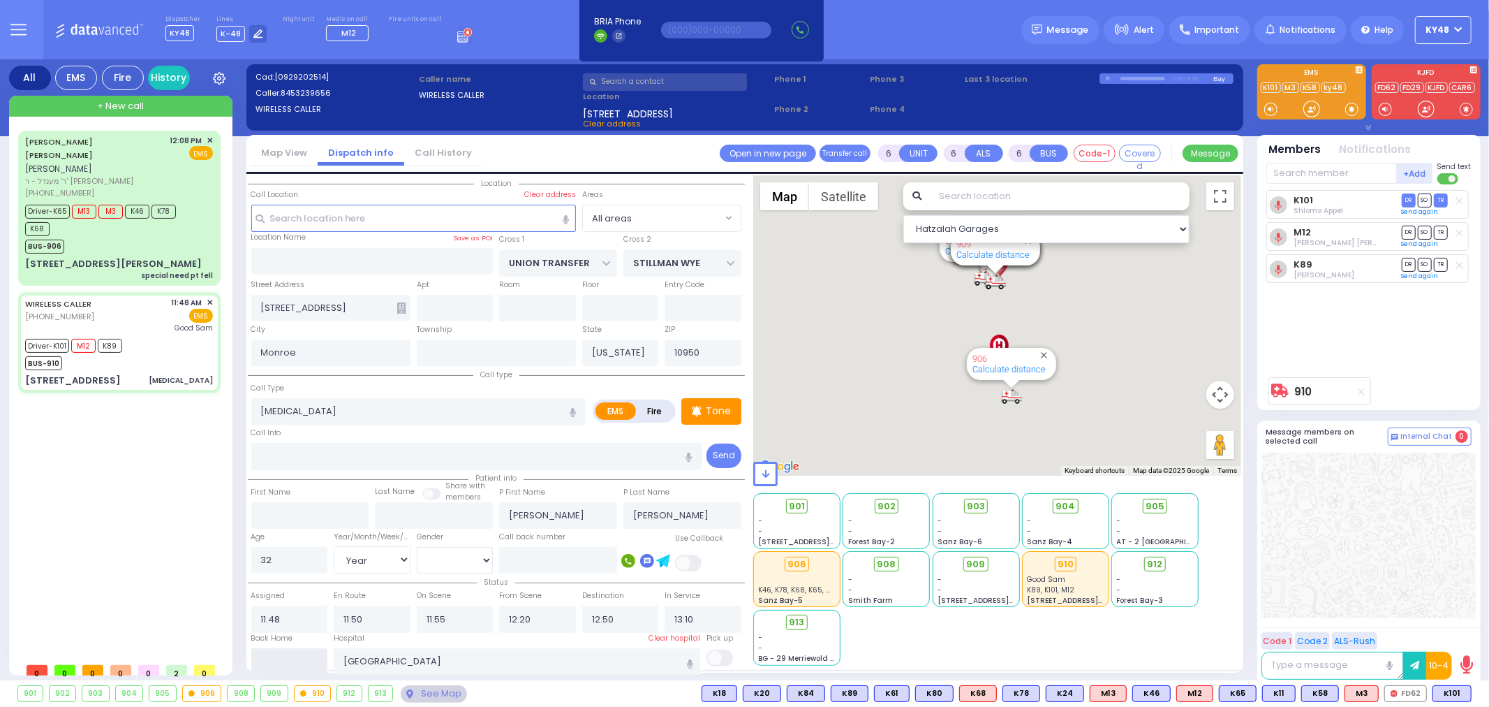
click at [282, 649] on input "text" at bounding box center [289, 661] width 77 height 27
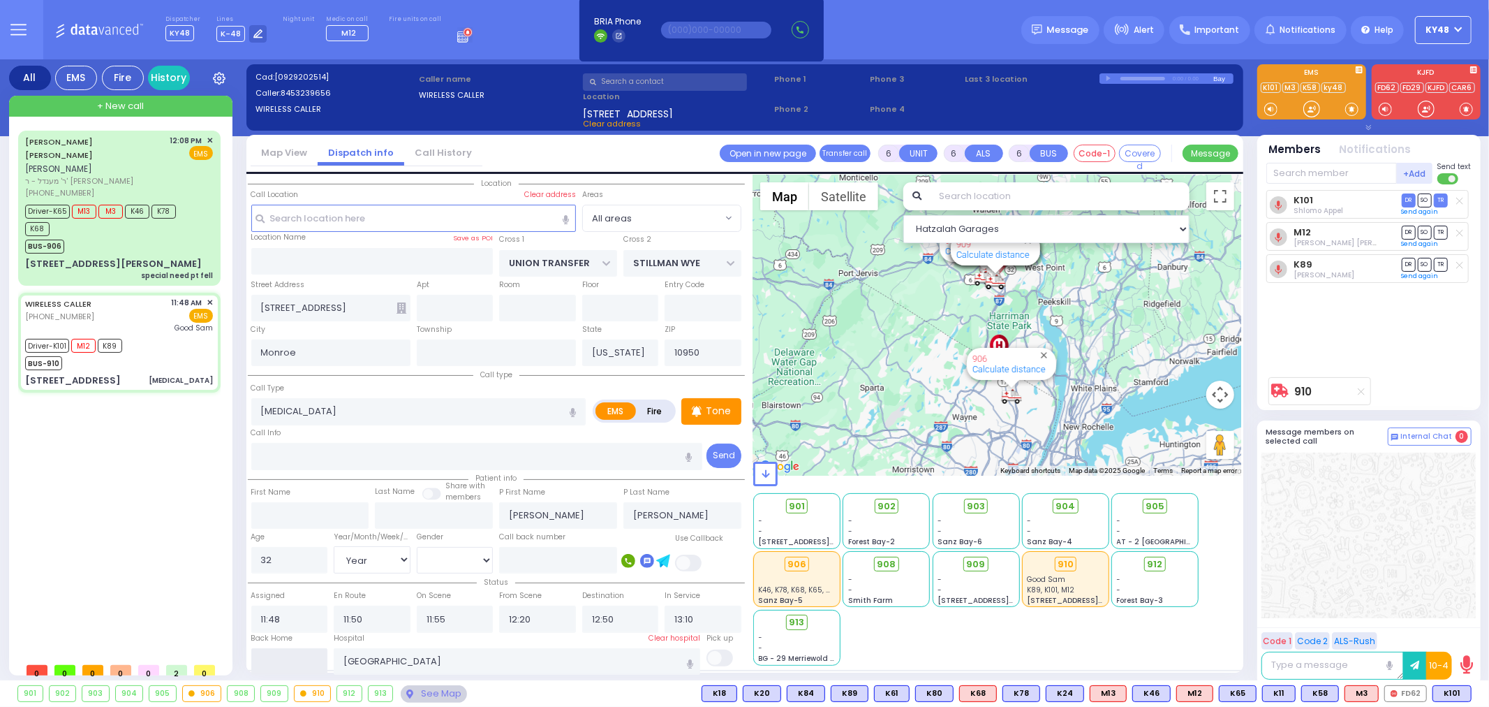
click at [277, 655] on input "text" at bounding box center [289, 661] width 77 height 27
click at [279, 654] on input "text" at bounding box center [289, 661] width 77 height 27
type input "13:45"
select select
radio input "true"
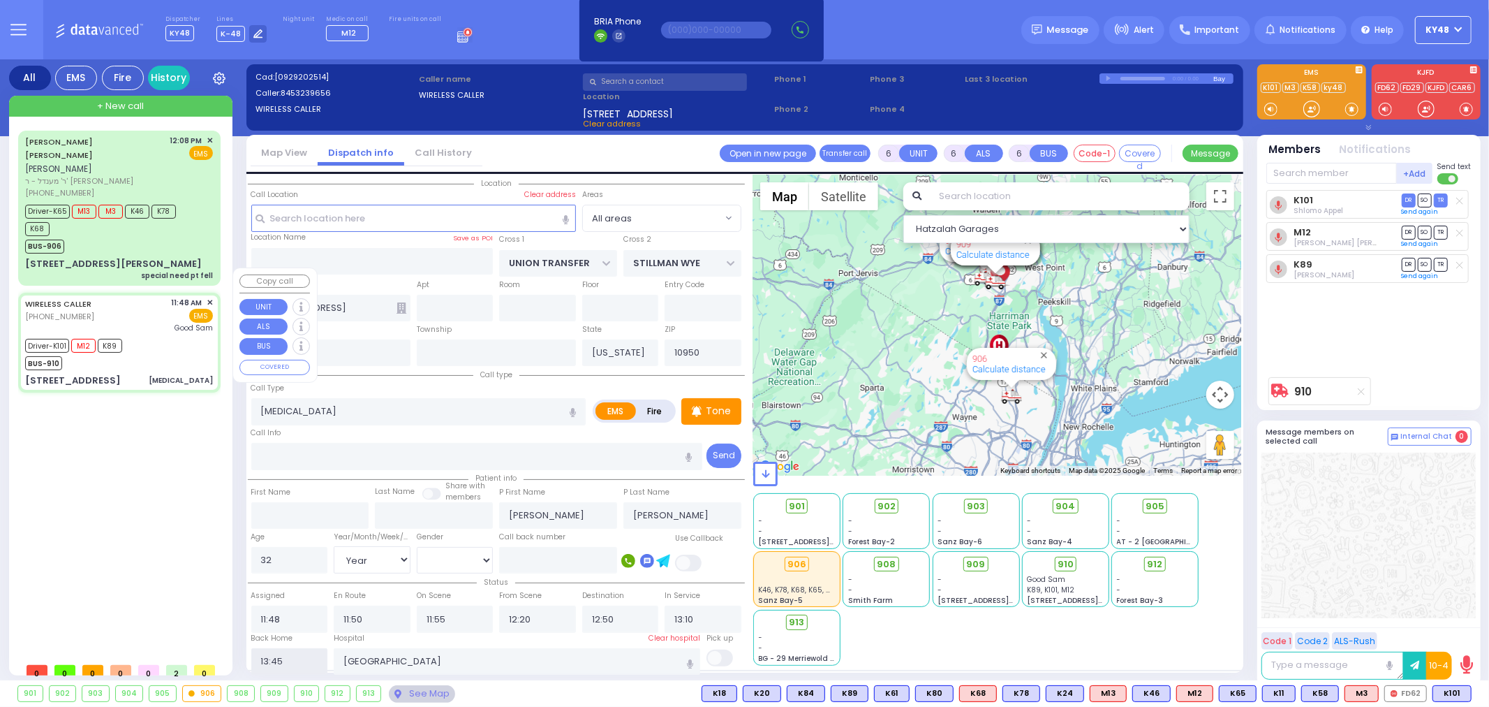
select select
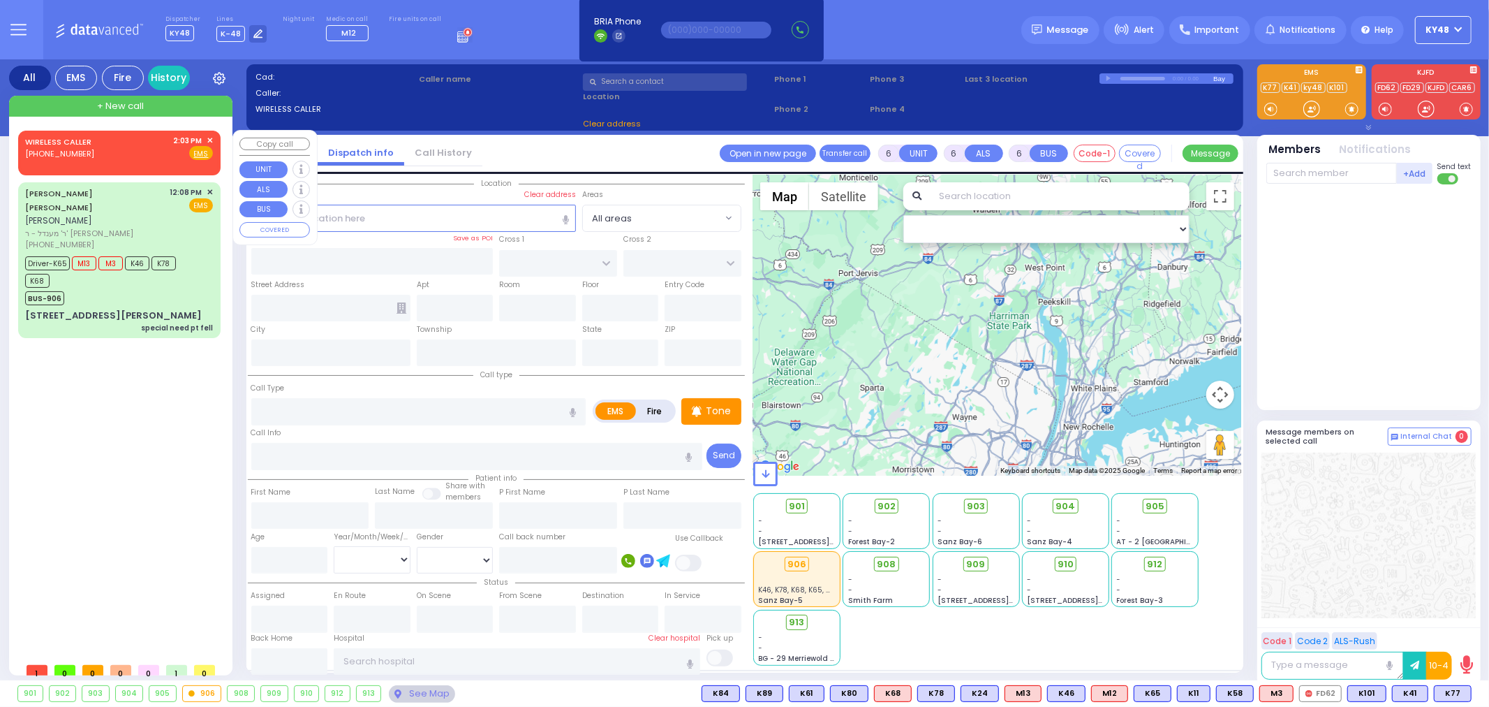
click at [133, 151] on div "WIRELESS CALLER (845) 395-5878 2:03 PM ✕ Fire EMS" at bounding box center [119, 148] width 188 height 26
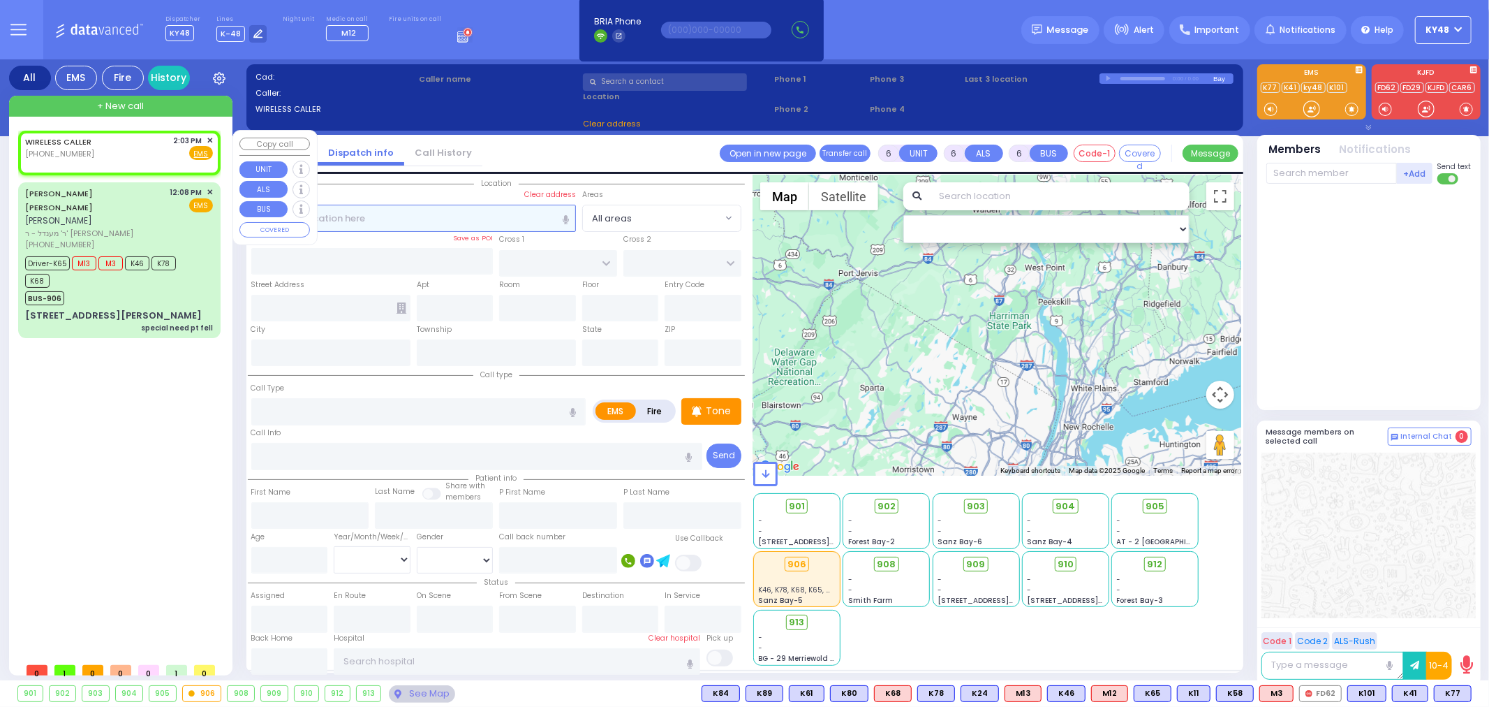
type input "2"
type input "1"
select select
radio input "true"
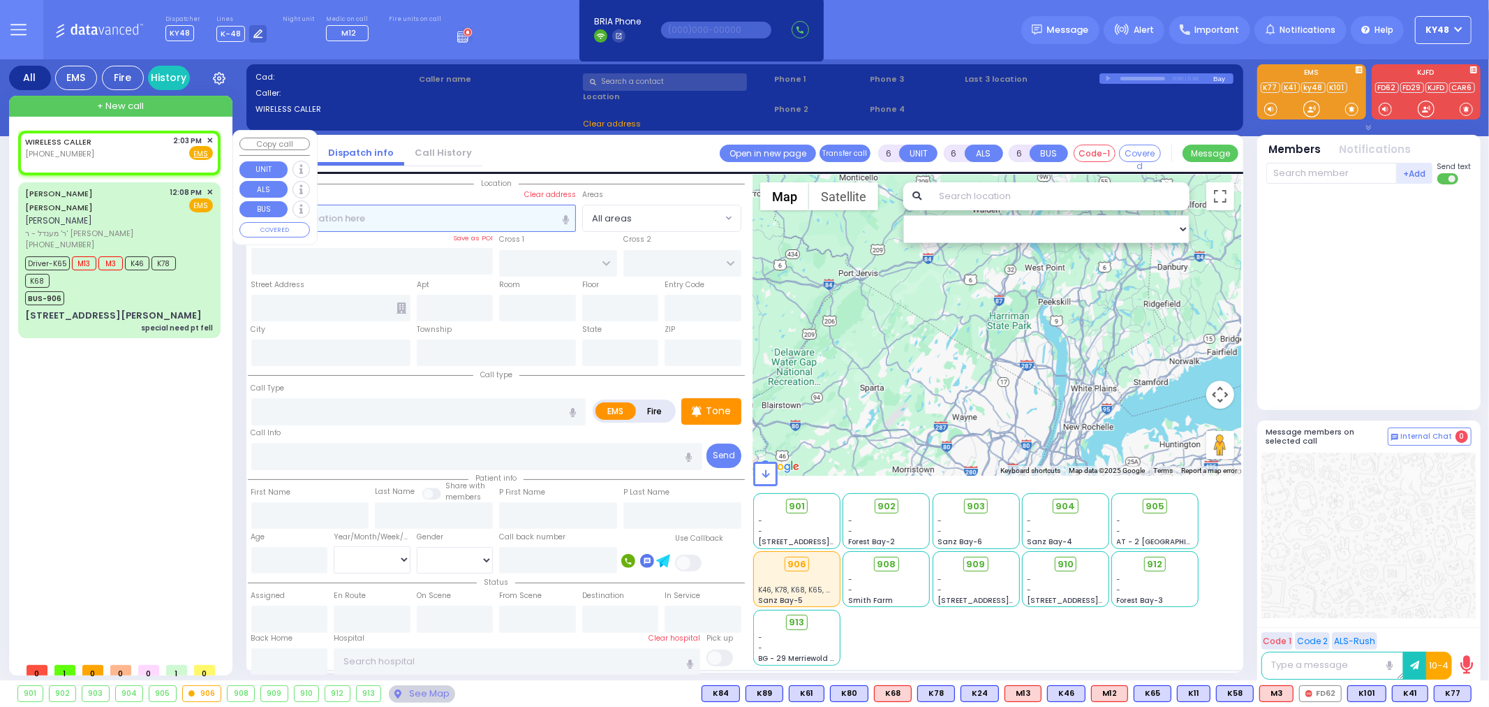
select select
type input "14:03"
select select "Hatzalah Garages"
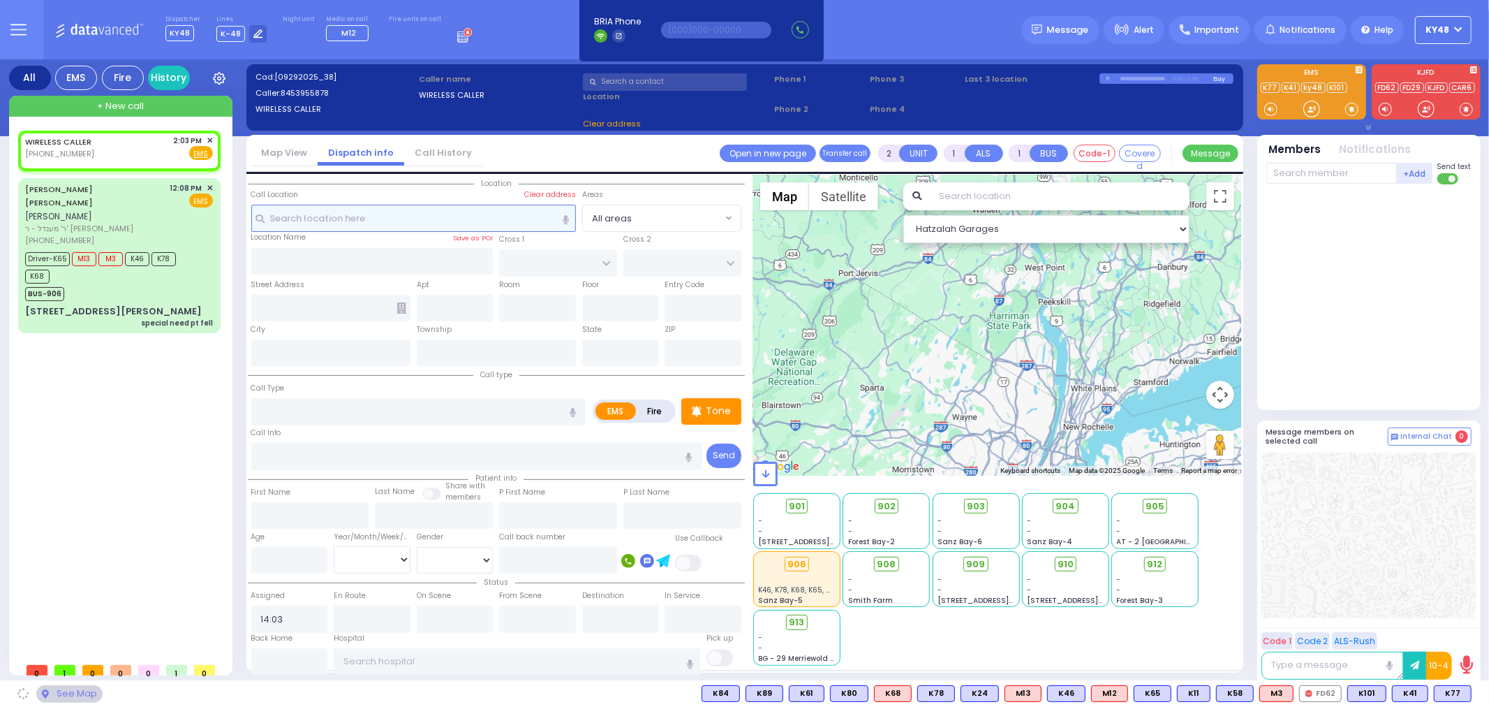
select select
radio input "true"
select select
select select "Hatzalah Garages"
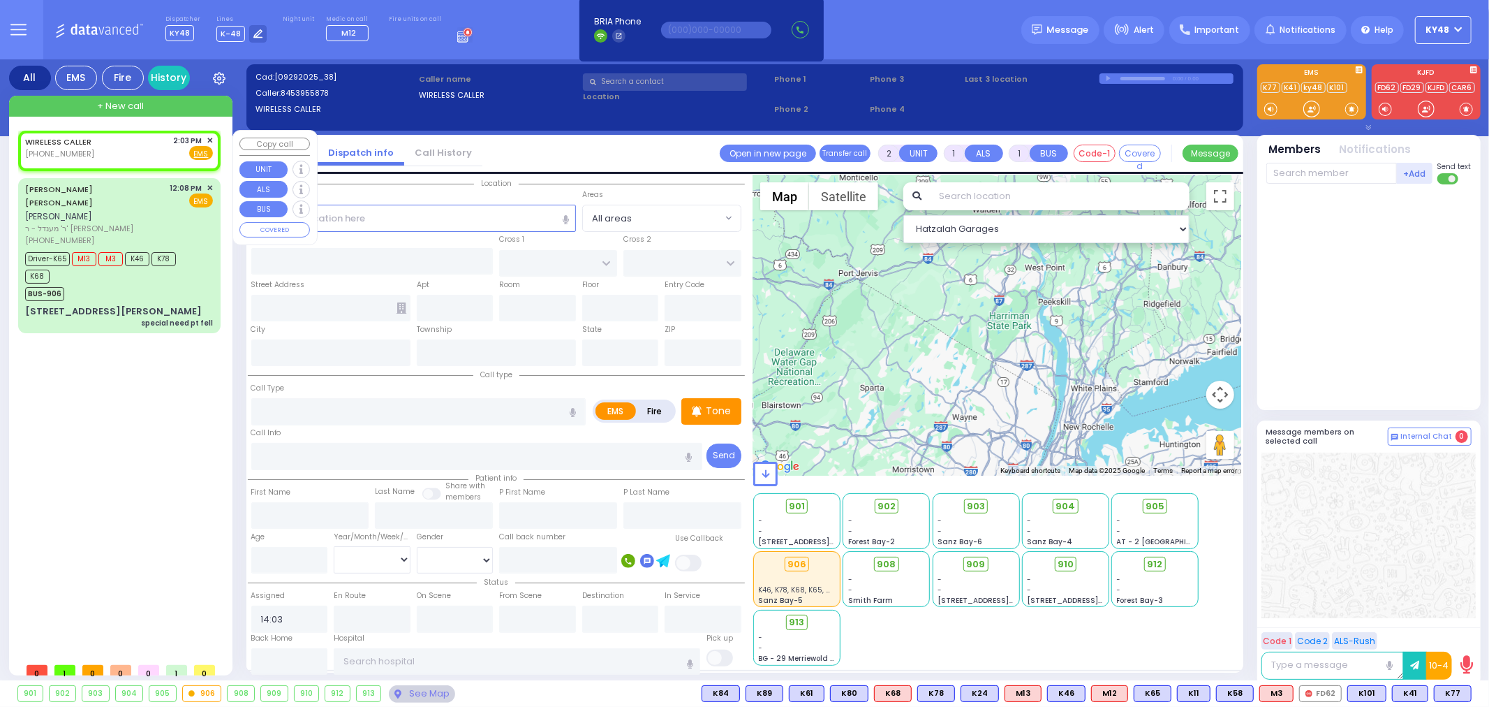
click at [108, 148] on div "WIRELESS CALLER (845) 395-5878 2:03 PM ✕ Fire EMS" at bounding box center [119, 148] width 188 height 26
select select
radio input "true"
select select
select select "Hatzalah Garages"
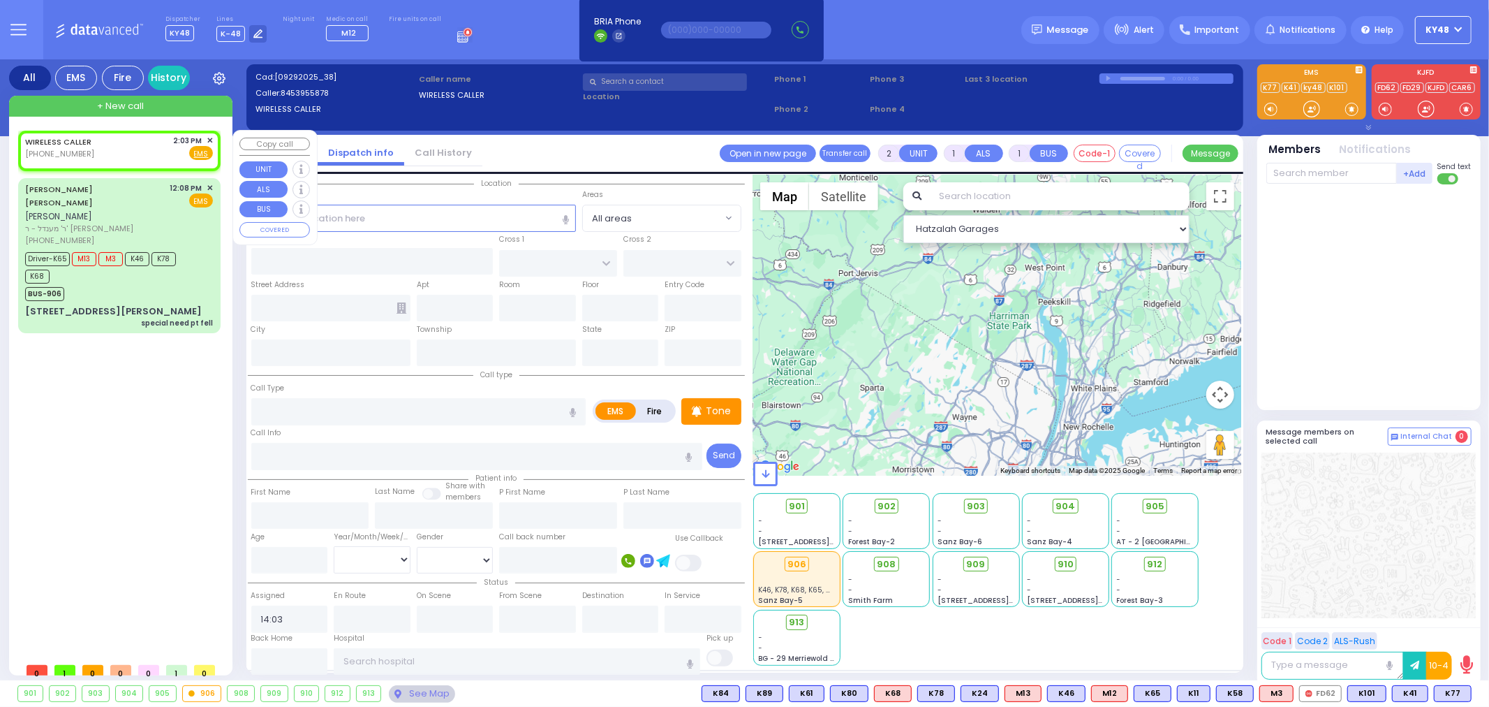
click at [214, 136] on div "WIRELESS CALLER (845) 395-5878 2:03 PM ✕ Fire EMS" at bounding box center [119, 151] width 197 height 36
select select
radio input "true"
select select
select select "Hatzalah Garages"
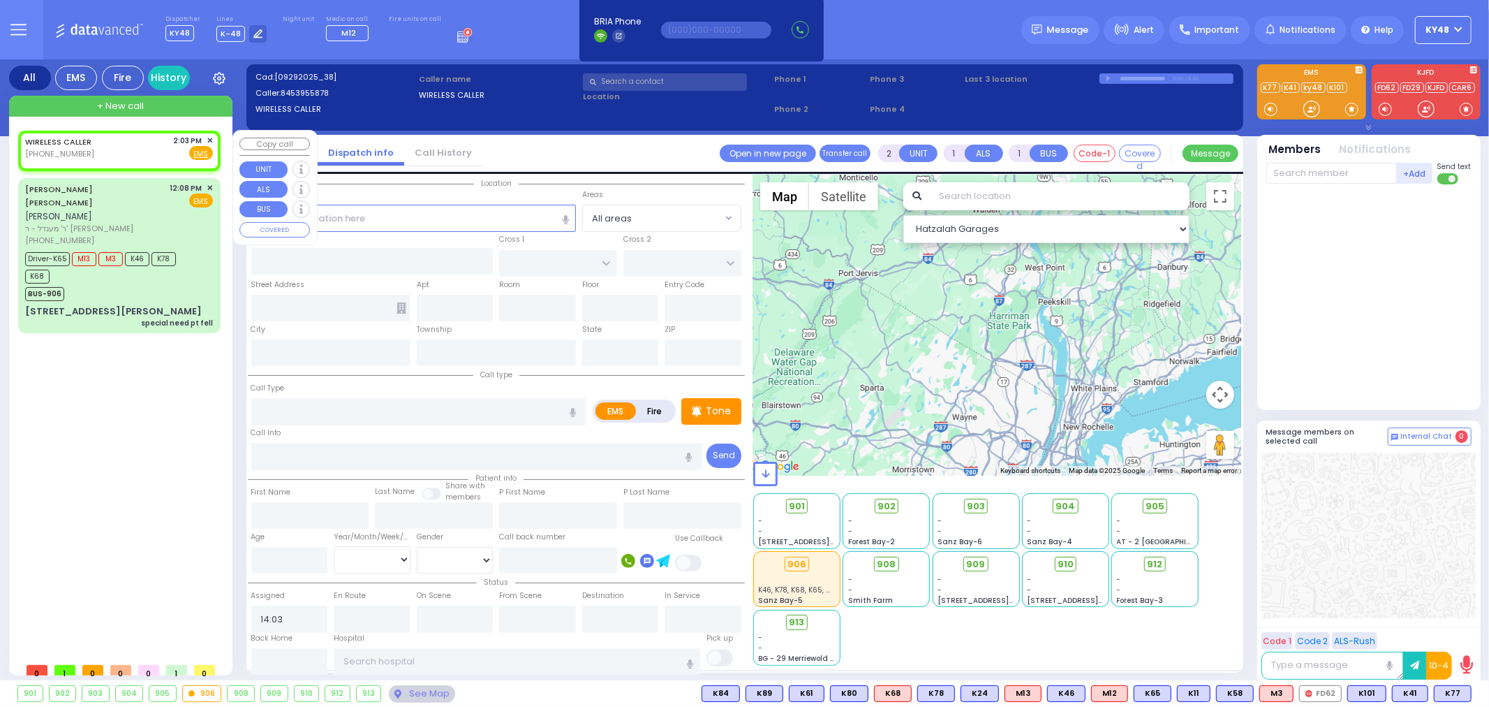
click at [214, 137] on div "WIRELESS CALLER (845) 395-5878 2:03 PM ✕ Fire EMS" at bounding box center [119, 151] width 197 height 36
select select
radio input "true"
select select
select select "Hatzalah Garages"
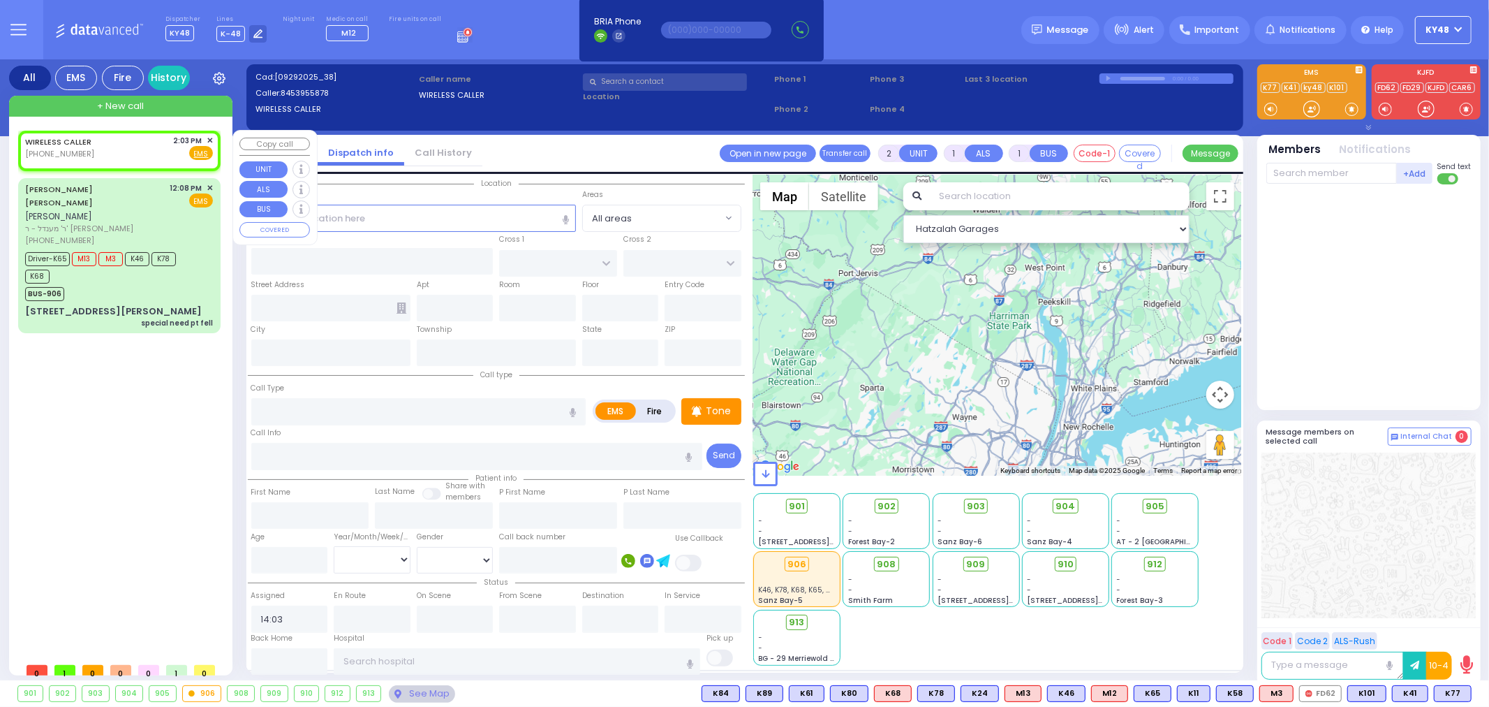
click at [211, 138] on span "✕" at bounding box center [210, 141] width 6 height 12
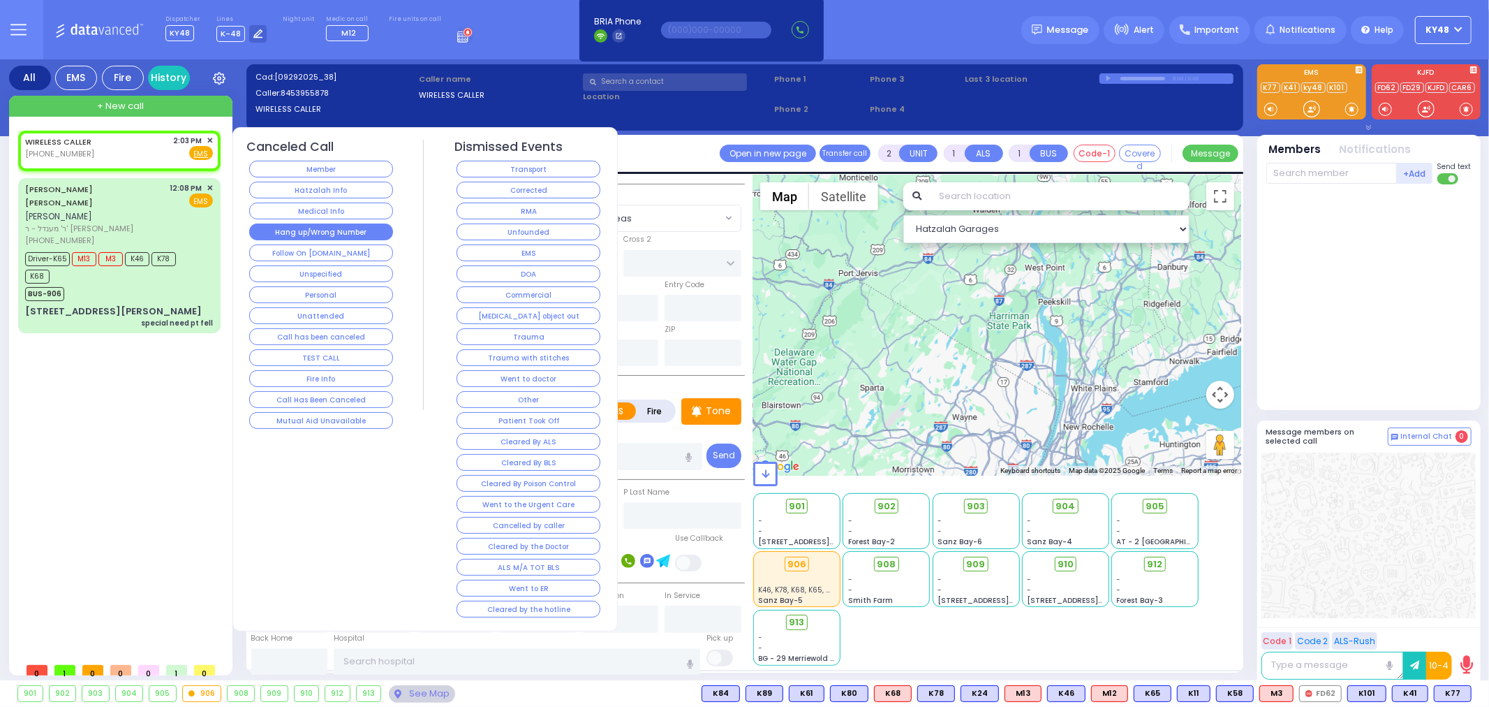
click at [307, 232] on button "Hang up/Wrong Number" at bounding box center [321, 231] width 144 height 17
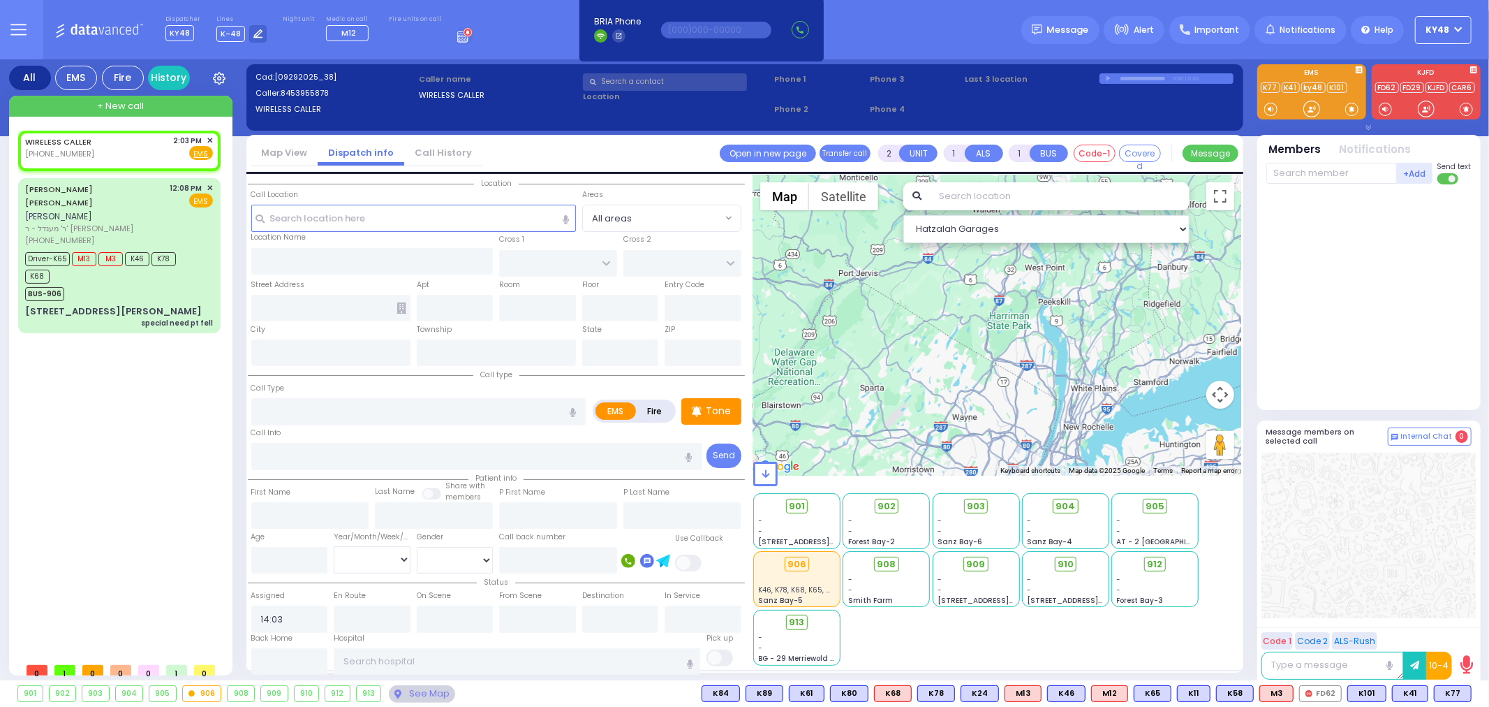
select select
radio input "true"
select select
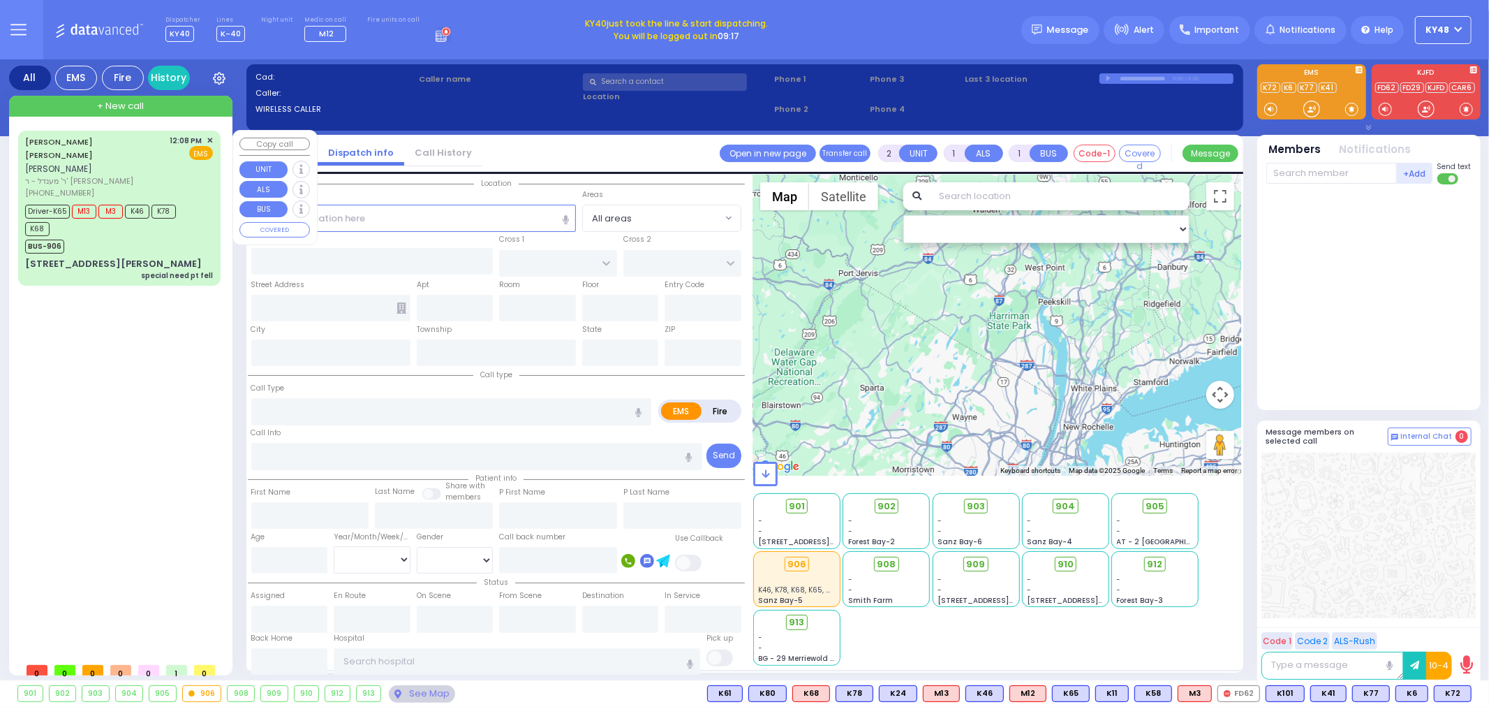
click at [142, 236] on div "BUS-906" at bounding box center [112, 244] width 175 height 17
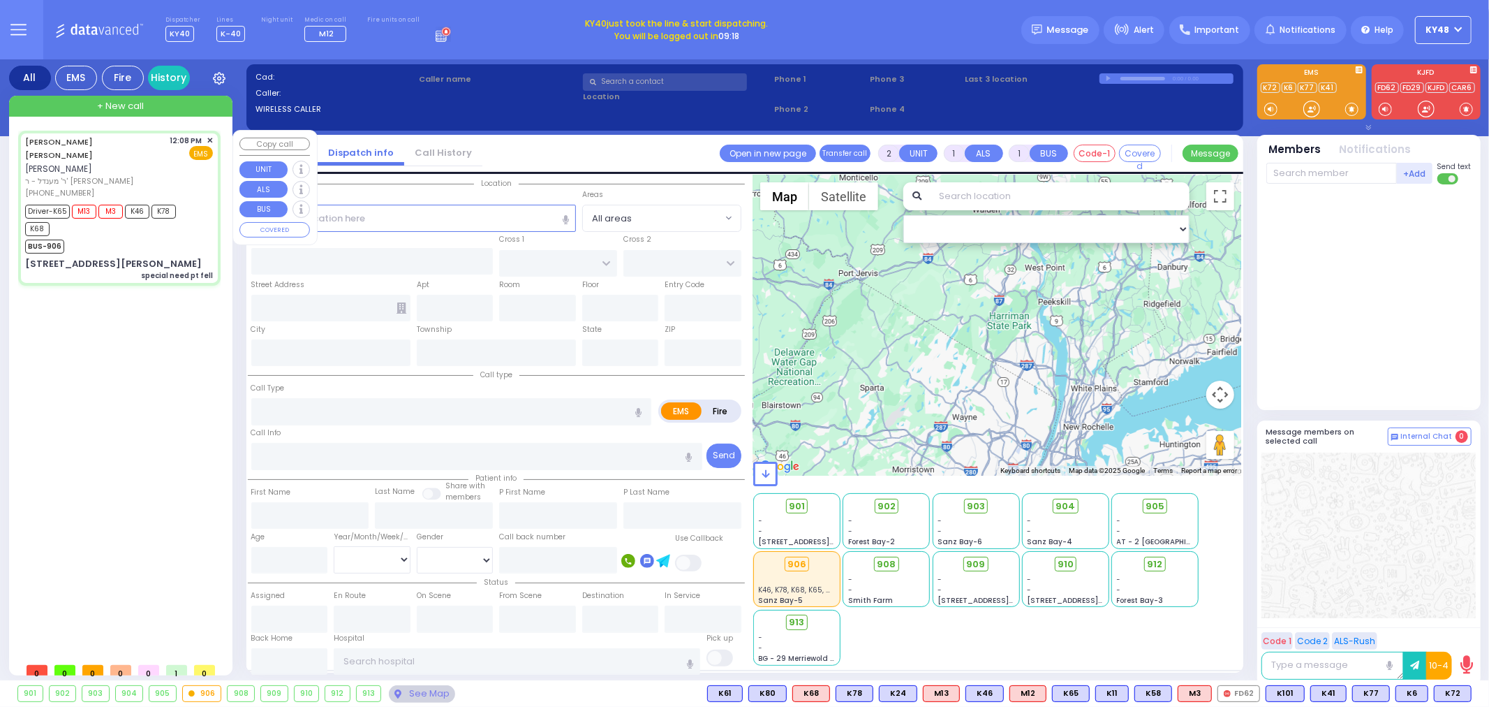
type input "6"
select select
type input "special need pt fell"
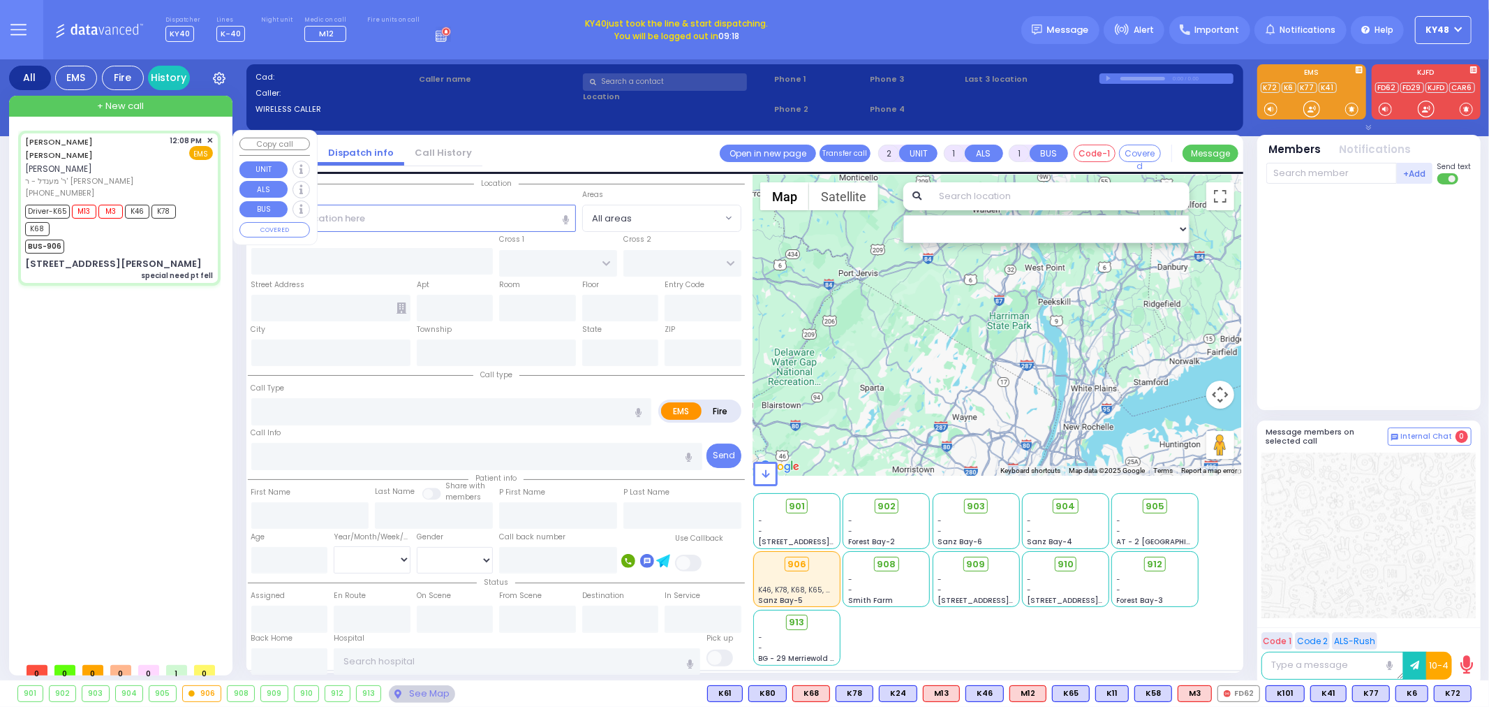
radio input "true"
type input "[PERSON_NAME]"
type input "Kahan"
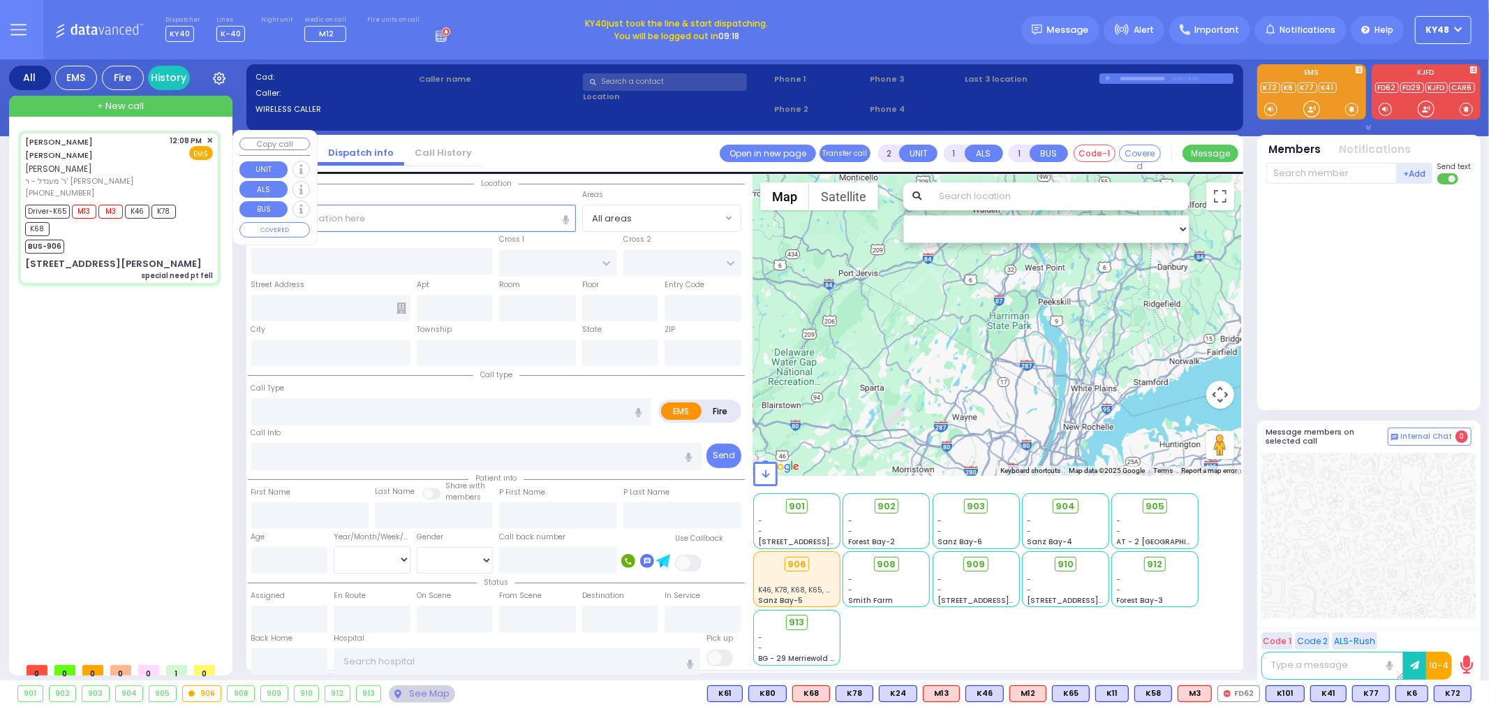
type input "73"
select select "Year"
select select "[DEMOGRAPHIC_DATA]"
type input "12:08"
type input "12:10"
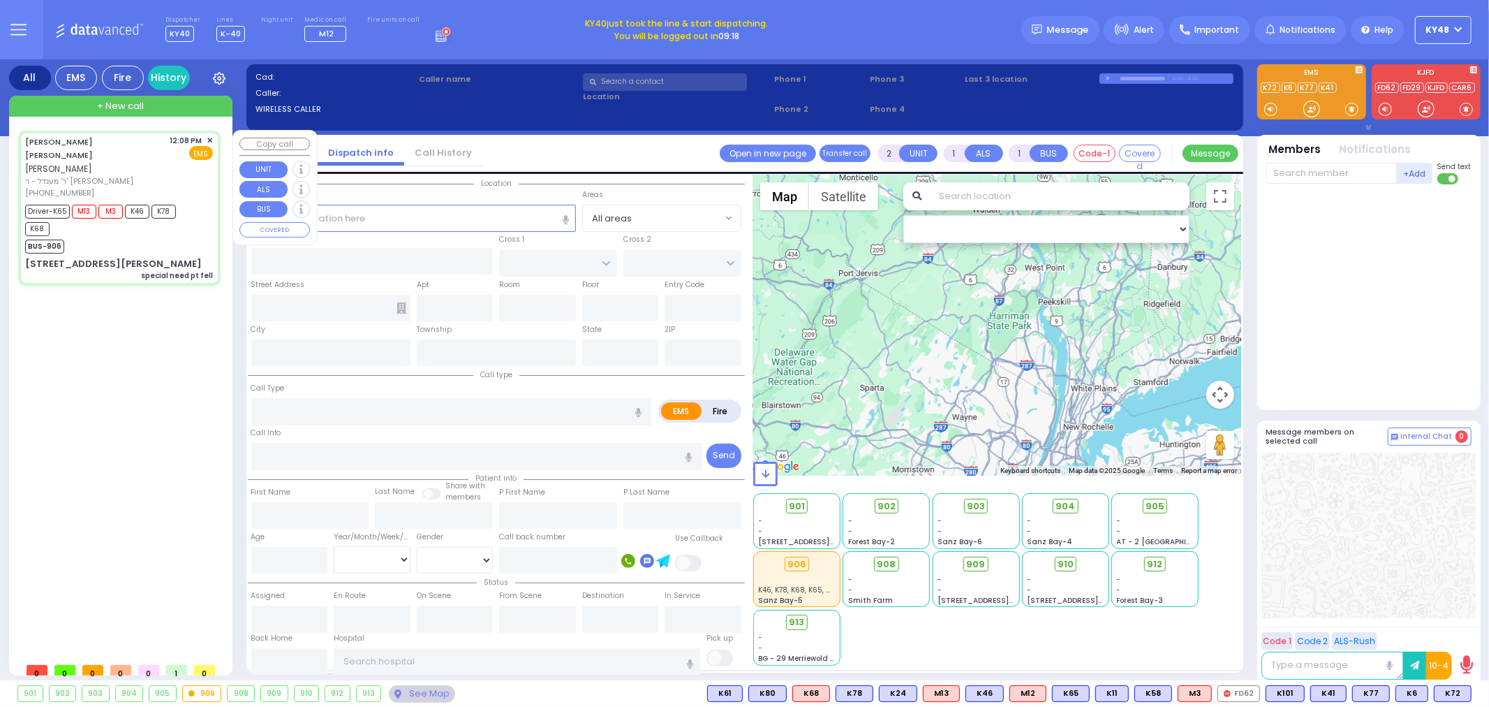
type input "12:12"
type input "12:22"
type input "13:00"
type input "14:00"
type input "[GEOGRAPHIC_DATA] [STREET_ADDRESS]"
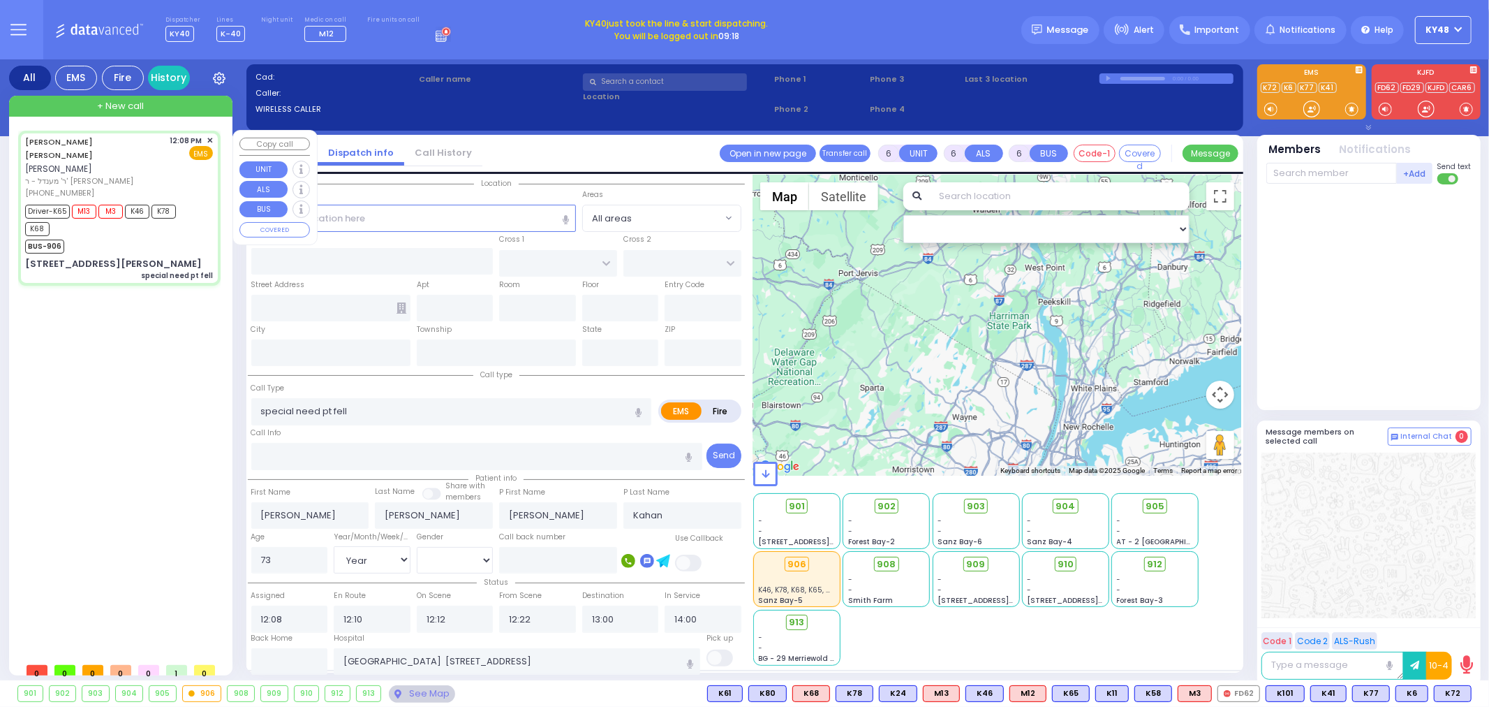
select select "Hatzalah Garages"
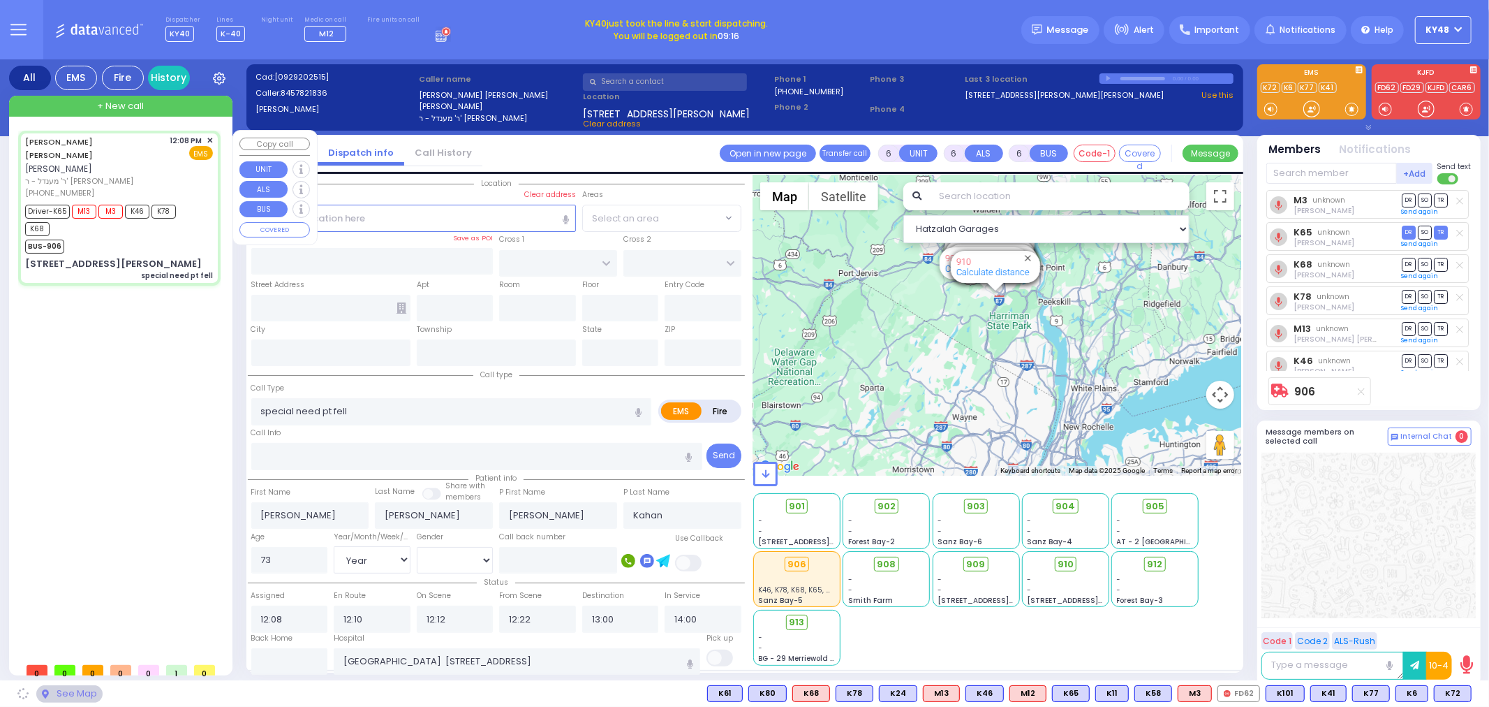
type input "CARTER LN"
type input "[PERSON_NAME] DR"
type input "6 [PERSON_NAME]"
type input "304"
type input "Monroe"
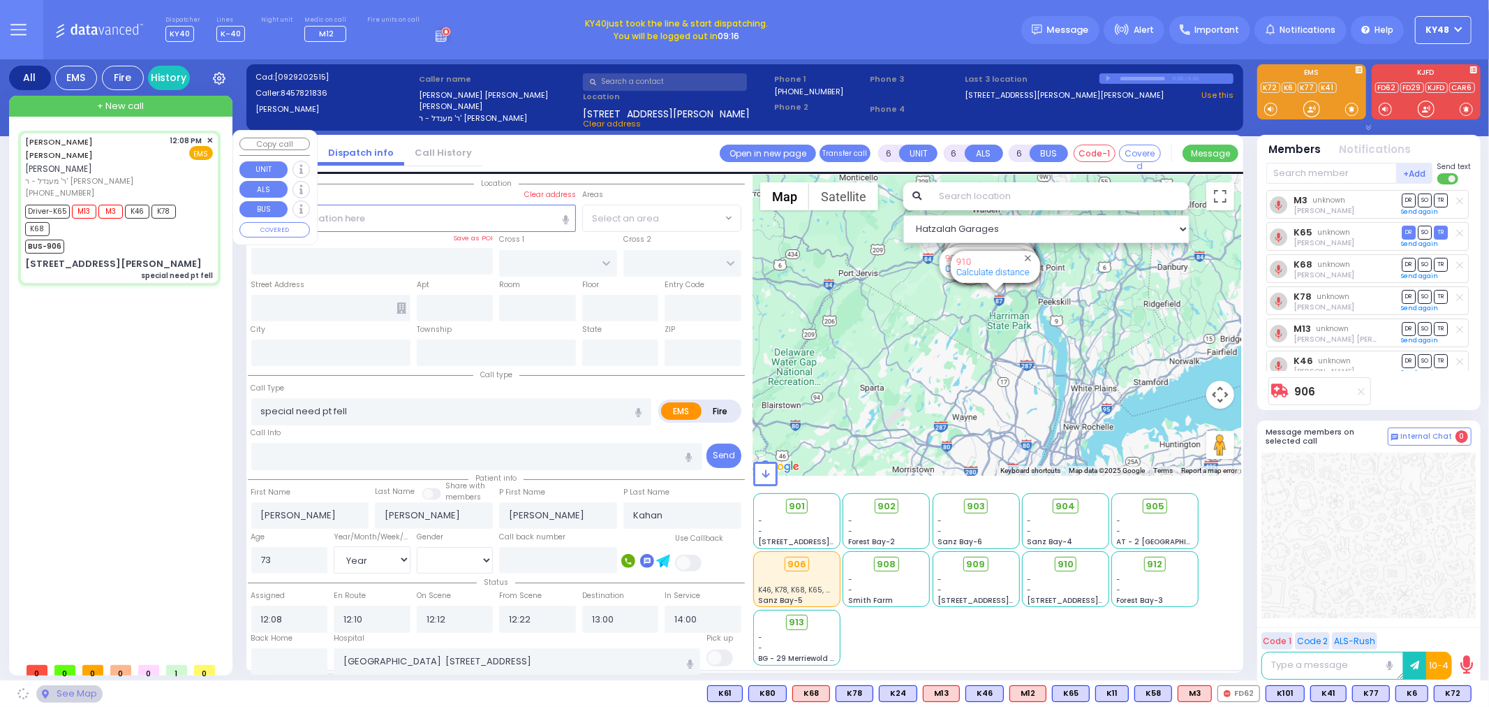
type input "[US_STATE]"
type input "10950"
select select "SECTION 2"
